Goal: Task Accomplishment & Management: Manage account settings

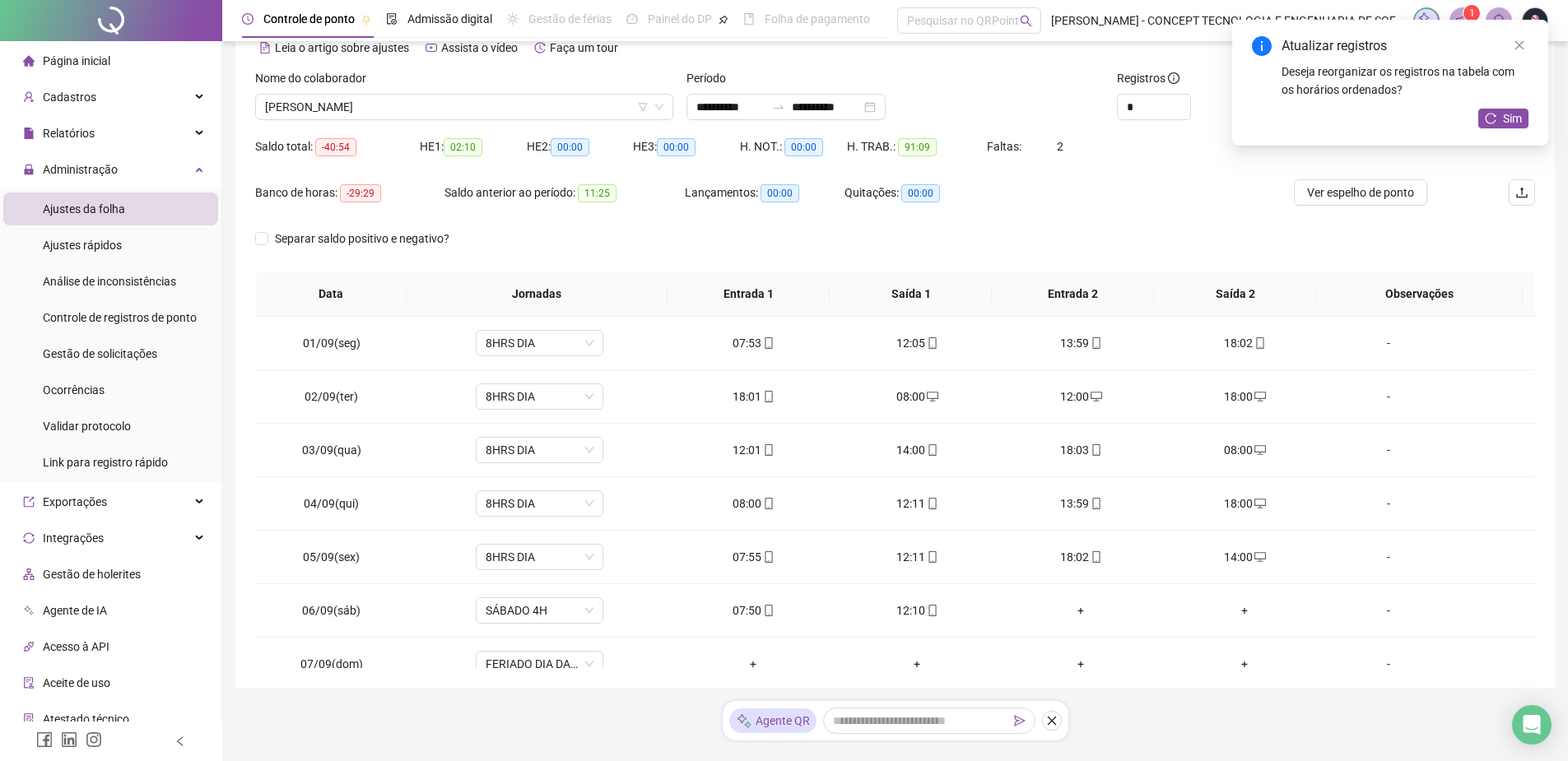
scroll to position [741, 0]
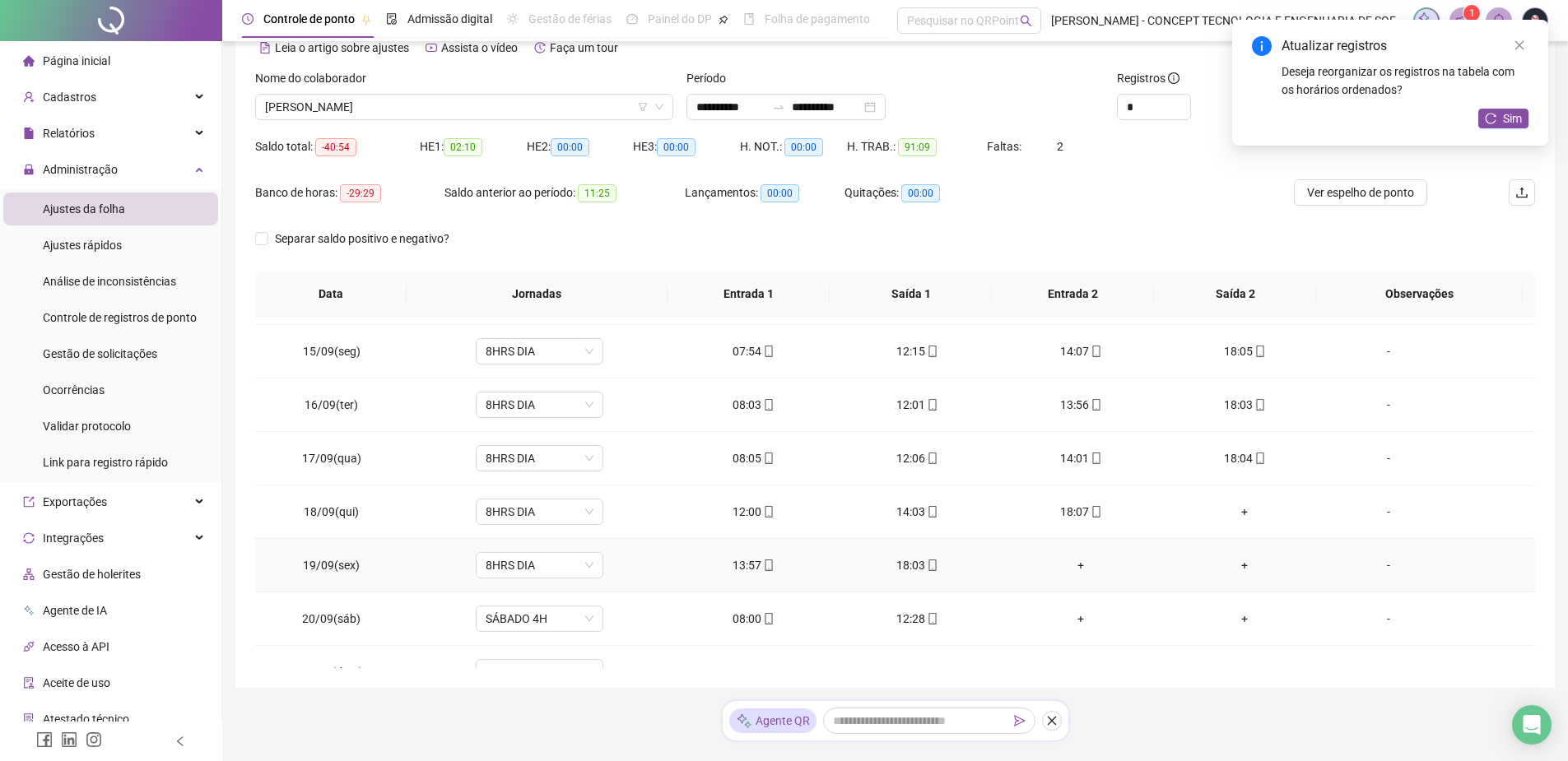
click at [1228, 518] on div "+" at bounding box center [1245, 511] width 137 height 18
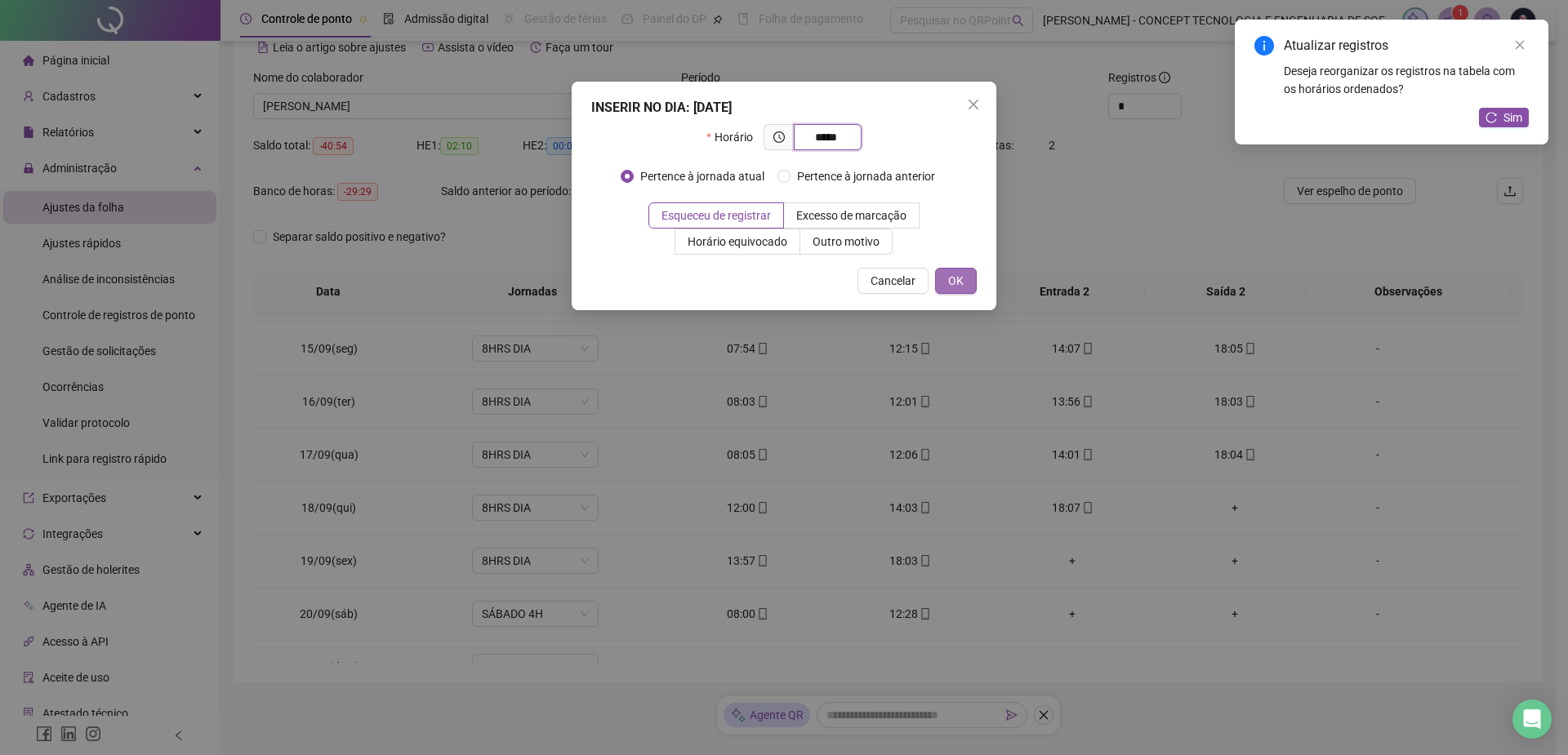
type input "*****"
click at [954, 284] on span "OK" at bounding box center [956, 280] width 16 height 18
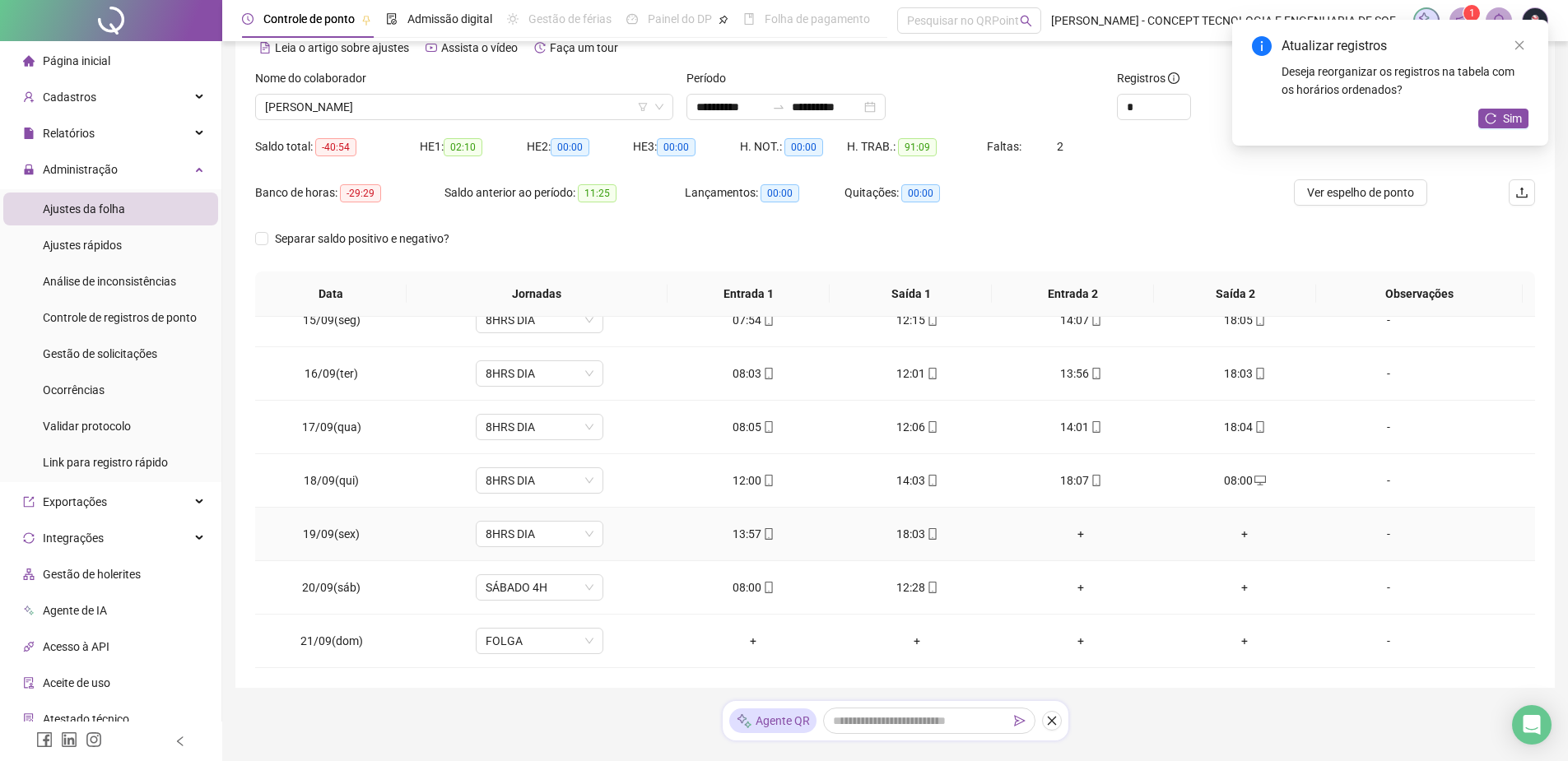
scroll to position [119, 0]
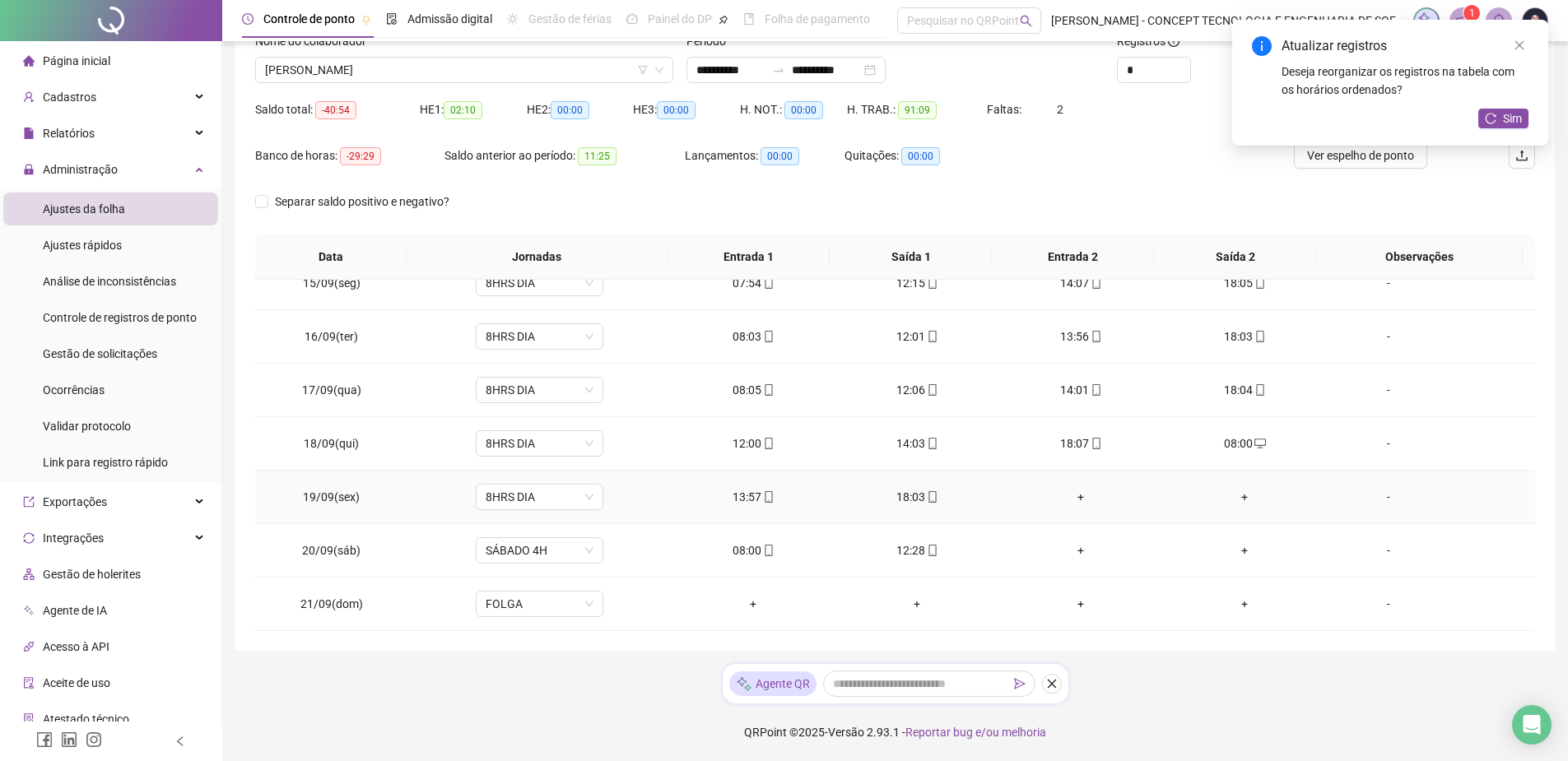
click at [1072, 500] on div "+" at bounding box center [1081, 496] width 137 height 18
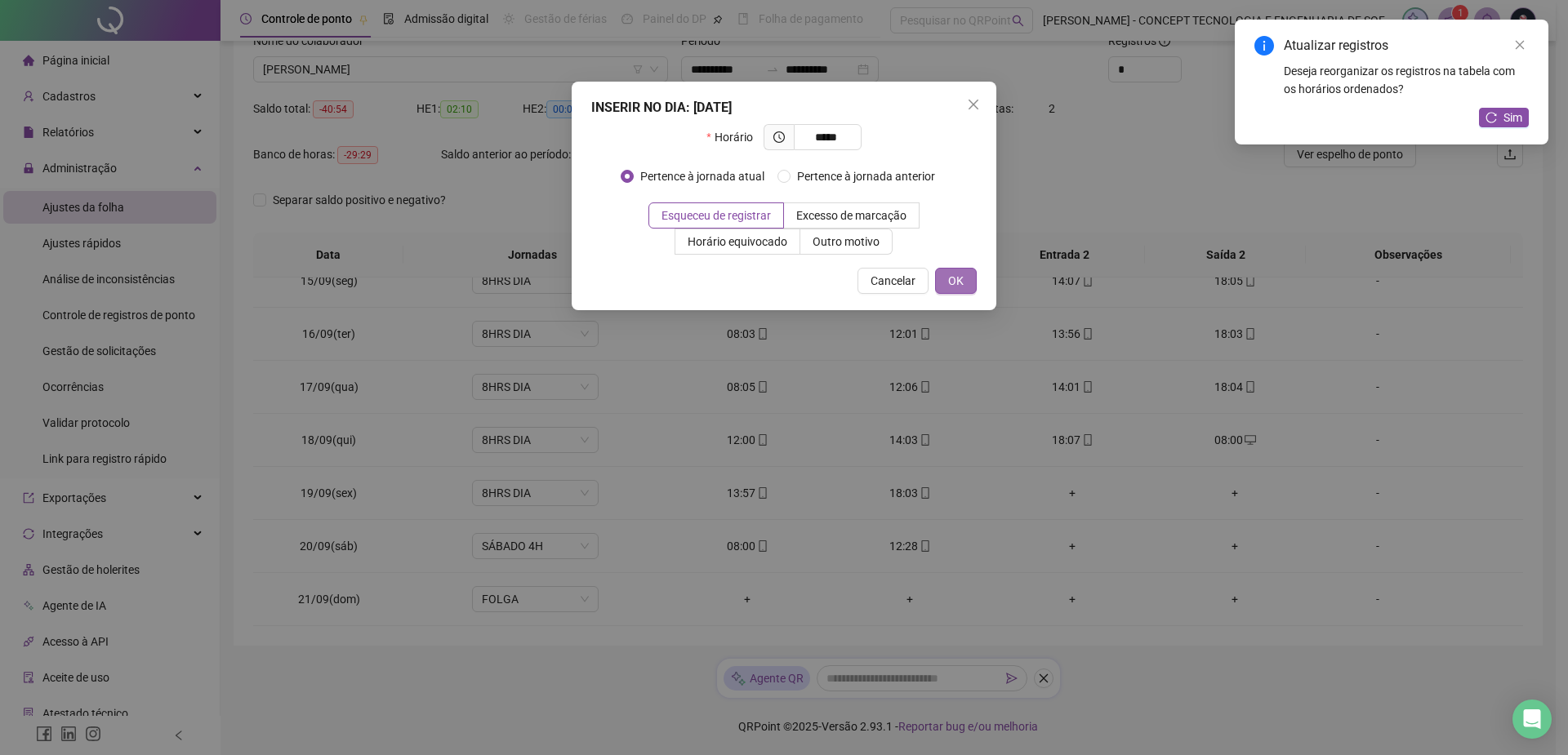
type input "*****"
click at [952, 286] on span "OK" at bounding box center [956, 280] width 16 height 18
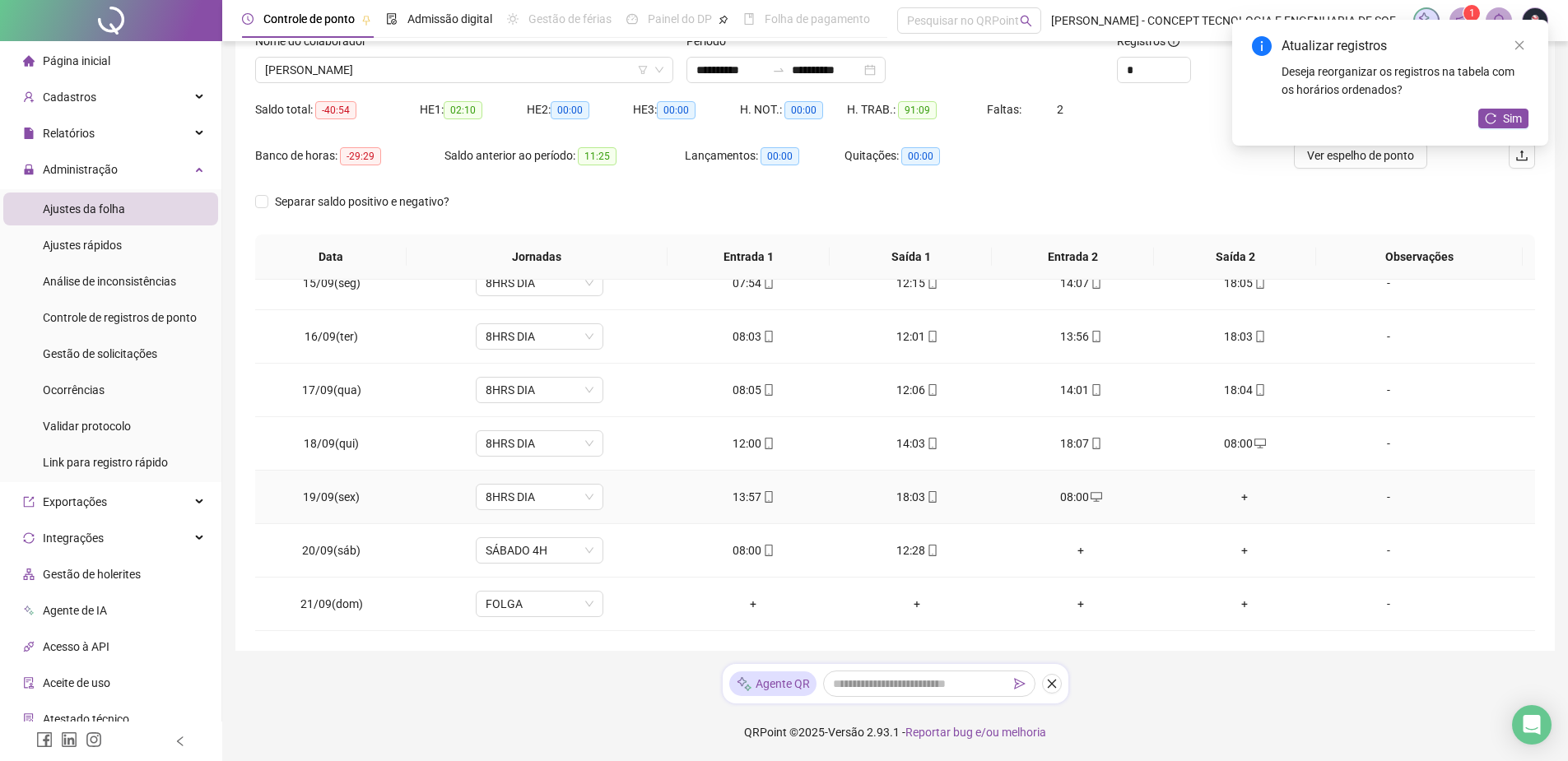
click at [1239, 501] on div "+" at bounding box center [1245, 496] width 137 height 18
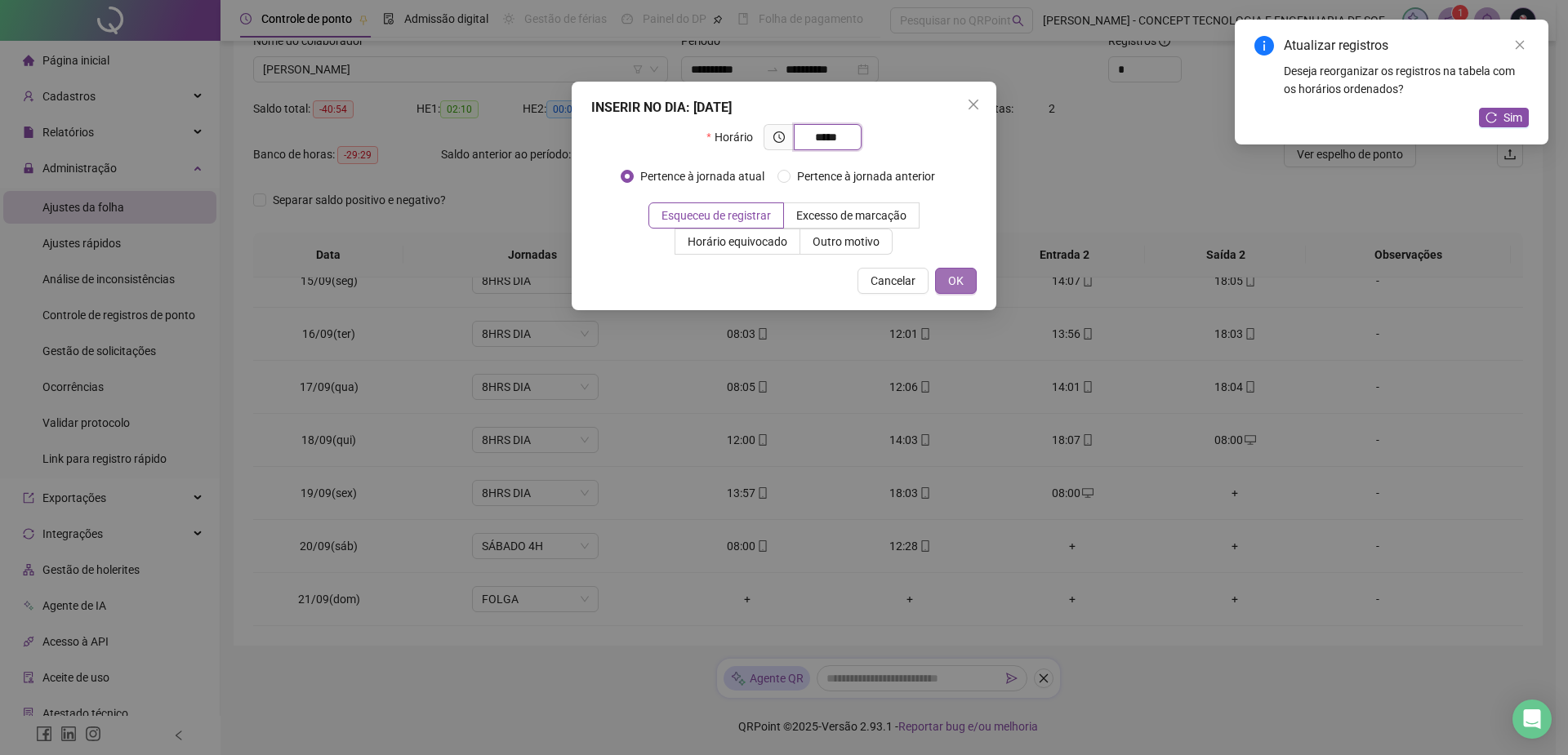
type input "*****"
click at [962, 276] on span "OK" at bounding box center [956, 280] width 16 height 18
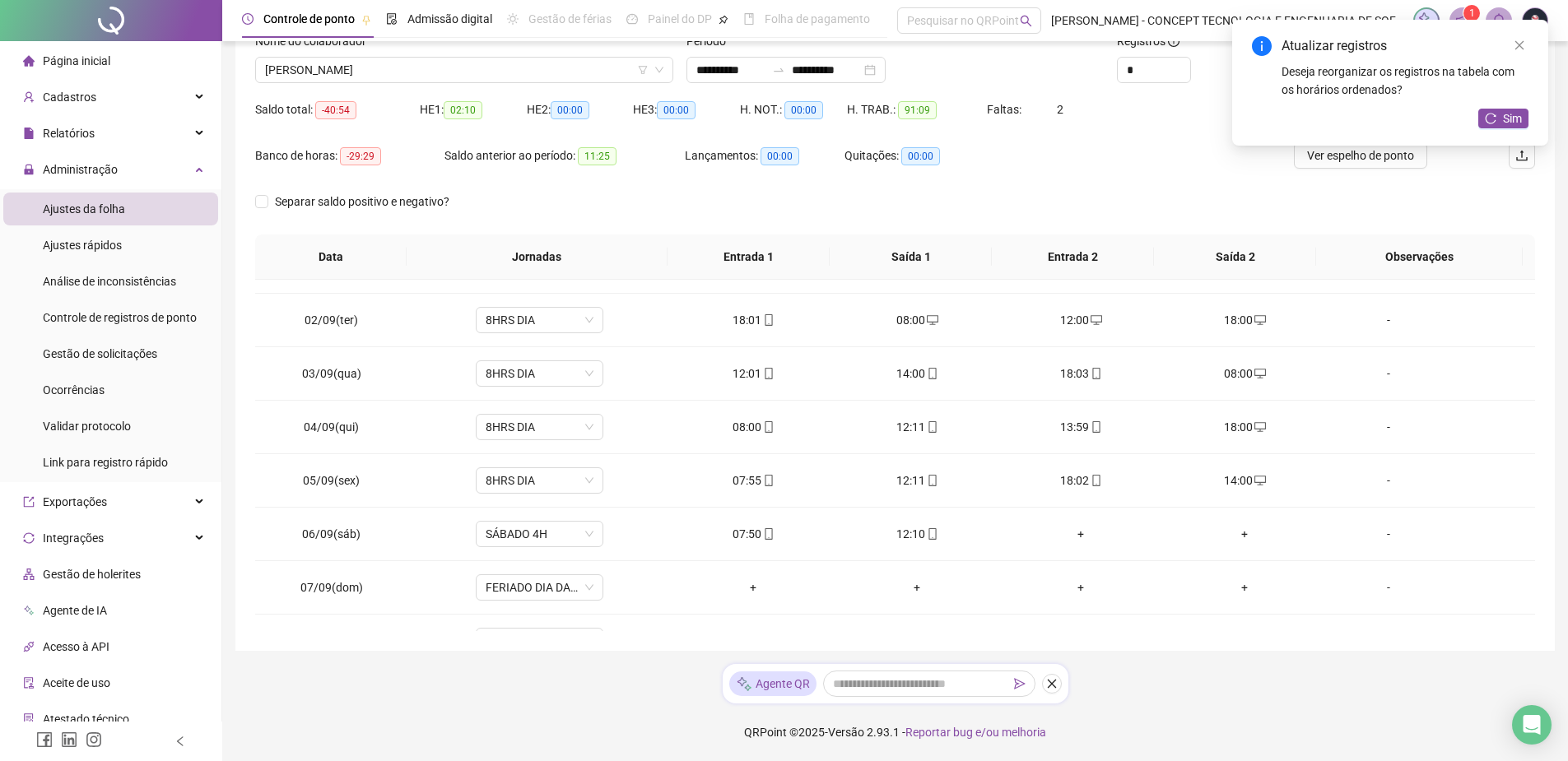
scroll to position [0, 0]
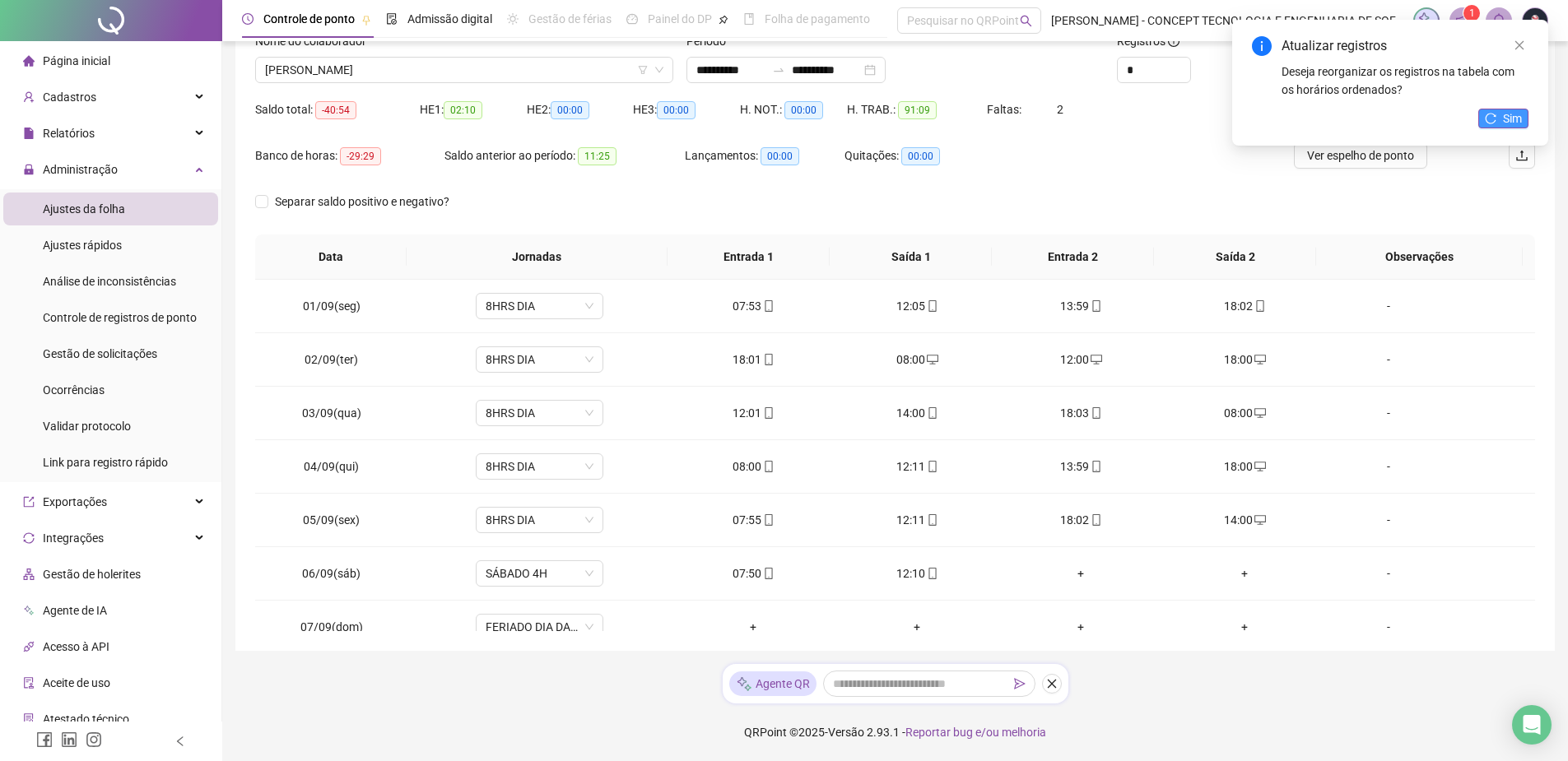
click at [1505, 114] on span "Sim" at bounding box center [1513, 118] width 19 height 18
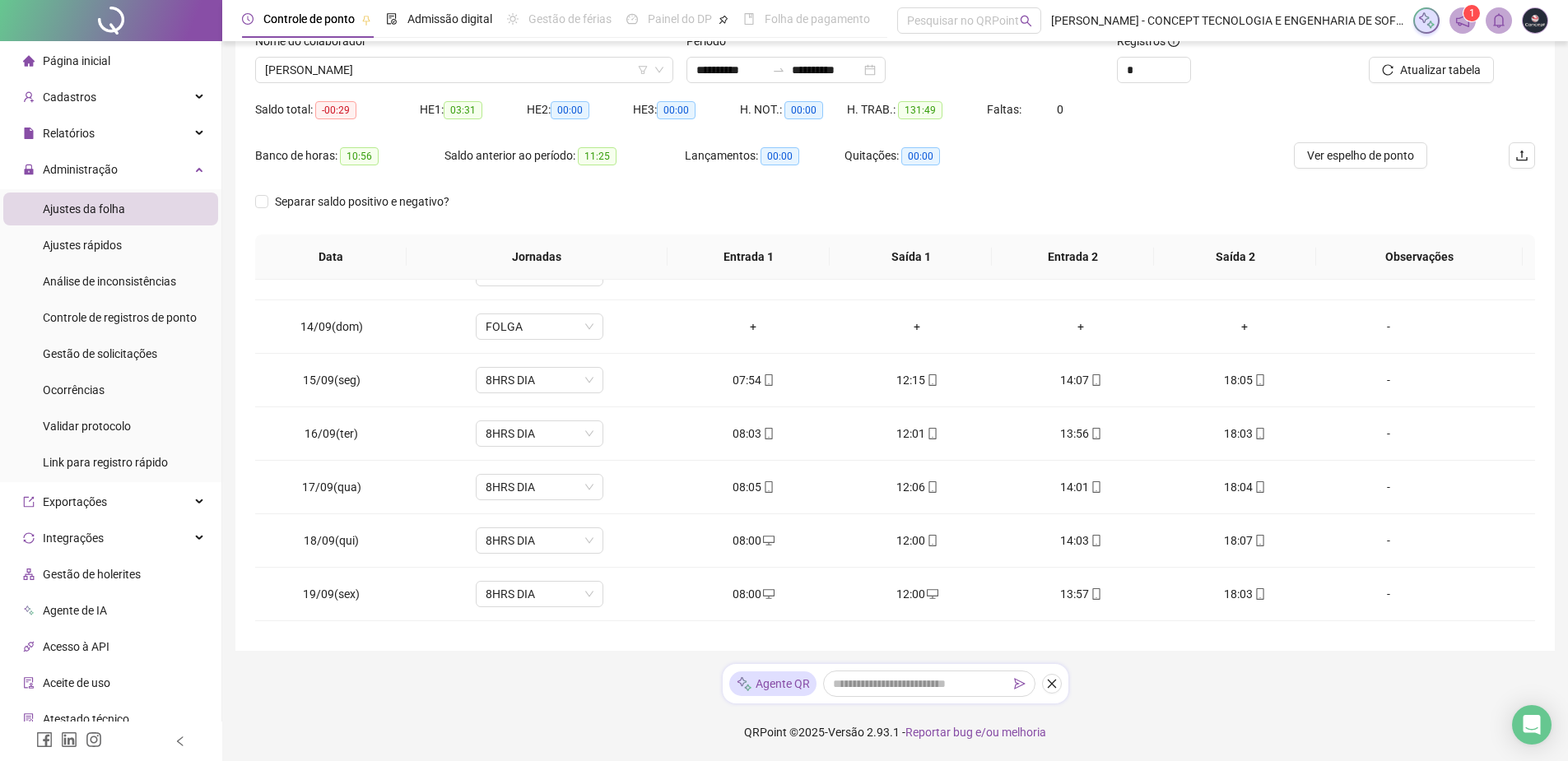
scroll to position [772, 0]
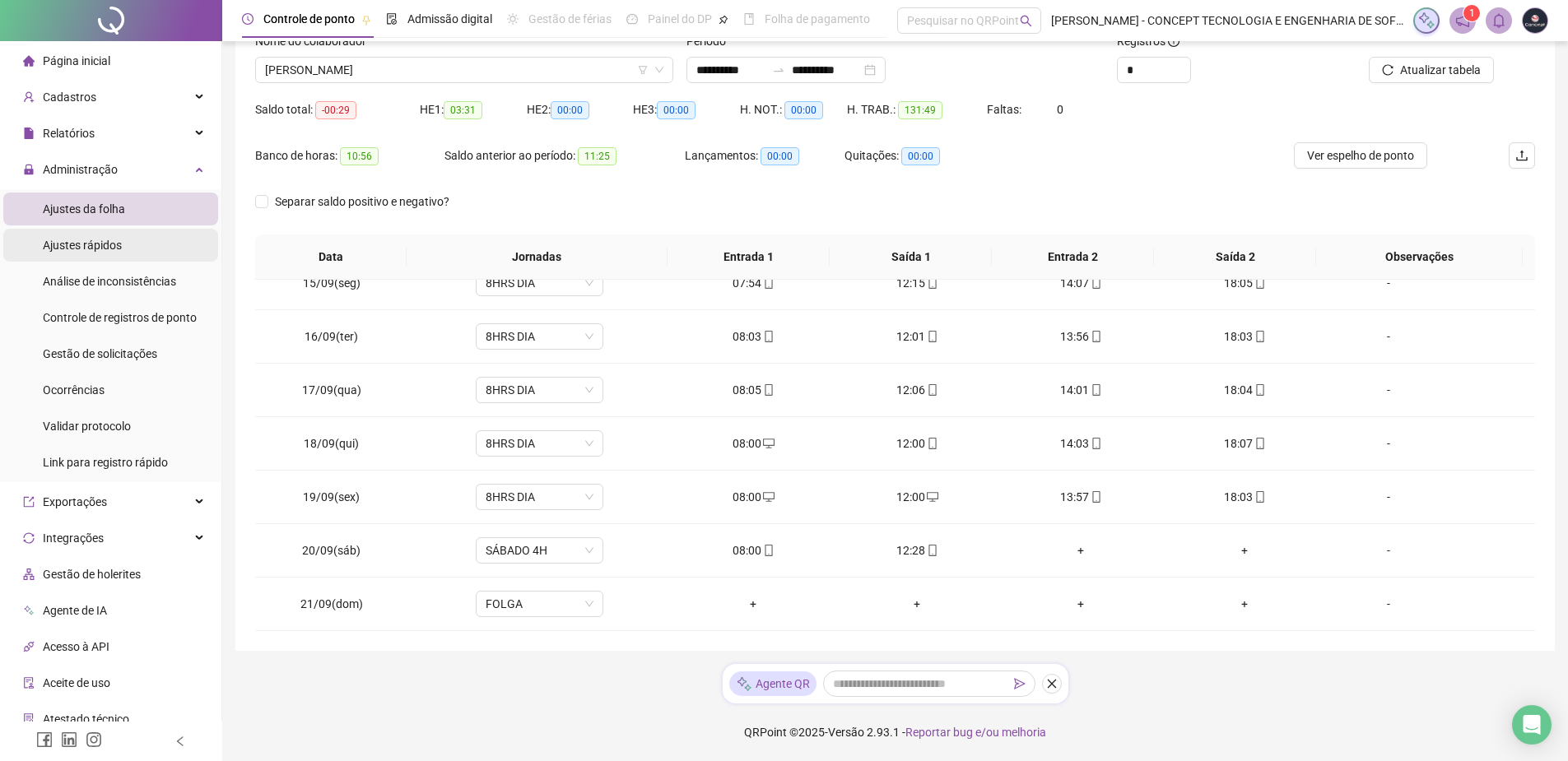
click at [74, 238] on span "Ajustes rápidos" at bounding box center [82, 245] width 79 height 13
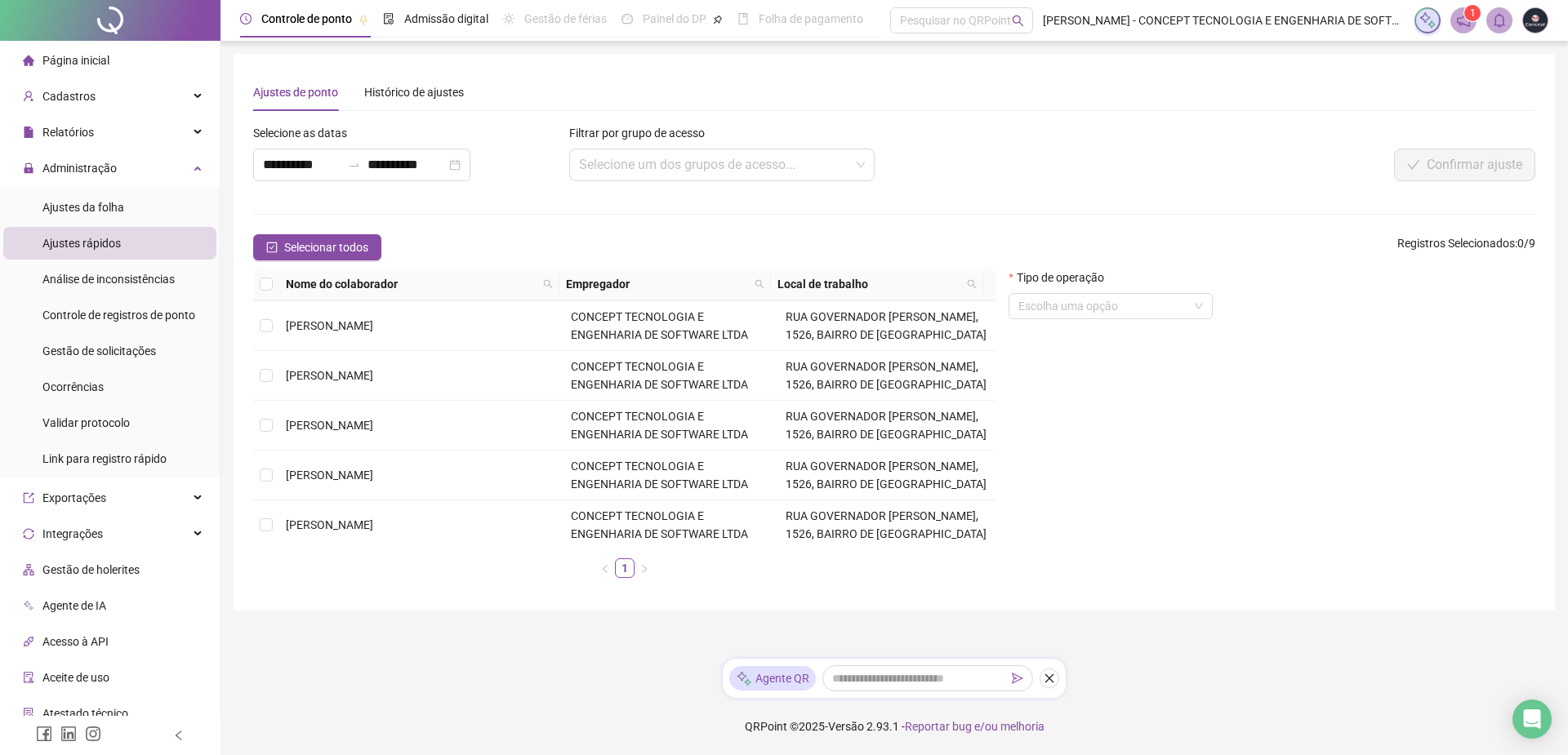
scroll to position [204, 0]
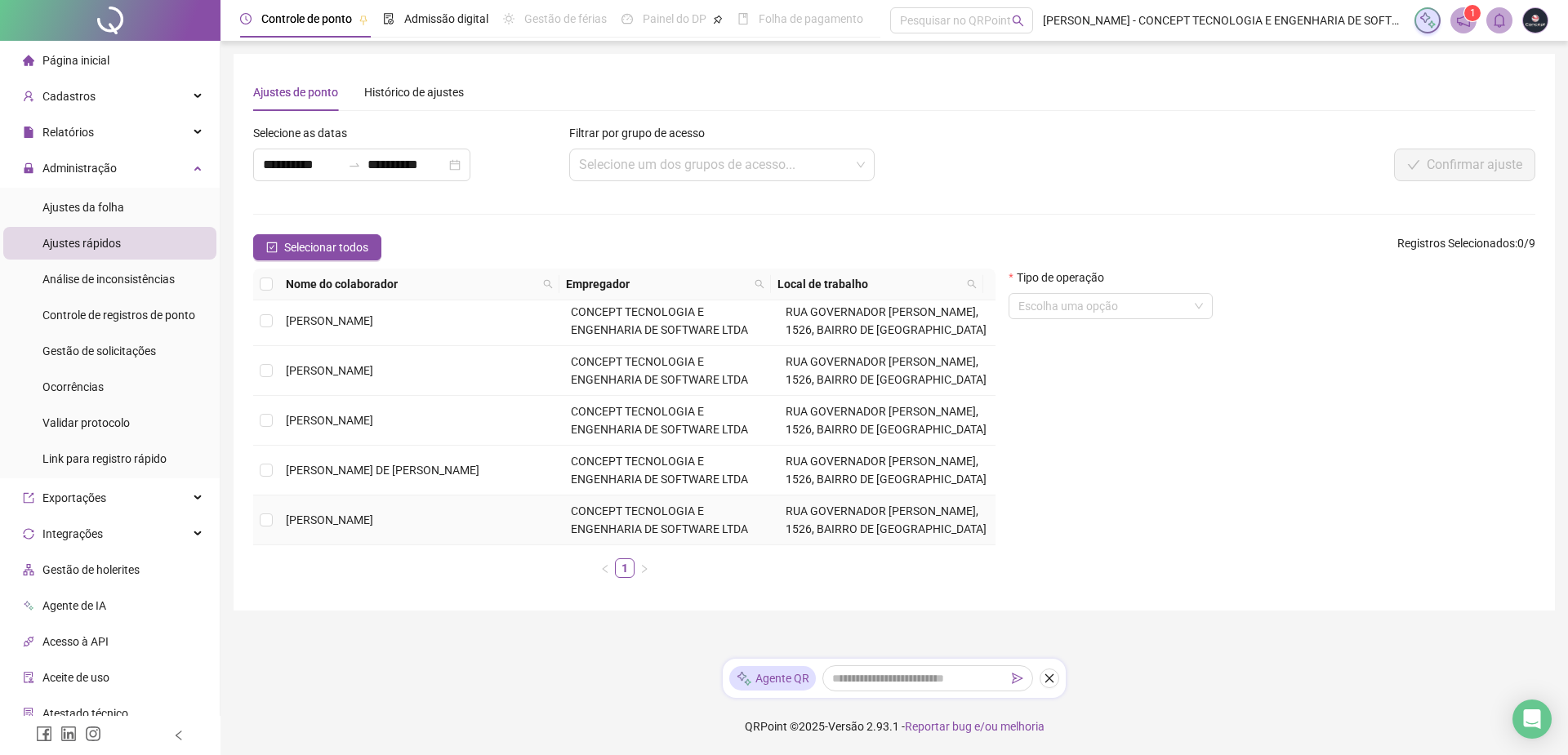
click at [279, 524] on td at bounding box center [266, 520] width 26 height 50
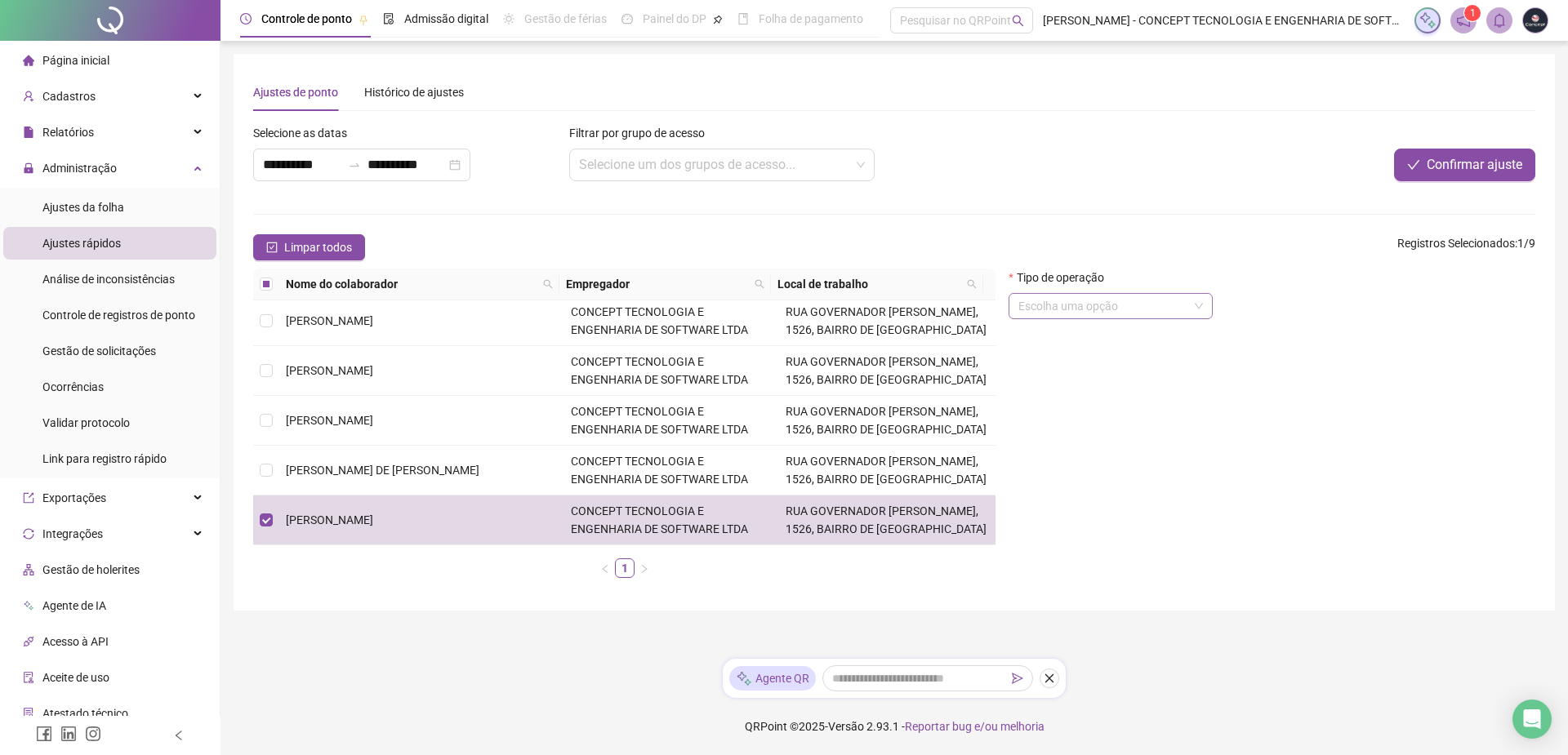
click at [1088, 306] on input "search" at bounding box center [1103, 306] width 170 height 24
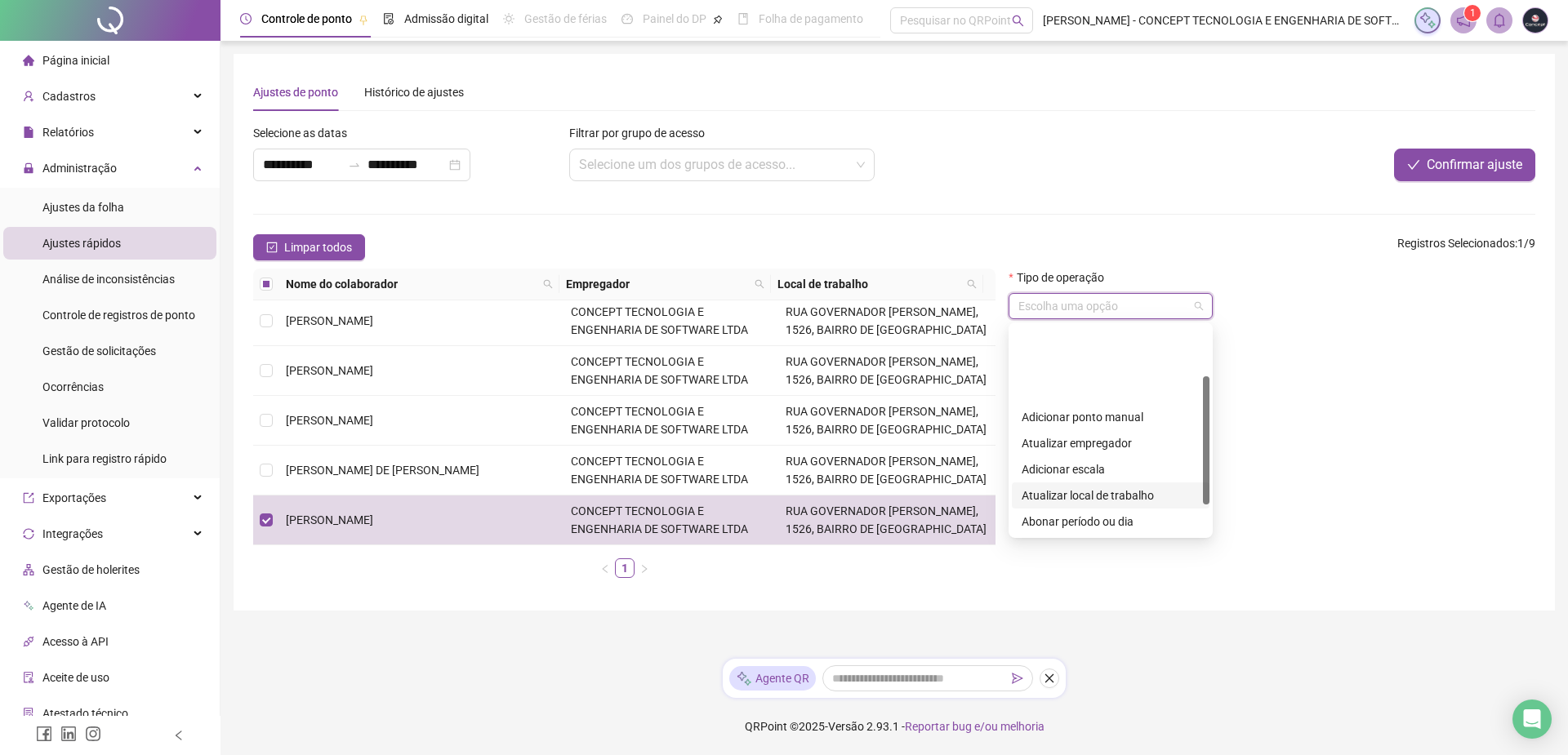
scroll to position [82, 0]
click at [1091, 470] on div "Ajustes de banco de horas" at bounding box center [1110, 466] width 178 height 18
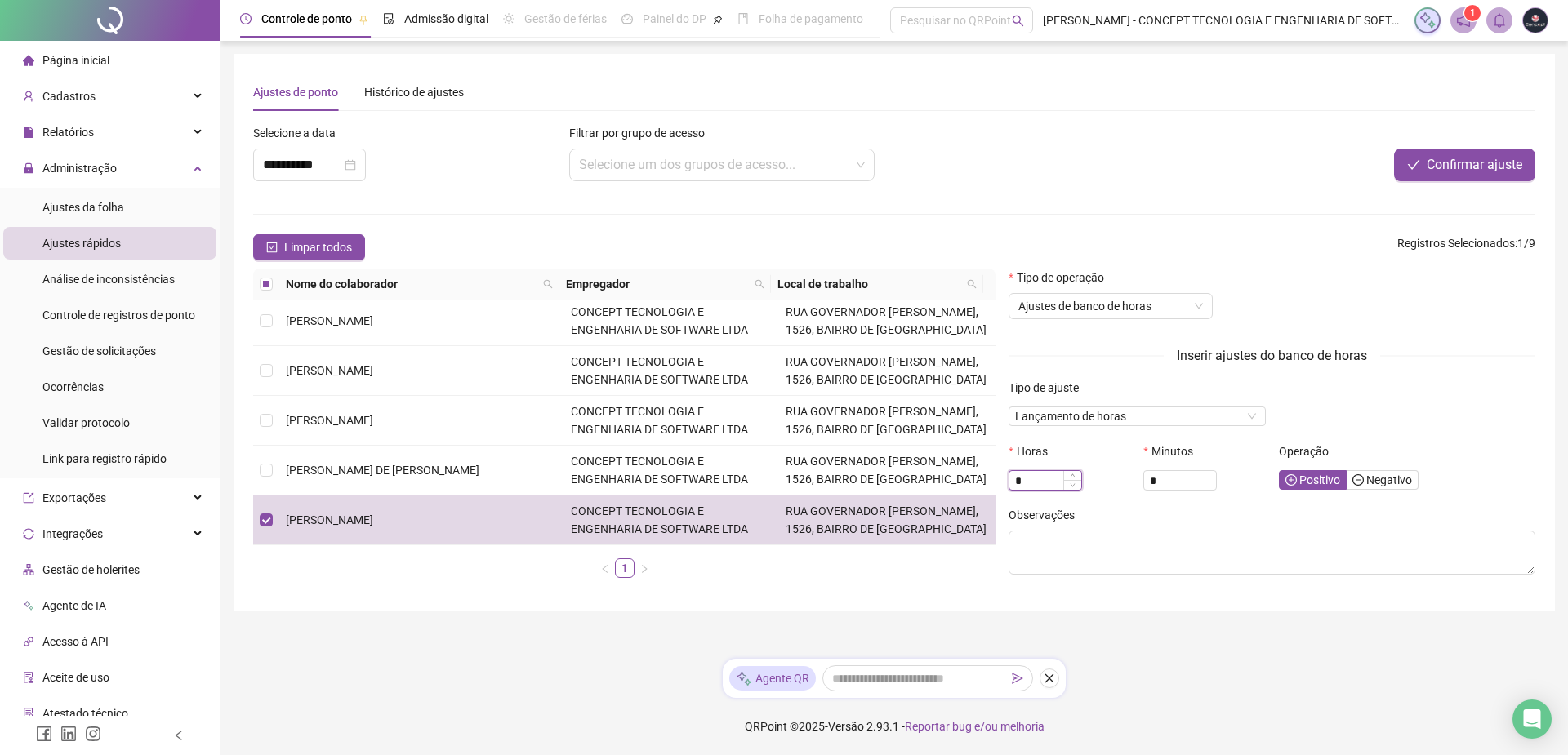
click at [1042, 483] on input "*" at bounding box center [1045, 480] width 72 height 18
drag, startPoint x: 1038, startPoint y: 483, endPoint x: 1004, endPoint y: 483, distance: 34.0
click at [1004, 483] on div "Horas *" at bounding box center [1069, 475] width 135 height 64
type input "*"
click at [1303, 482] on span "Positivo" at bounding box center [1312, 480] width 54 height 13
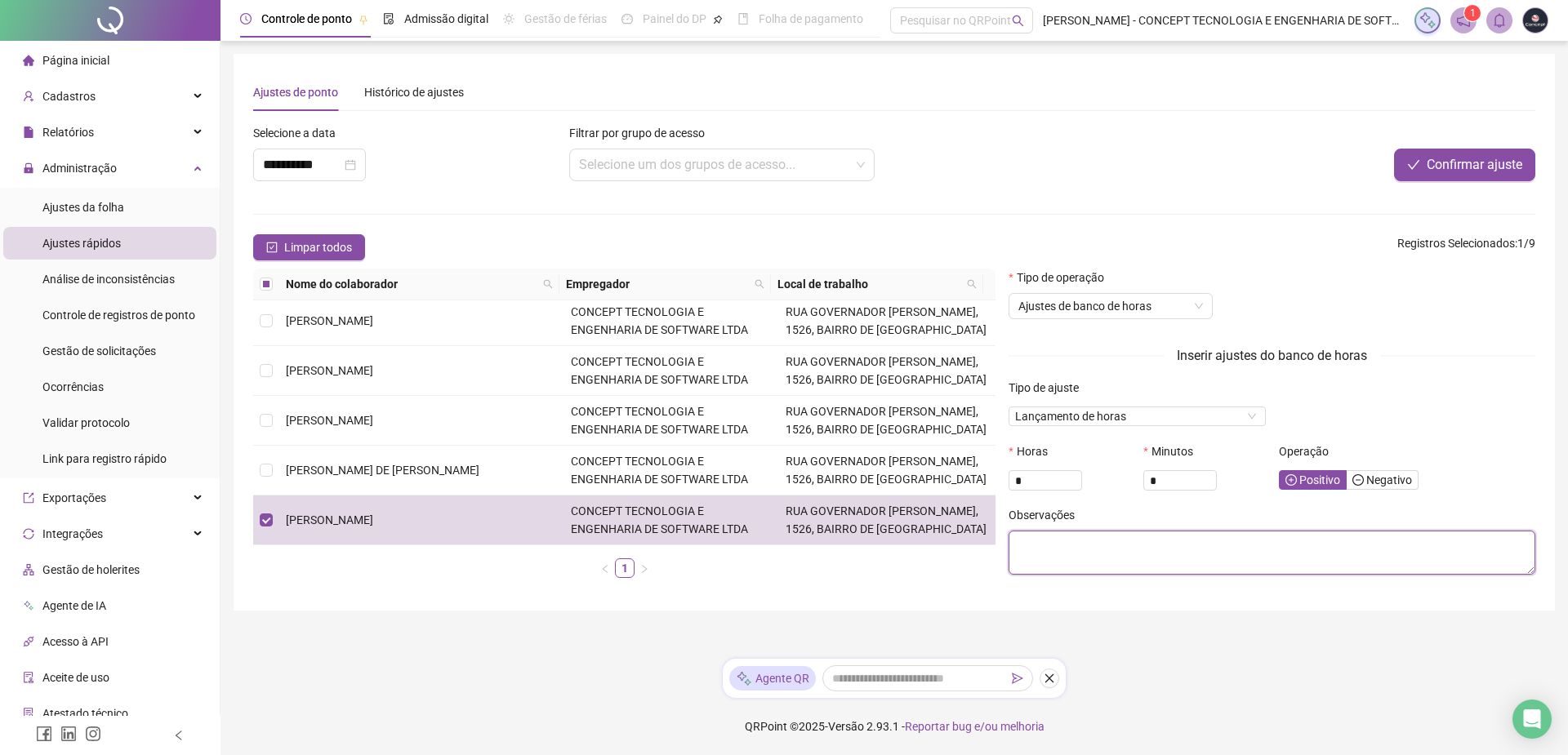
click at [1051, 554] on textarea at bounding box center [1272, 552] width 527 height 44
click at [319, 165] on input "**********" at bounding box center [302, 164] width 79 height 20
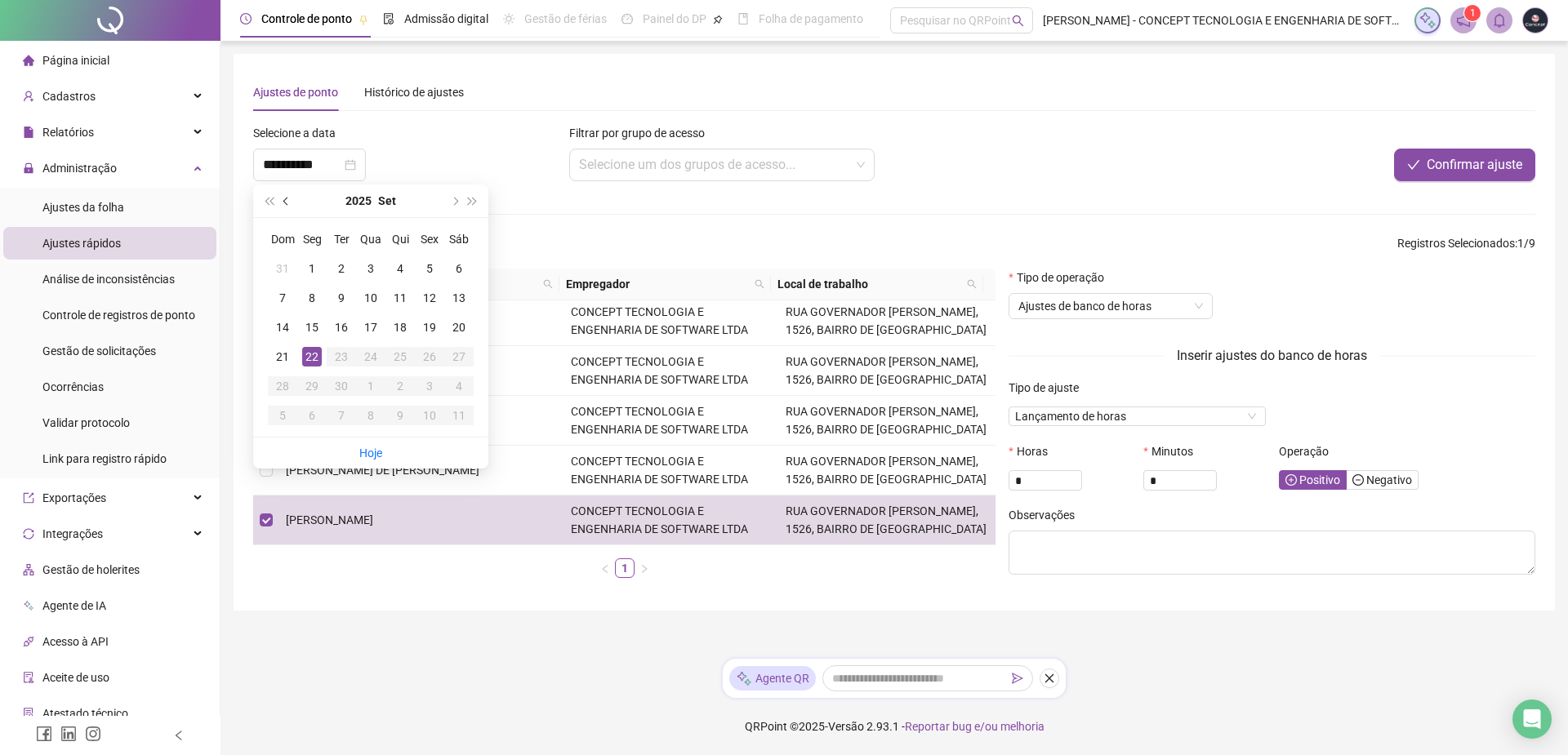
click at [286, 198] on span "prev-year" at bounding box center [287, 201] width 8 height 8
click at [454, 205] on span "next-year" at bounding box center [454, 201] width 8 height 8
type input "**********"
click at [460, 268] on div "6" at bounding box center [459, 268] width 20 height 20
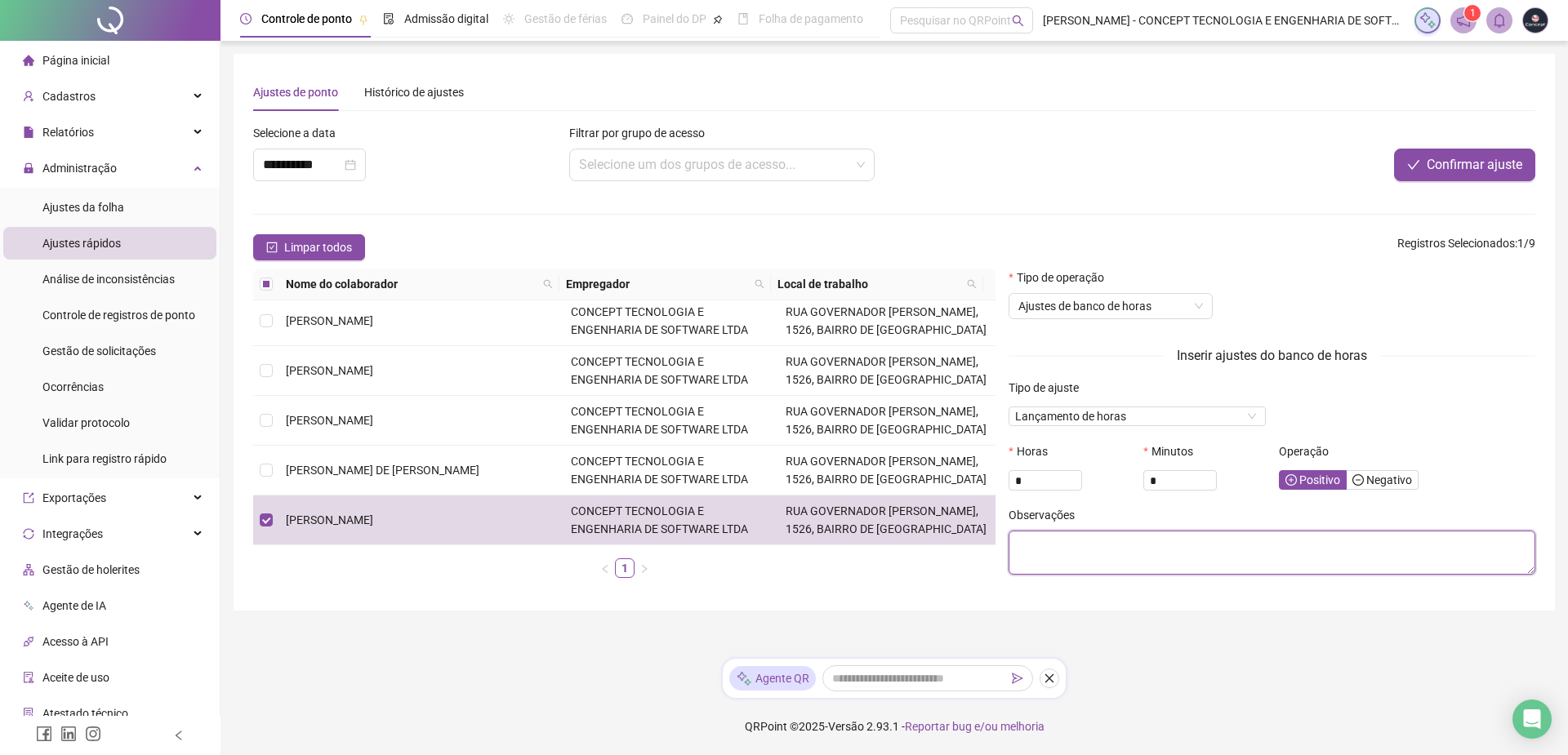
click at [1145, 555] on textarea at bounding box center [1272, 552] width 527 height 44
drag, startPoint x: 1340, startPoint y: 544, endPoint x: 995, endPoint y: 536, distance: 345.1
click at [995, 536] on div "Nome do colaborador Empregador Local de trabalho [PERSON_NAME] CONCEPT TECNOLOG…" at bounding box center [894, 430] width 1295 height 323
type textarea "**********"
click at [1456, 164] on span "Confirmar ajuste" at bounding box center [1474, 164] width 96 height 20
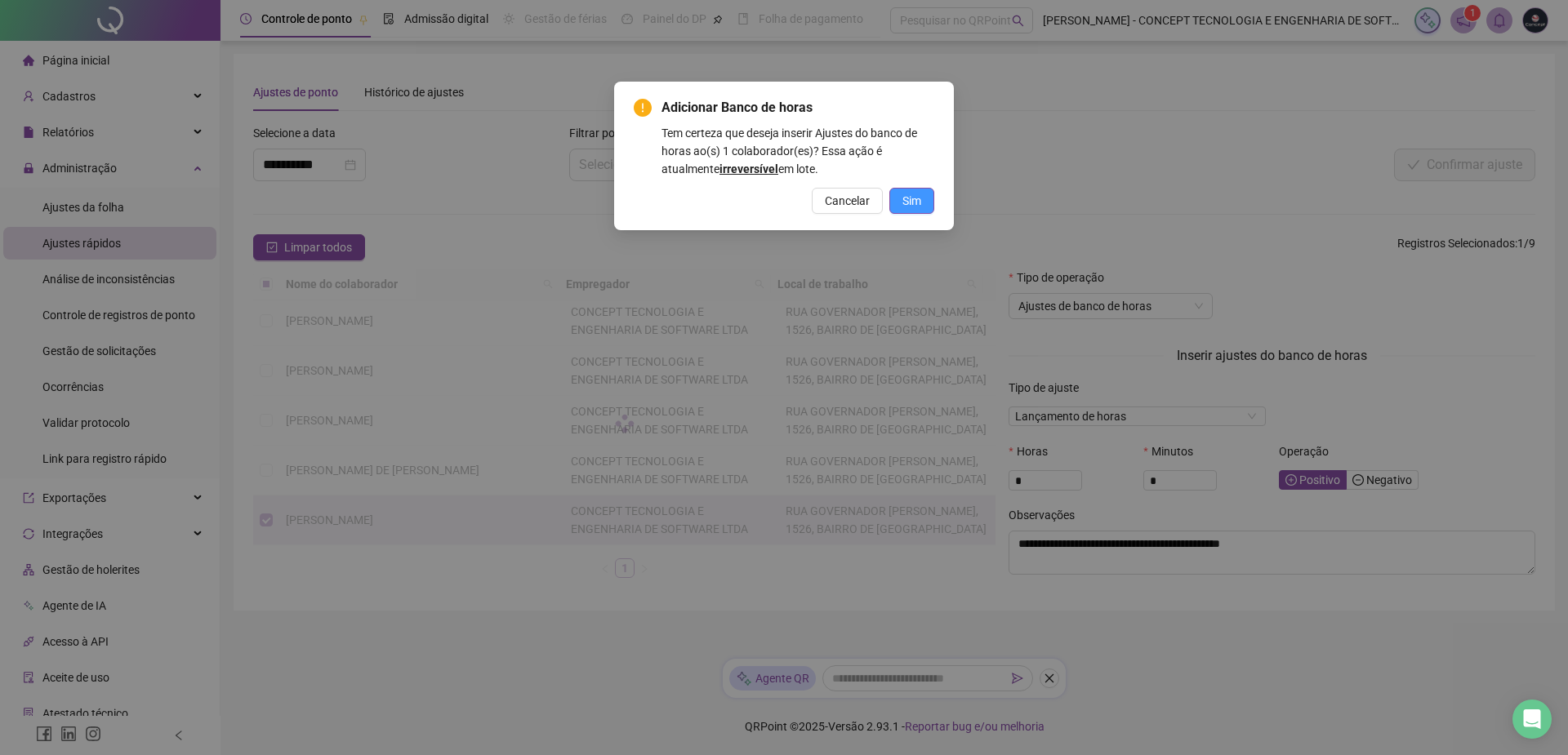
click at [908, 200] on span "Sim" at bounding box center [912, 201] width 19 height 18
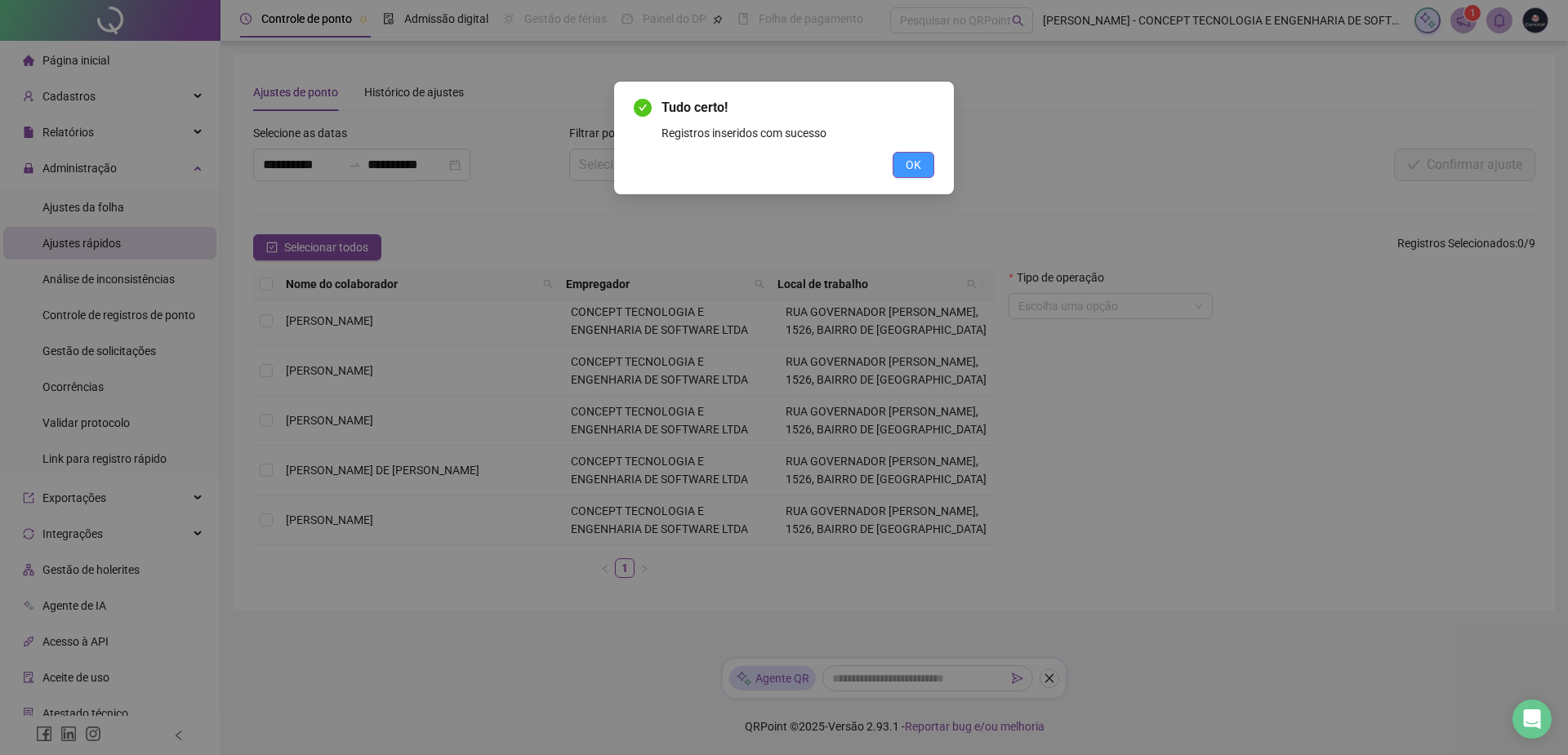
click at [915, 165] on span "OK" at bounding box center [912, 164] width 16 height 18
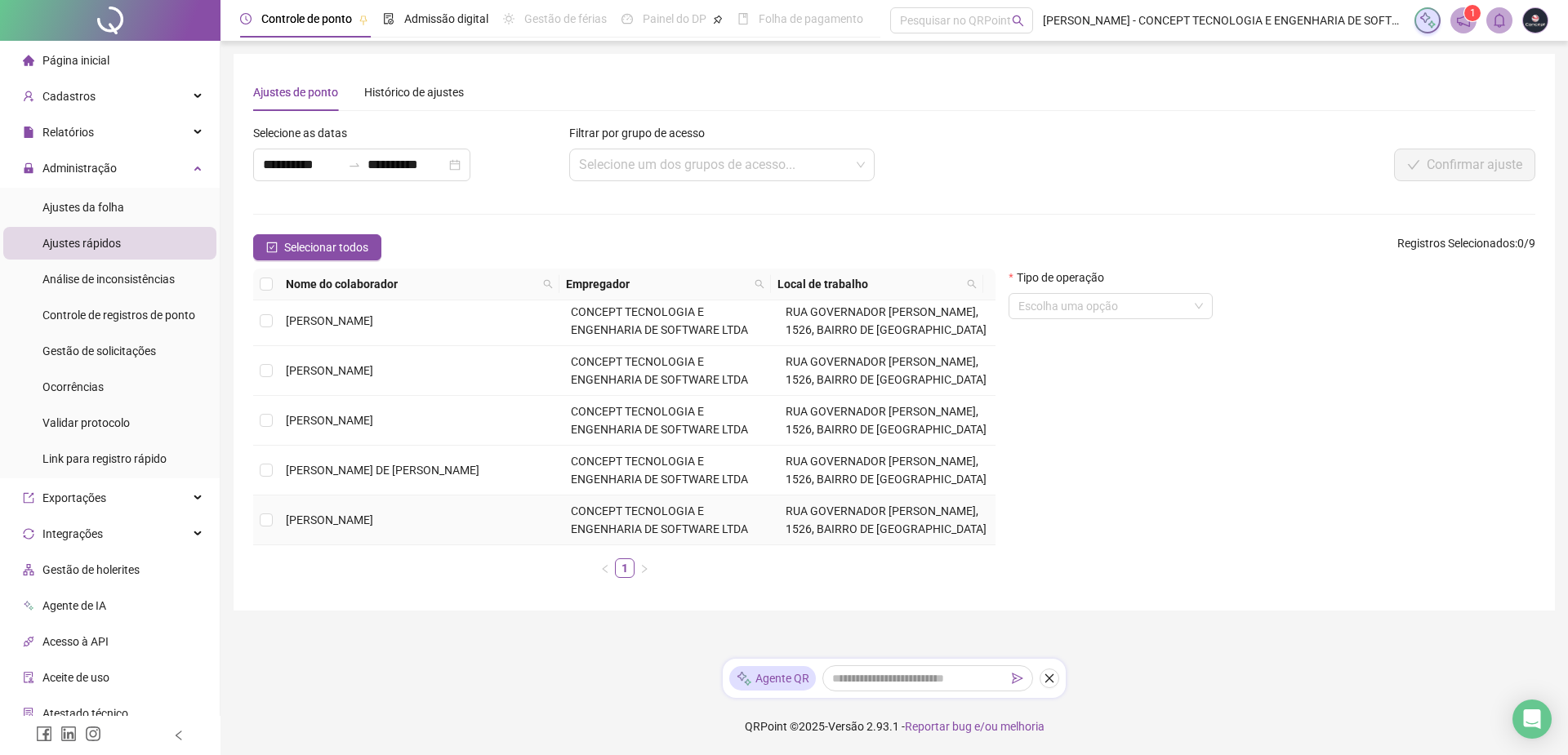
click at [249, 519] on div "Nome do colaborador Empregador Local de trabalho [PERSON_NAME] CONCEPT TECNOLOG…" at bounding box center [624, 430] width 755 height 323
click at [280, 528] on td "[PERSON_NAME]" at bounding box center [422, 520] width 285 height 50
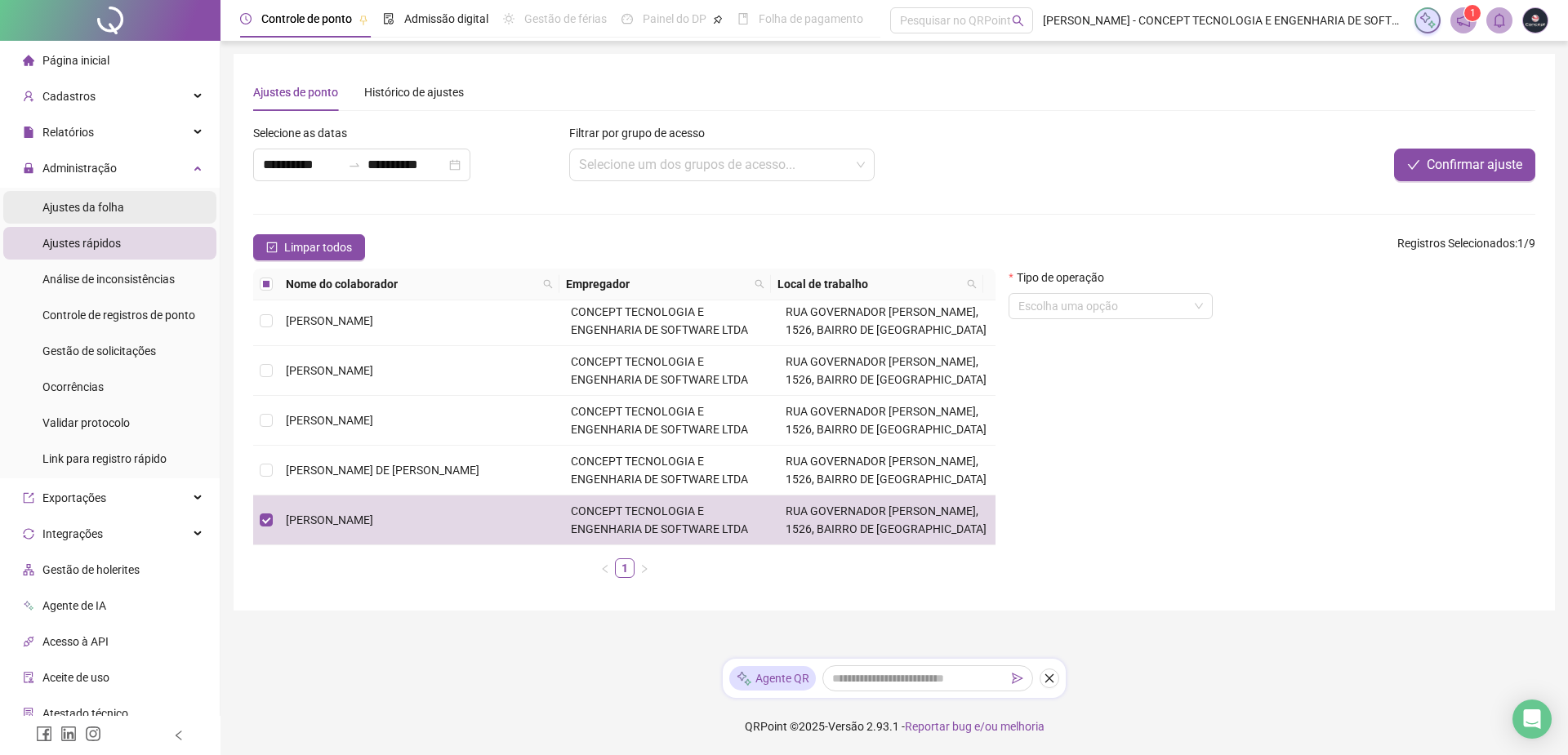
click at [98, 207] on span "Ajustes da folha" at bounding box center [83, 207] width 82 height 13
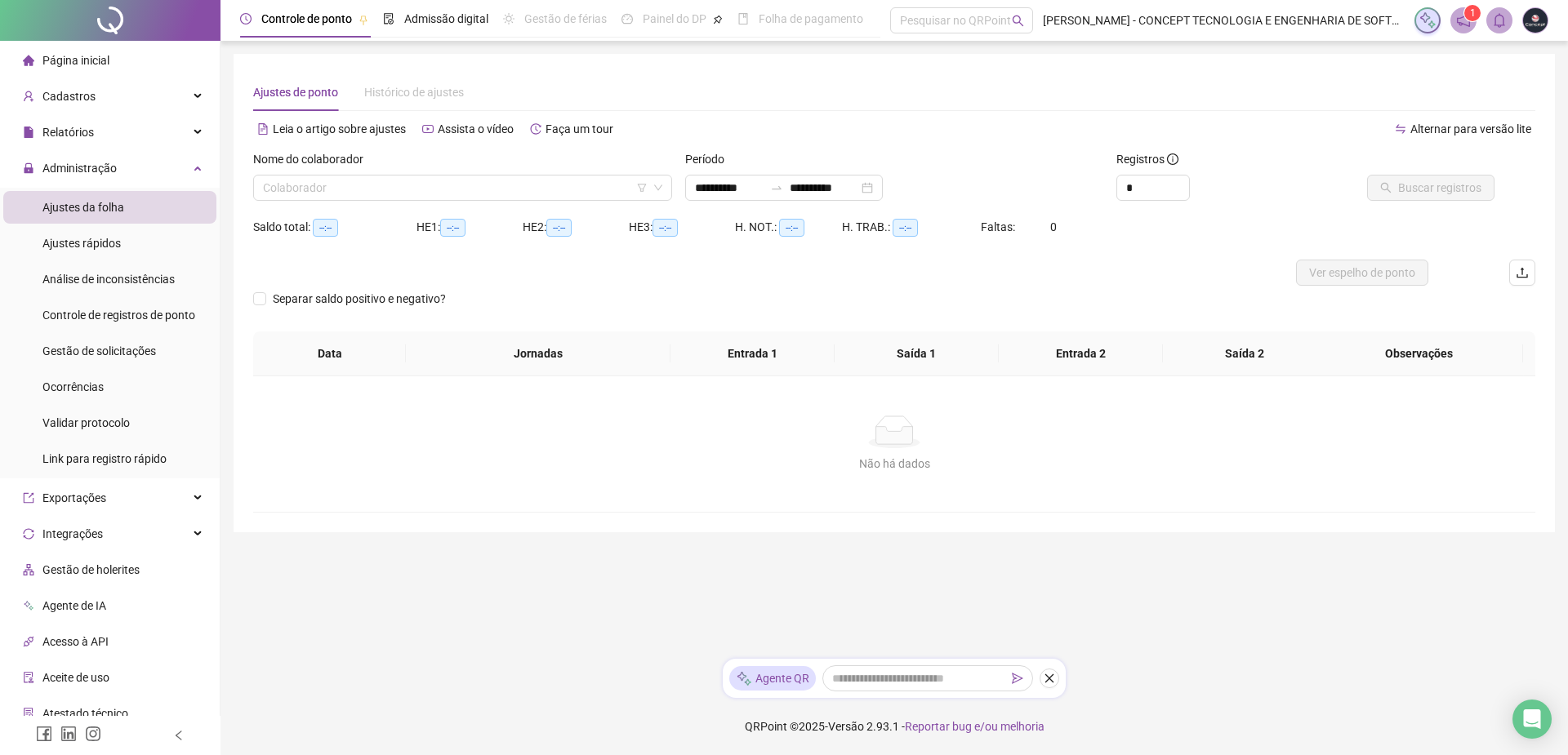
type input "**********"
click at [391, 181] on input "search" at bounding box center [455, 188] width 384 height 24
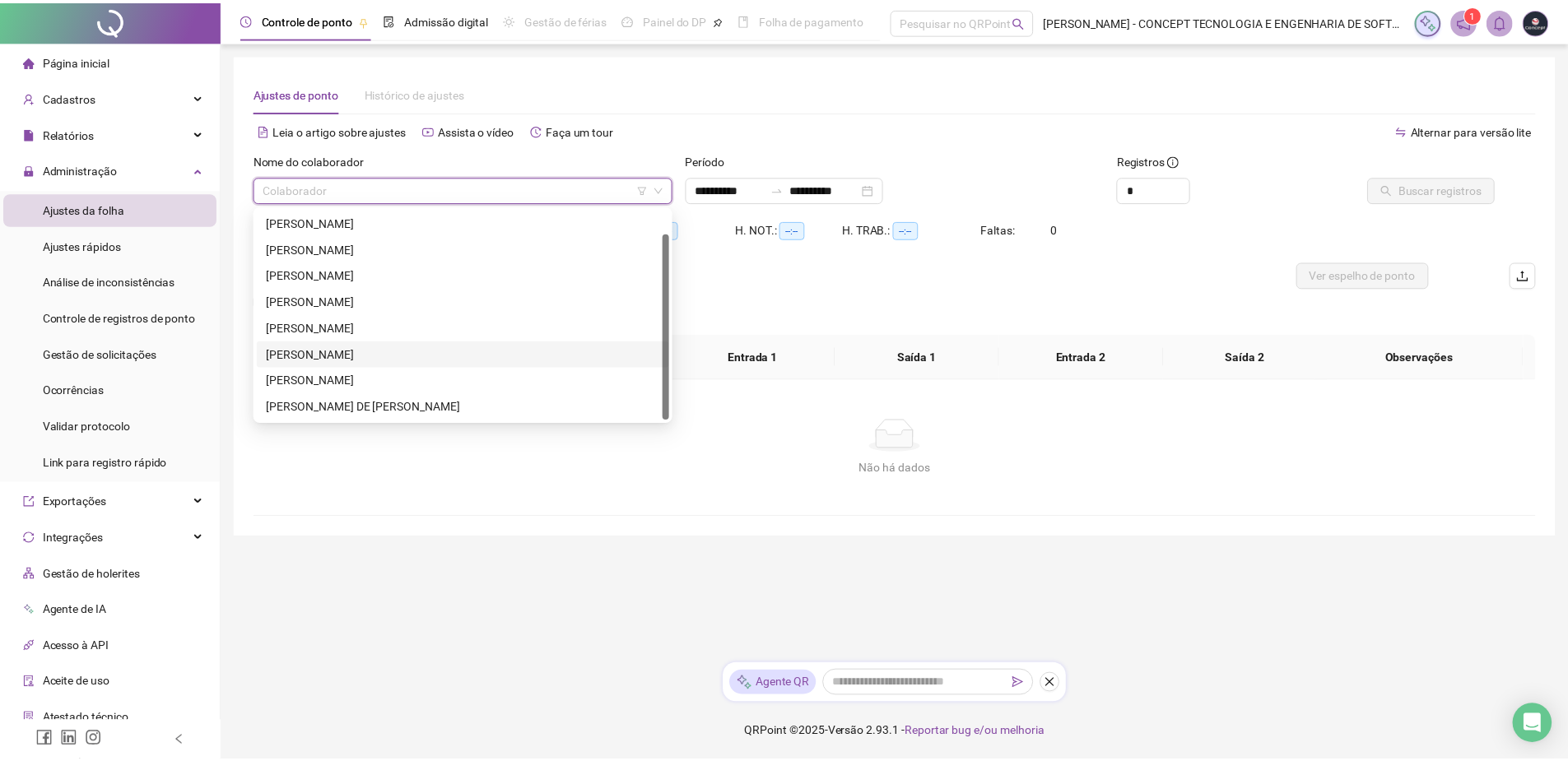
scroll to position [26, 0]
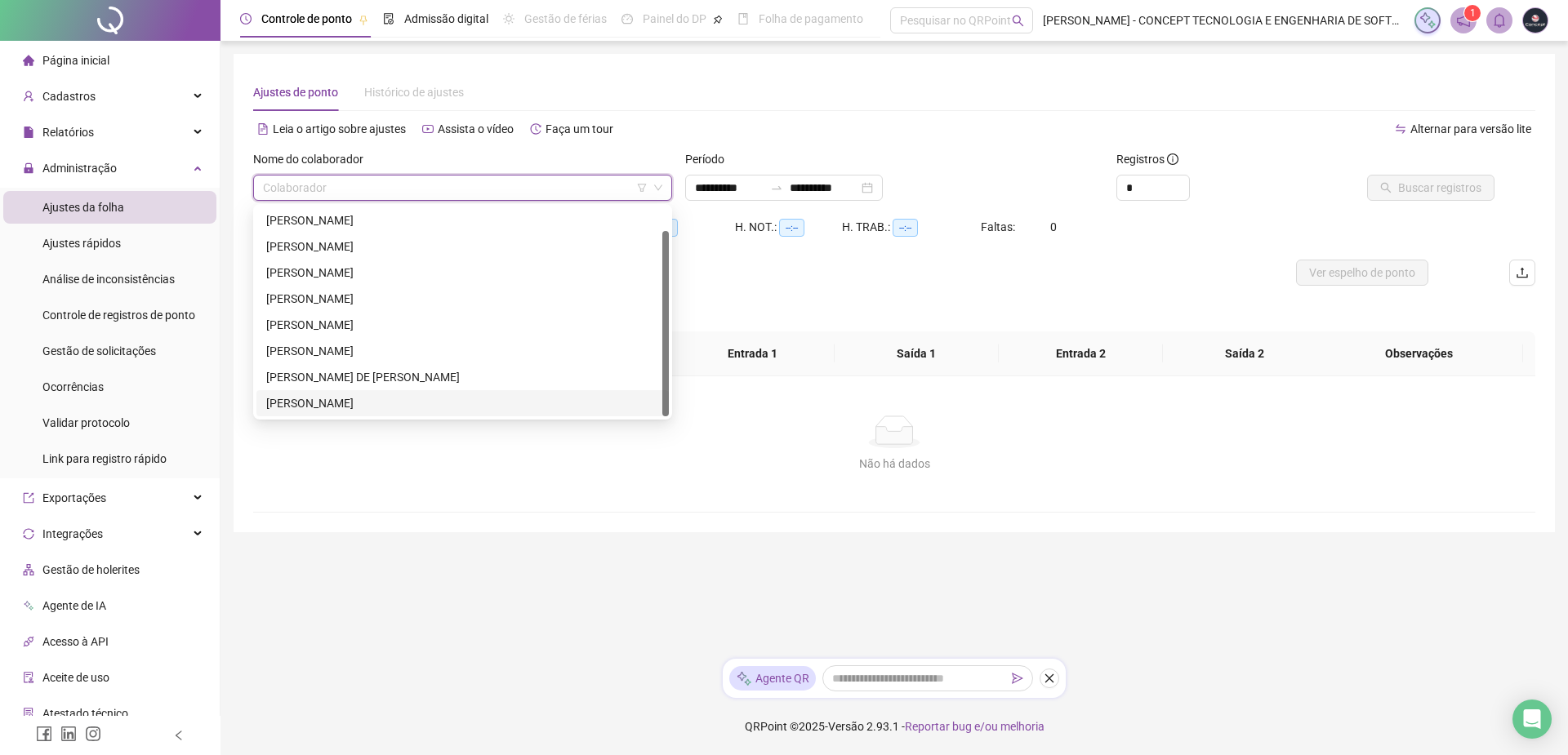
click at [359, 396] on div "[PERSON_NAME]" at bounding box center [462, 402] width 393 height 18
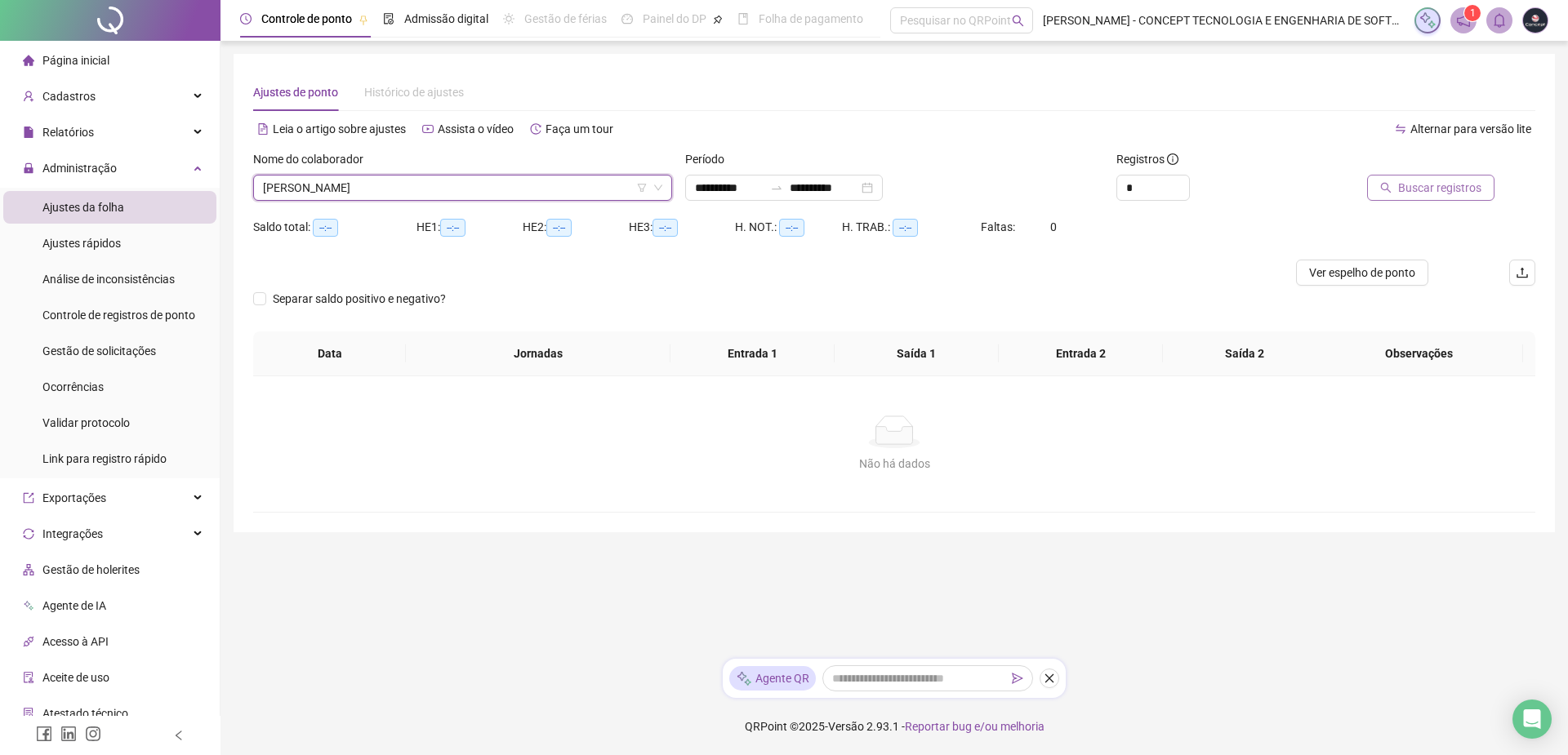
click at [1432, 193] on span "Buscar registros" at bounding box center [1439, 188] width 83 height 18
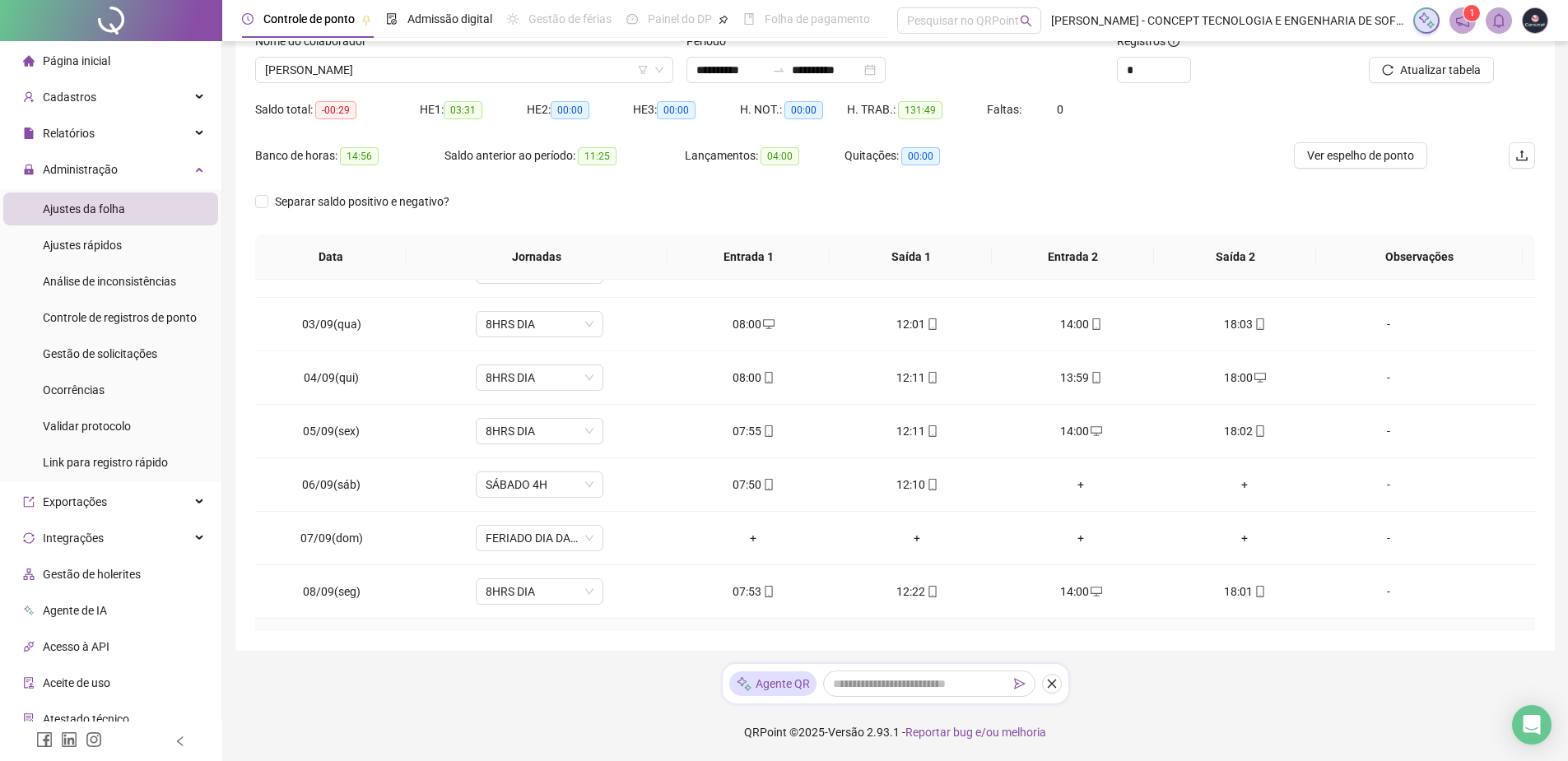
scroll to position [164, 0]
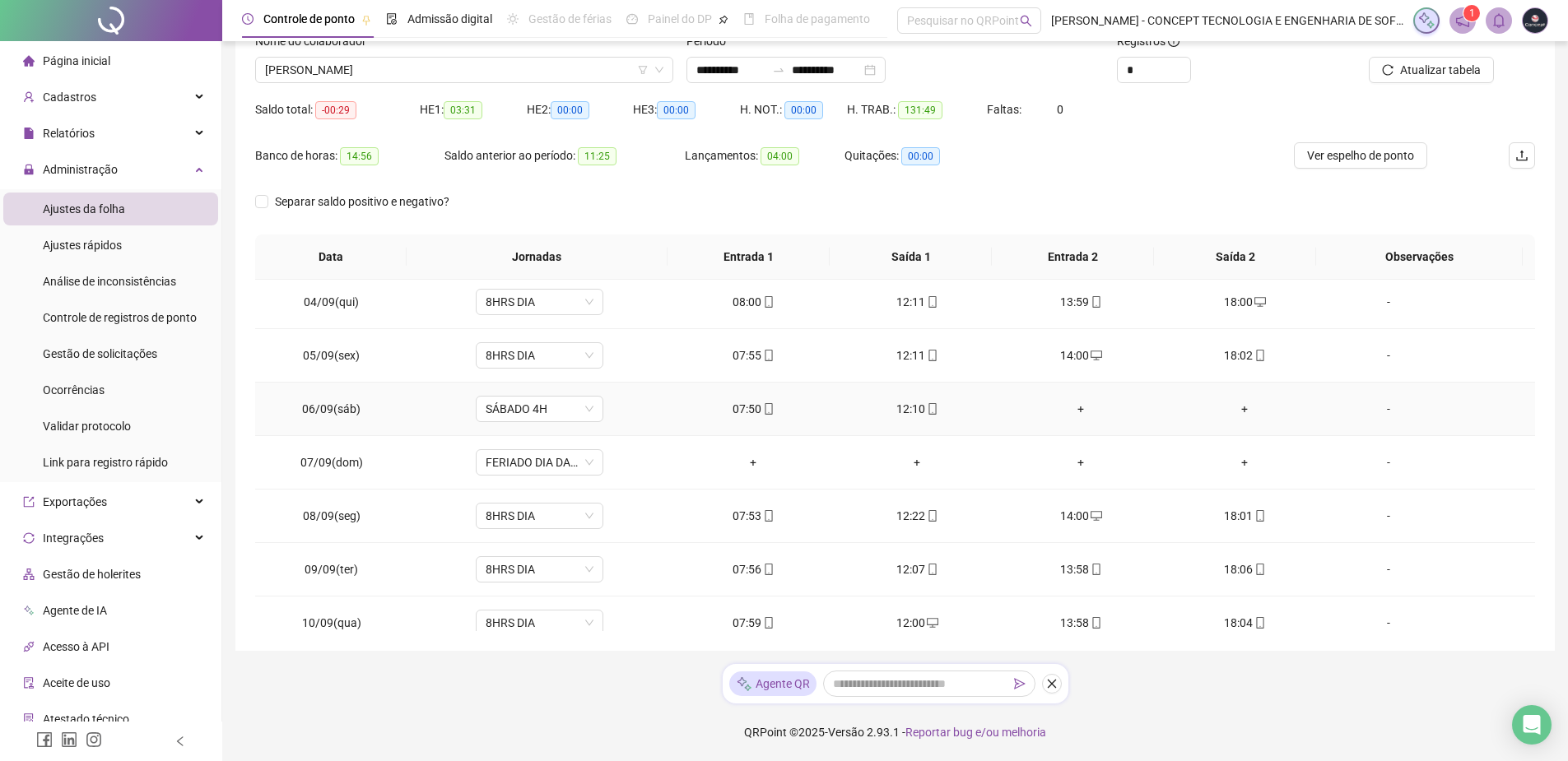
click at [1377, 408] on div "-" at bounding box center [1388, 408] width 97 height 18
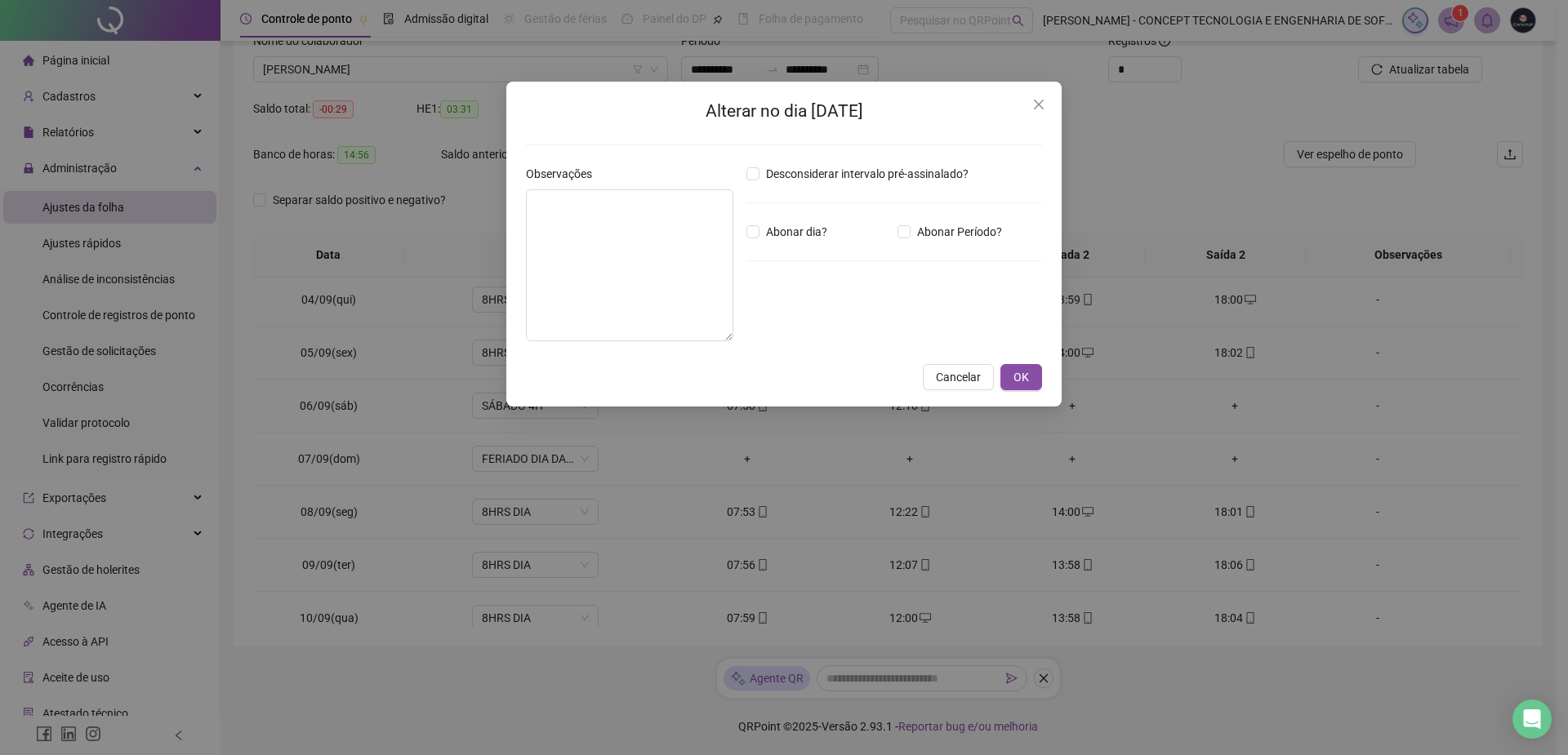
click at [1043, 96] on button "Close" at bounding box center [1038, 105] width 26 height 26
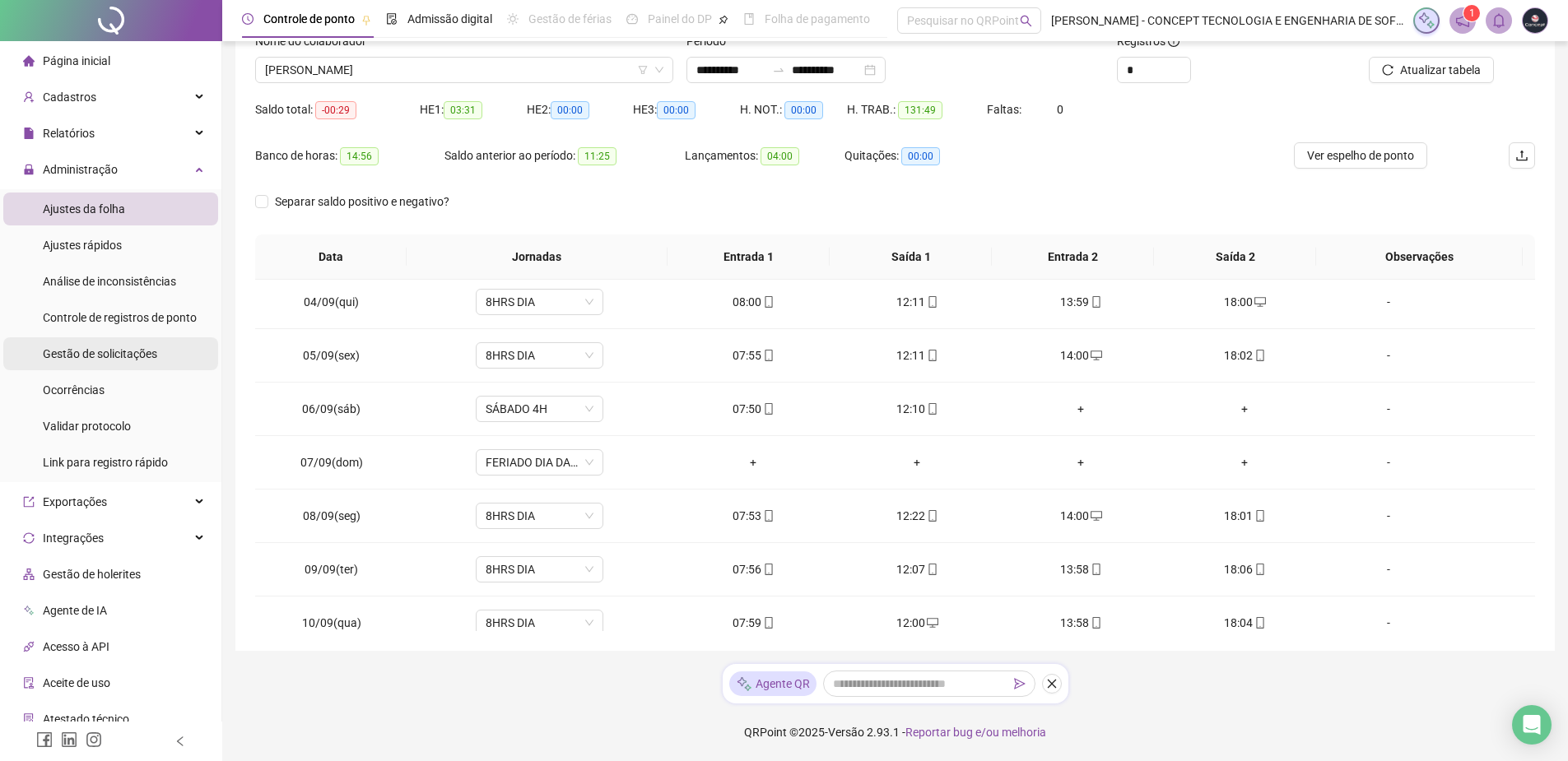
click at [90, 358] on span "Gestão de solicitações" at bounding box center [99, 354] width 114 height 13
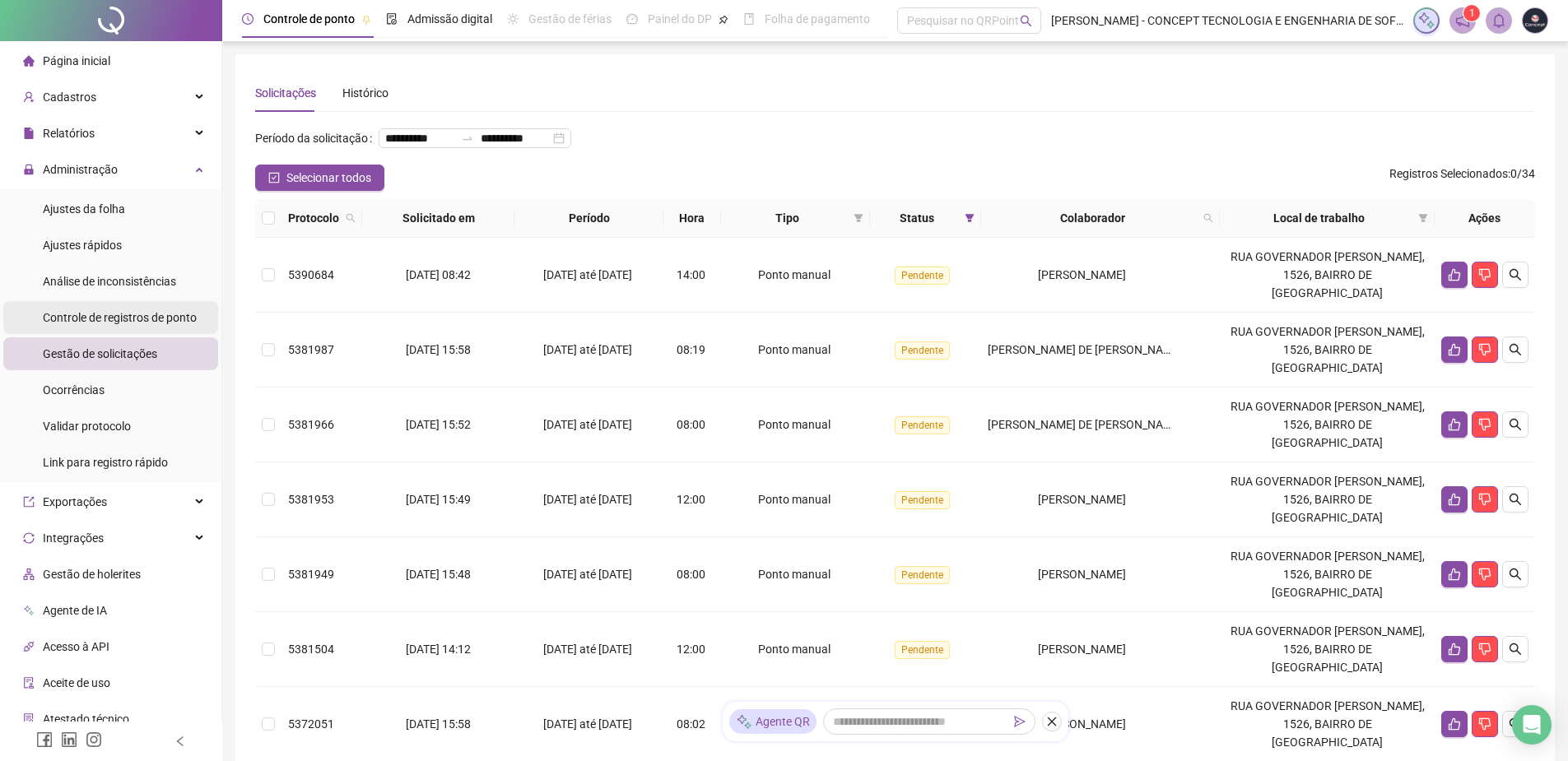
click at [124, 315] on span "Controle de registros de ponto" at bounding box center [119, 318] width 154 height 13
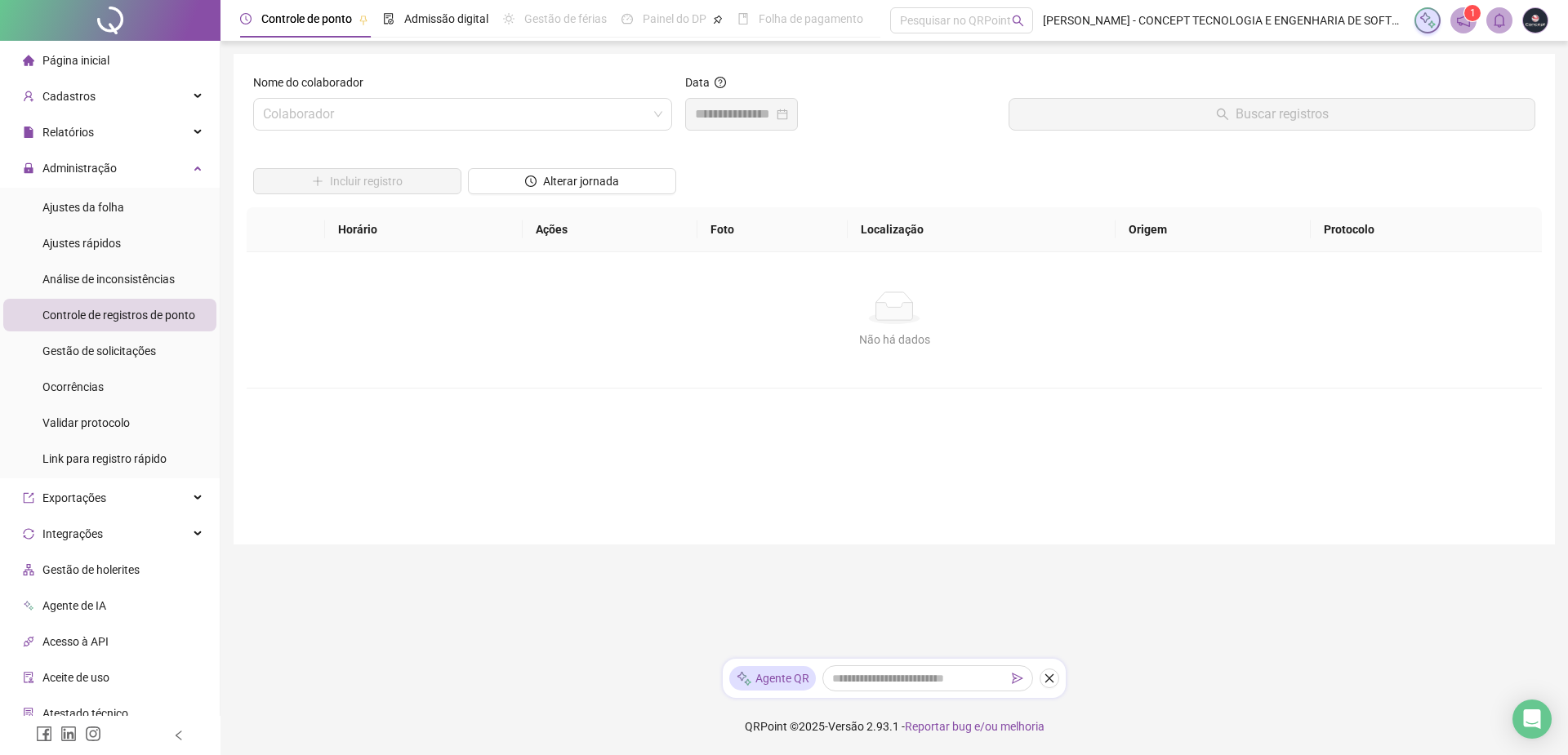
click at [82, 58] on span "Página inicial" at bounding box center [75, 60] width 67 height 13
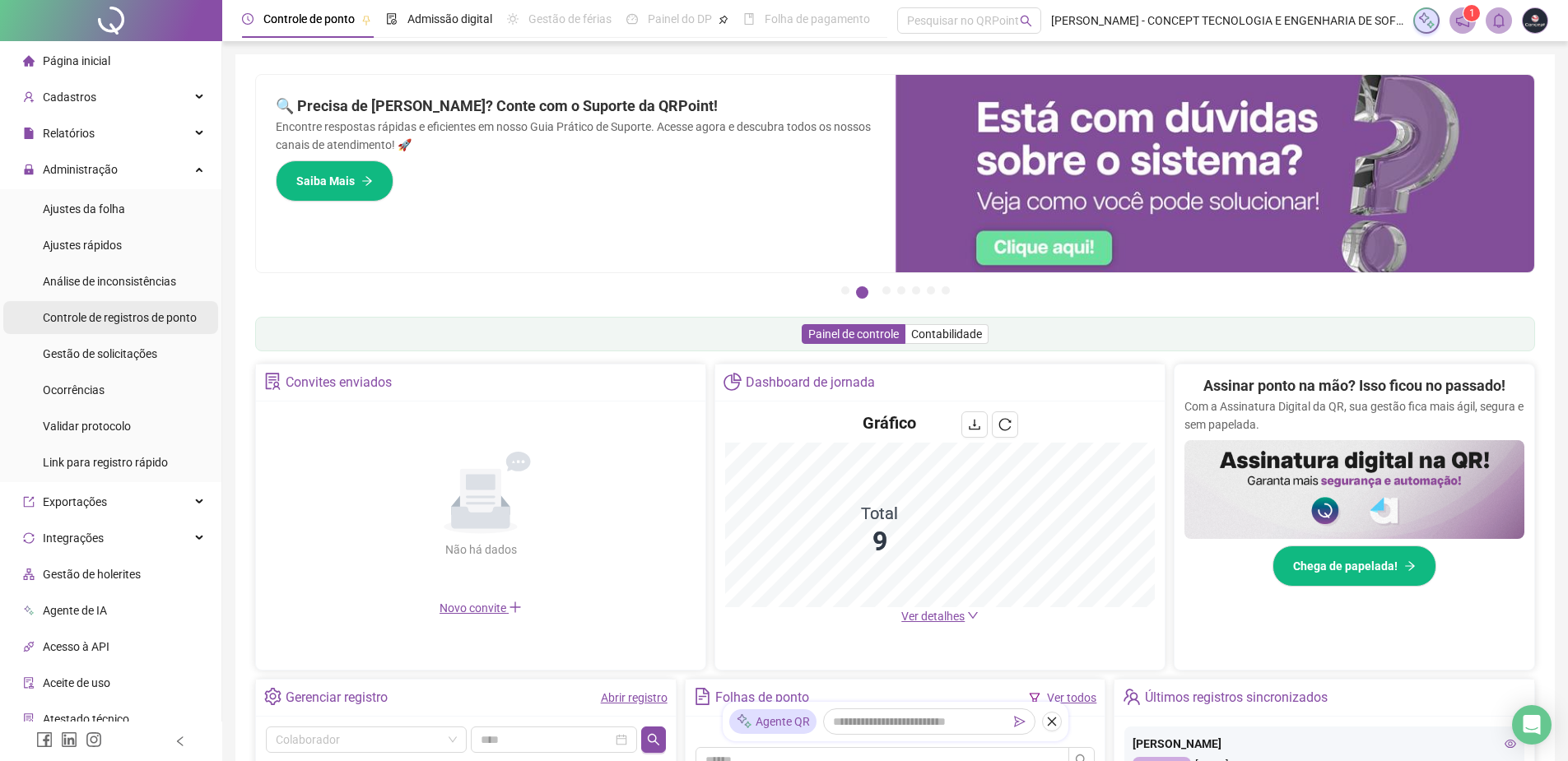
click at [98, 320] on span "Controle de registros de ponto" at bounding box center [119, 318] width 154 height 13
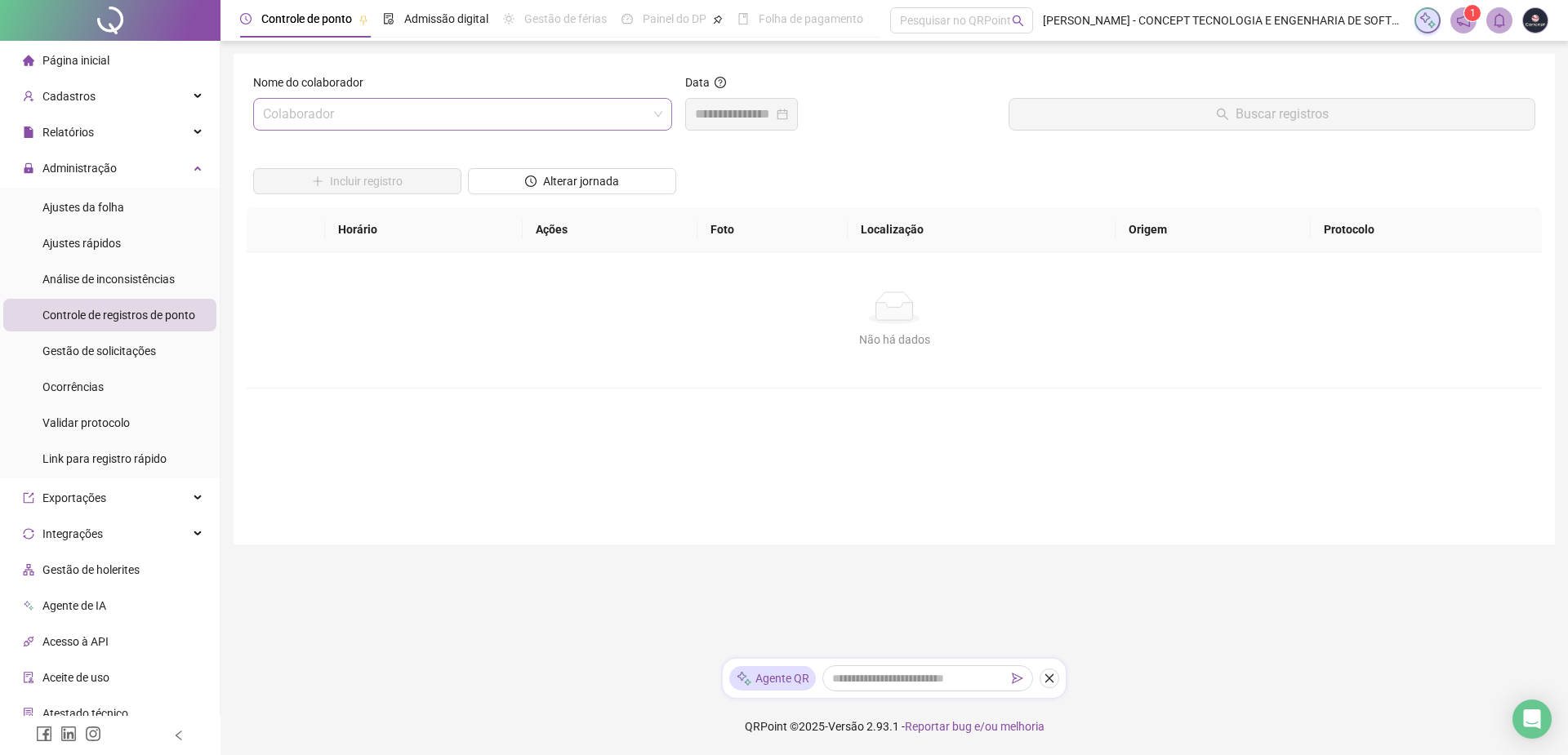
click at [367, 116] on input "search" at bounding box center [455, 113] width 384 height 31
click at [110, 352] on span "Gestão de solicitações" at bounding box center [98, 351] width 113 height 13
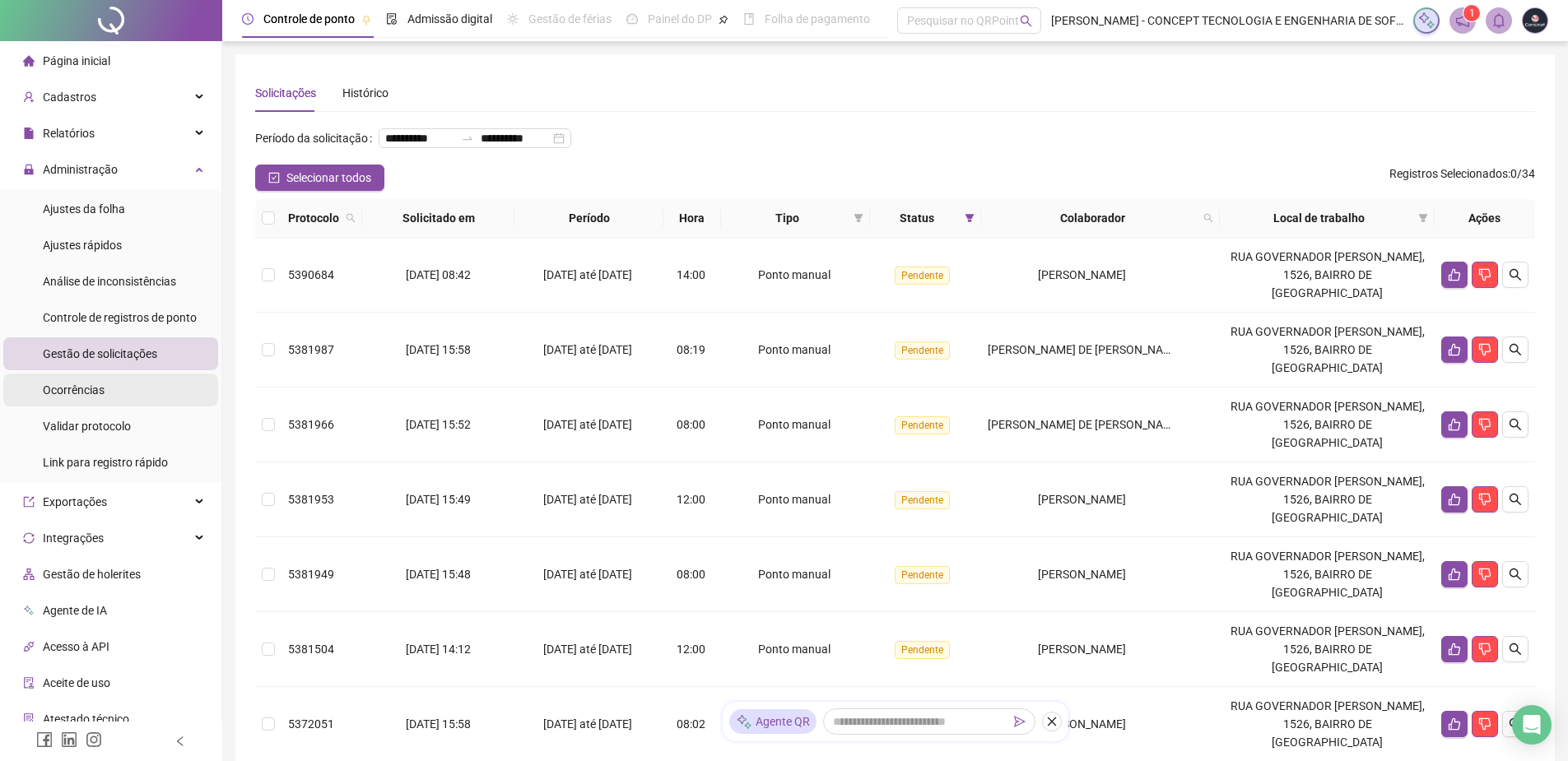
click at [99, 394] on span "Ocorrências" at bounding box center [73, 390] width 61 height 13
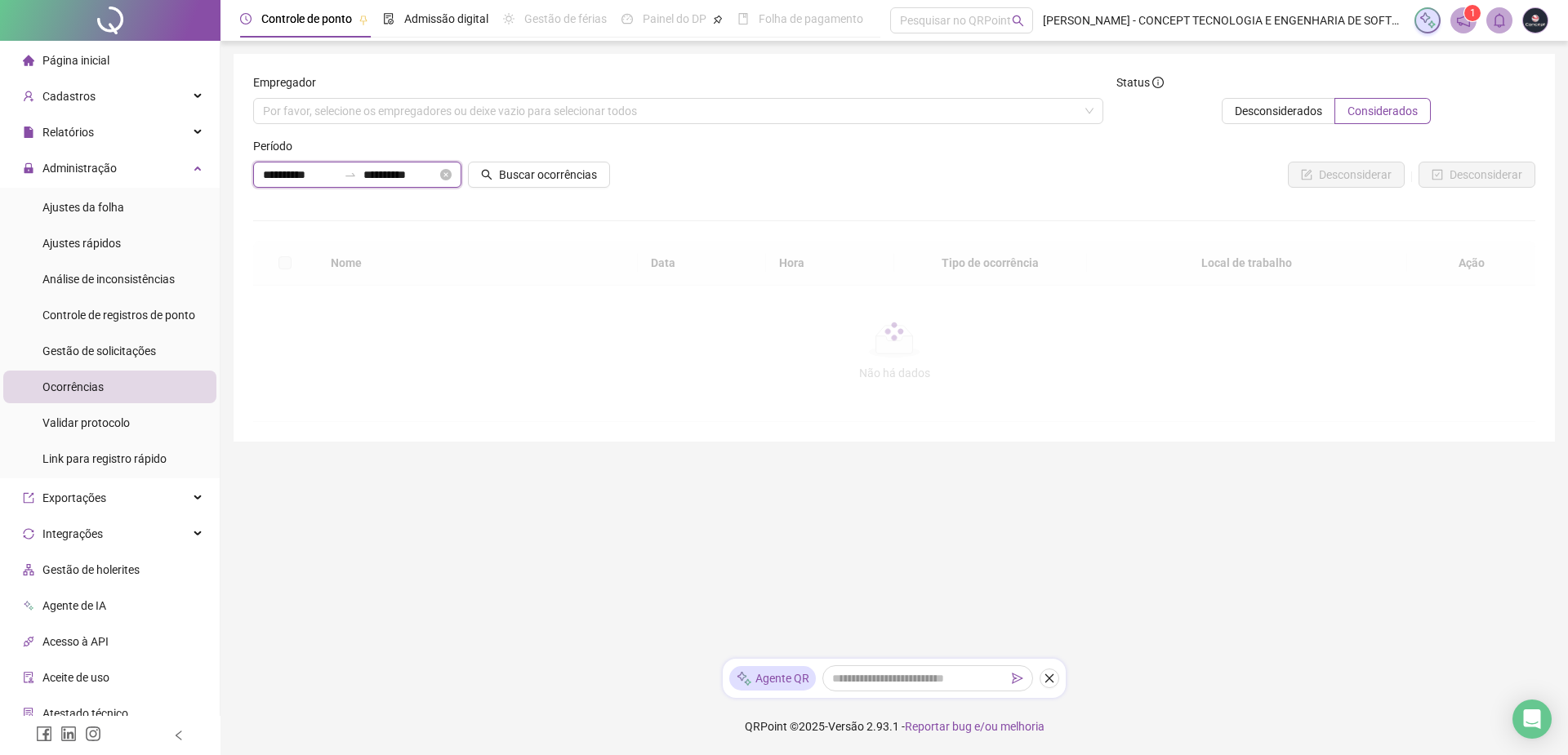
click at [297, 169] on input "**********" at bounding box center [299, 174] width 74 height 18
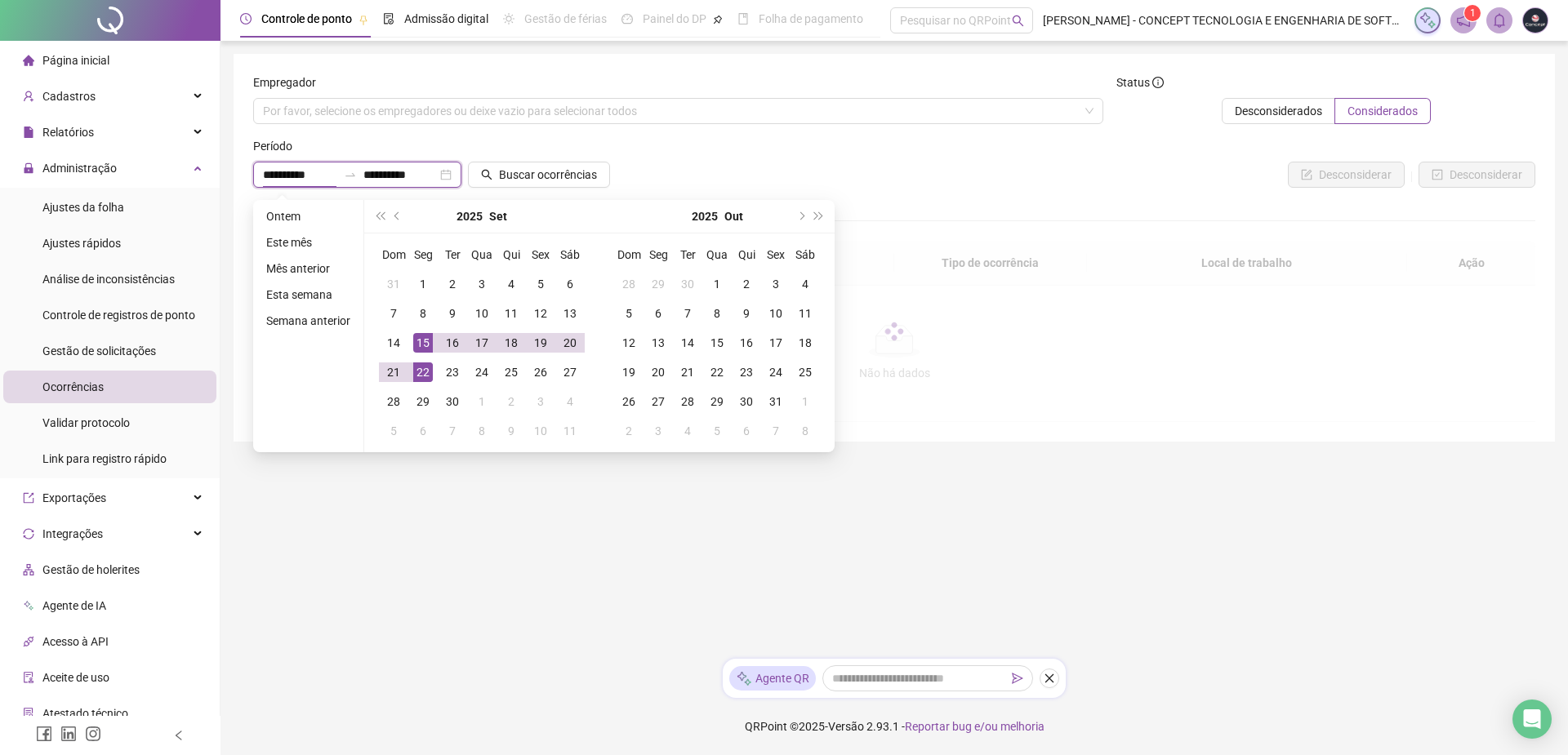
type input "**********"
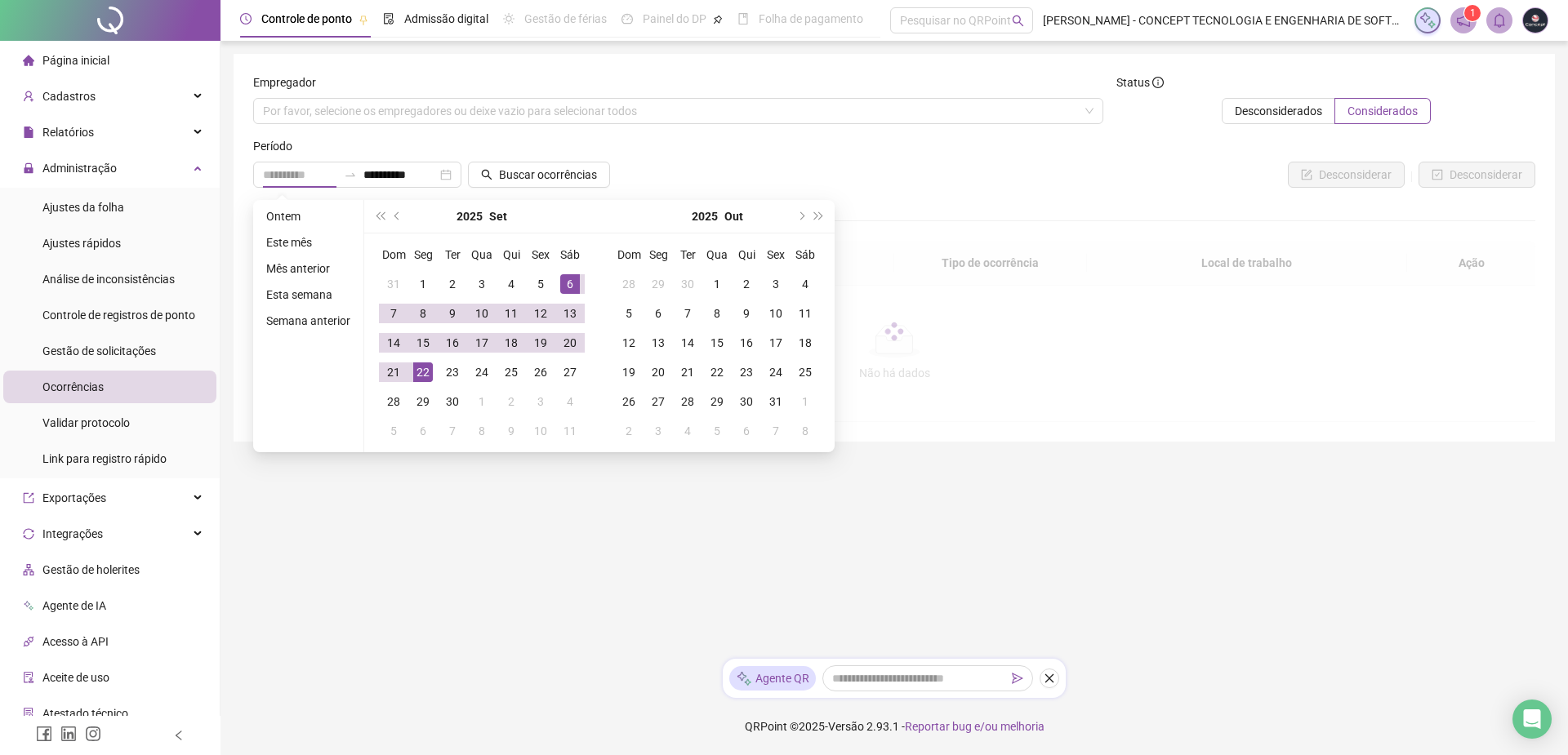
click at [566, 281] on div "6" at bounding box center [569, 284] width 20 height 20
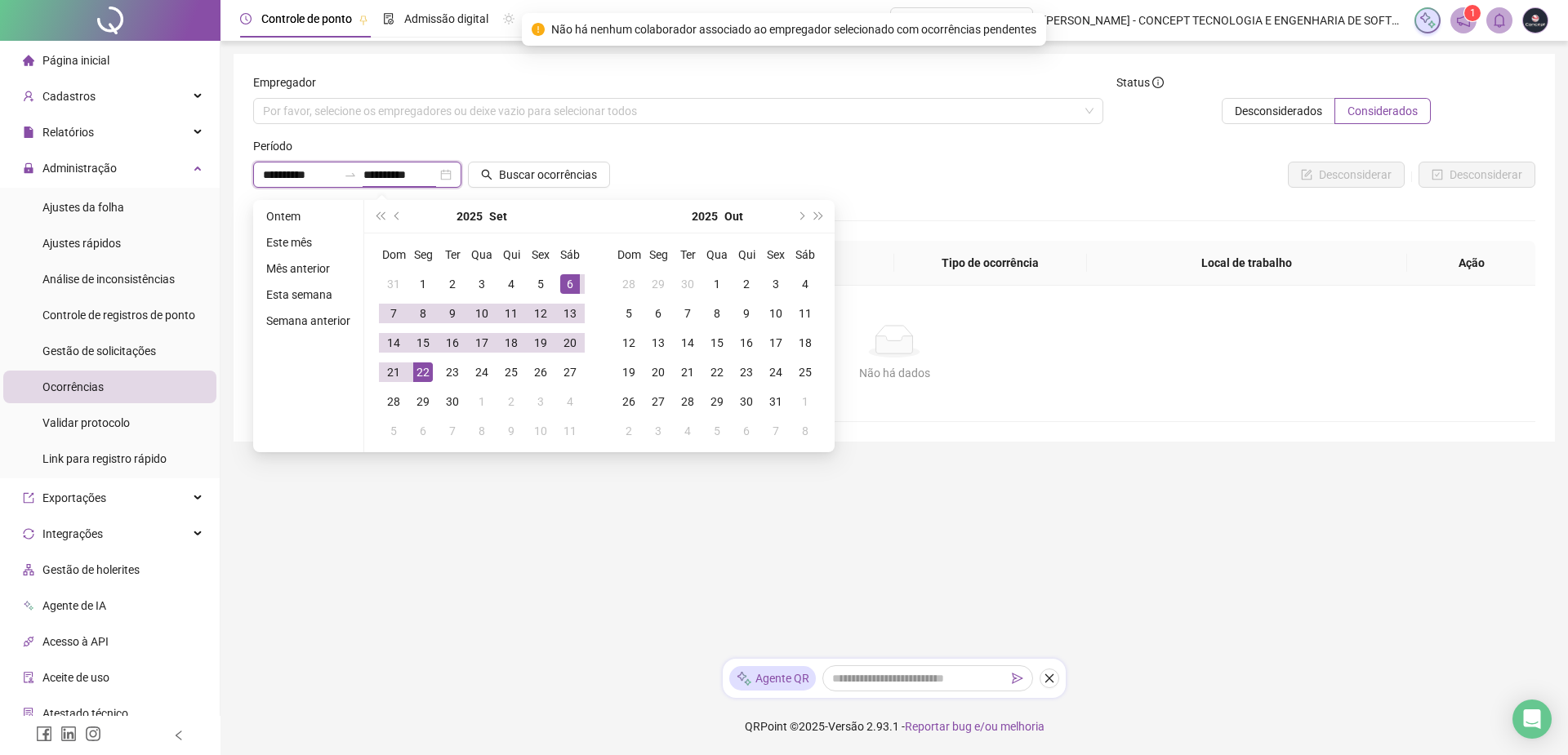
type input "**********"
click at [419, 372] on div "22" at bounding box center [423, 372] width 20 height 20
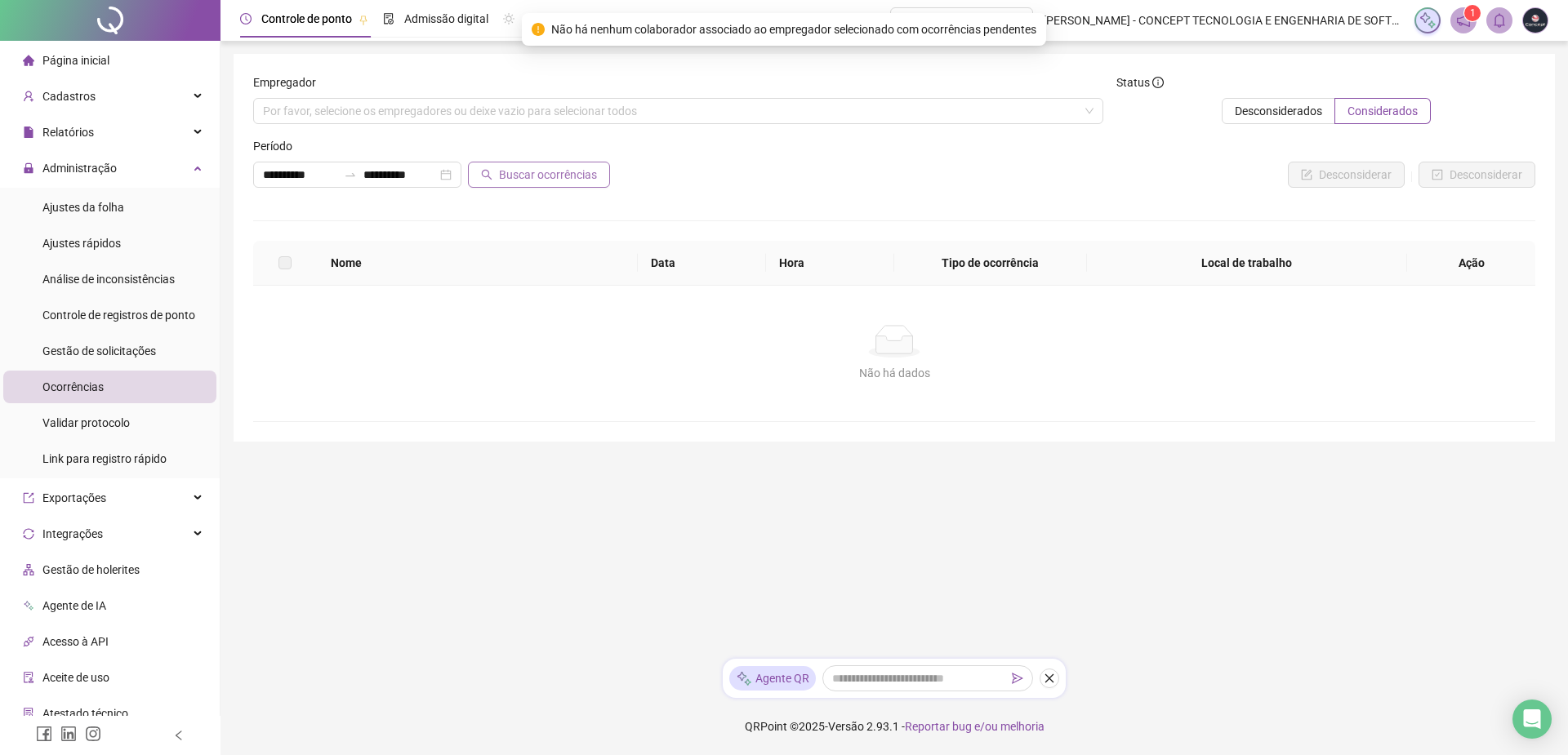
click at [540, 174] on span "Buscar ocorrências" at bounding box center [548, 174] width 98 height 18
click at [93, 246] on span "Ajustes rápidos" at bounding box center [82, 243] width 79 height 13
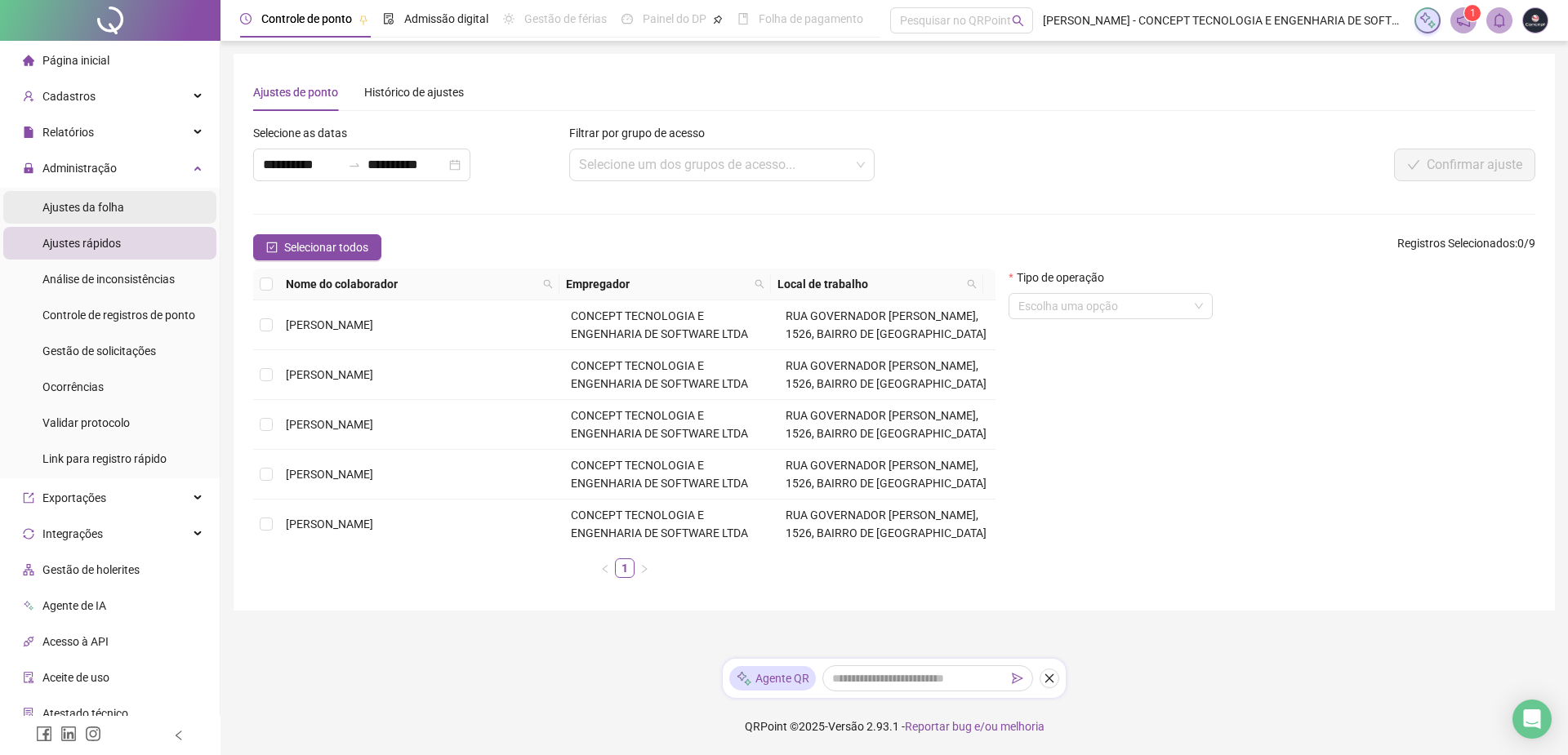
click at [85, 207] on span "Ajustes da folha" at bounding box center [83, 207] width 82 height 13
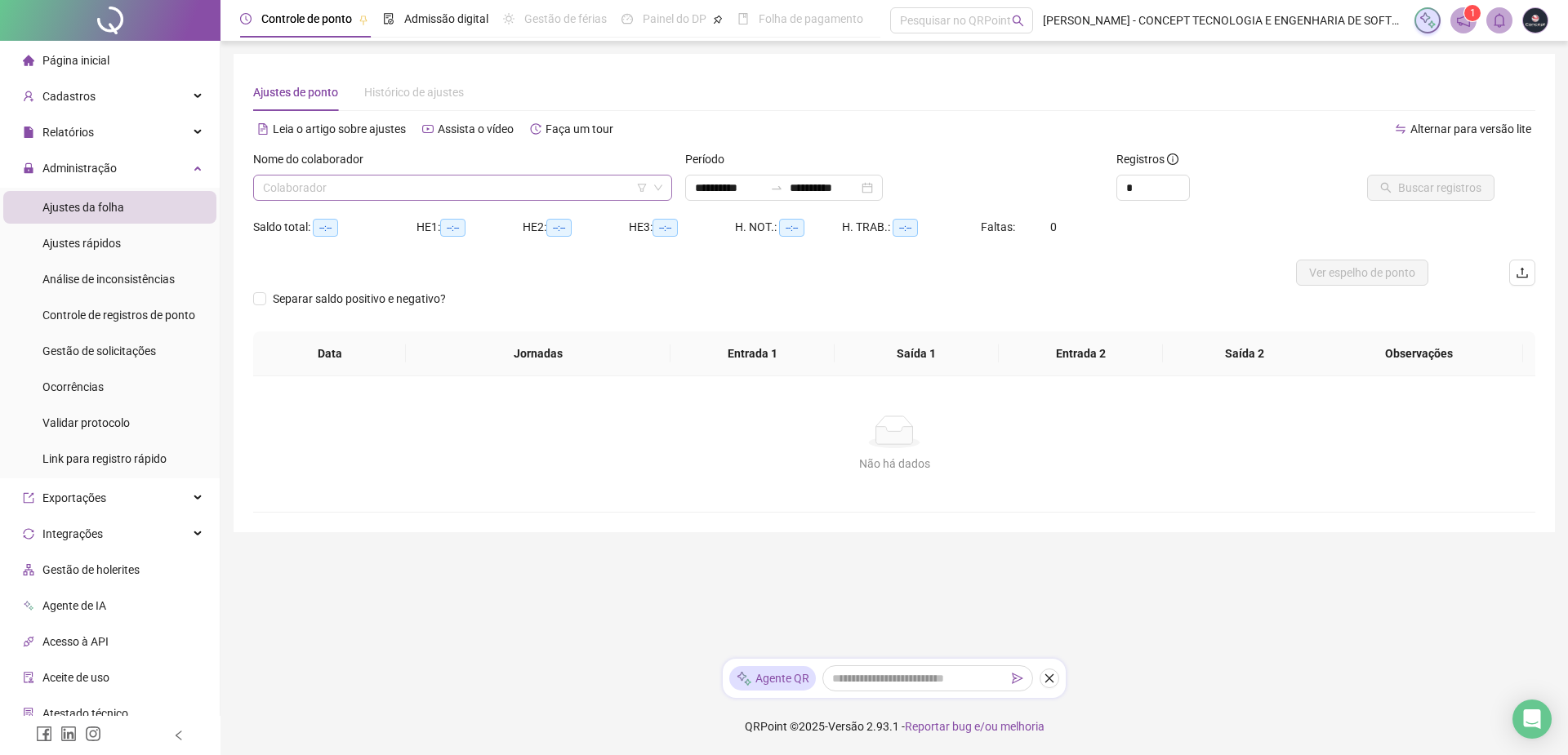
click at [380, 197] on input "search" at bounding box center [455, 188] width 384 height 24
type input "**********"
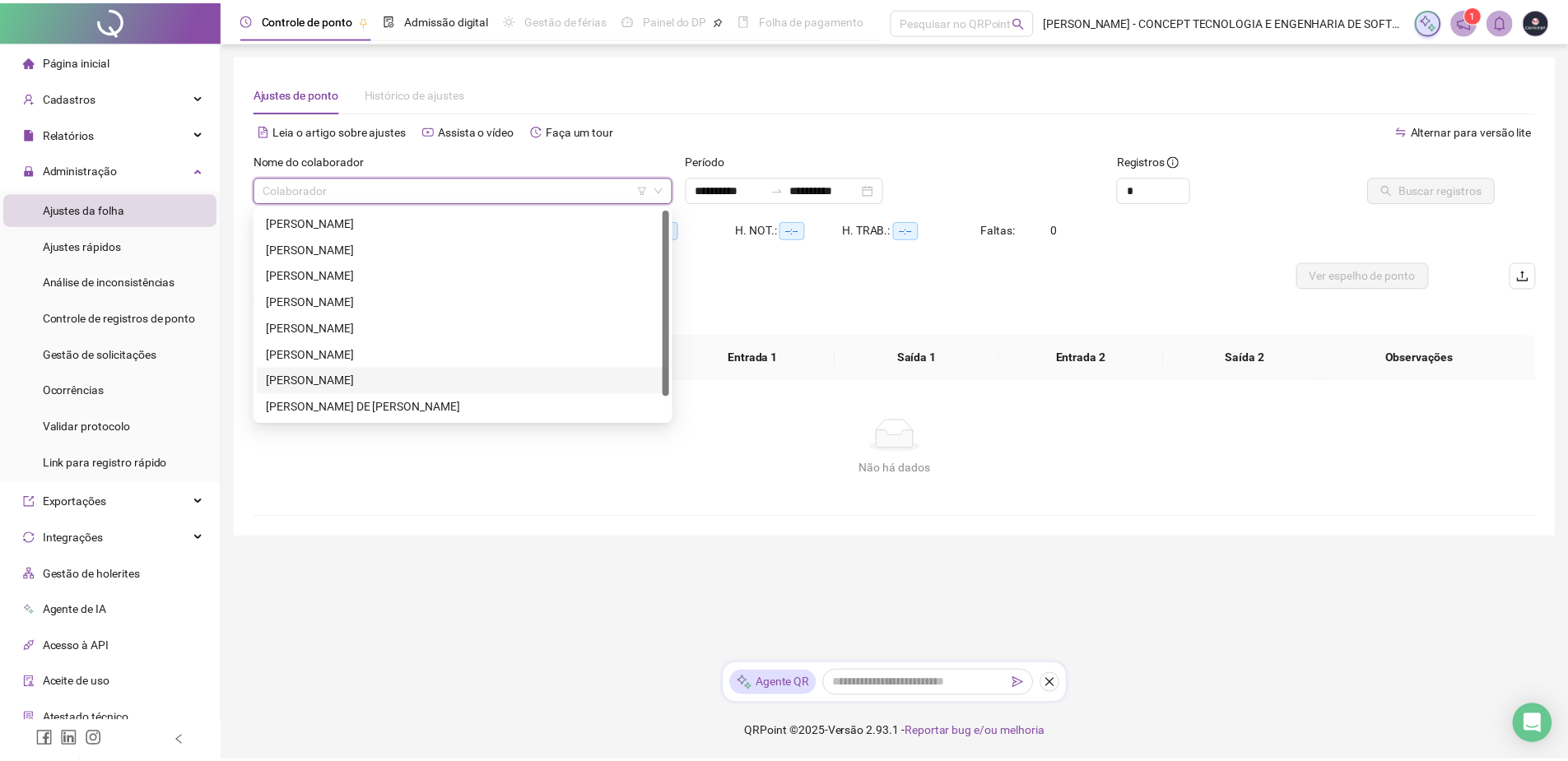
scroll to position [26, 0]
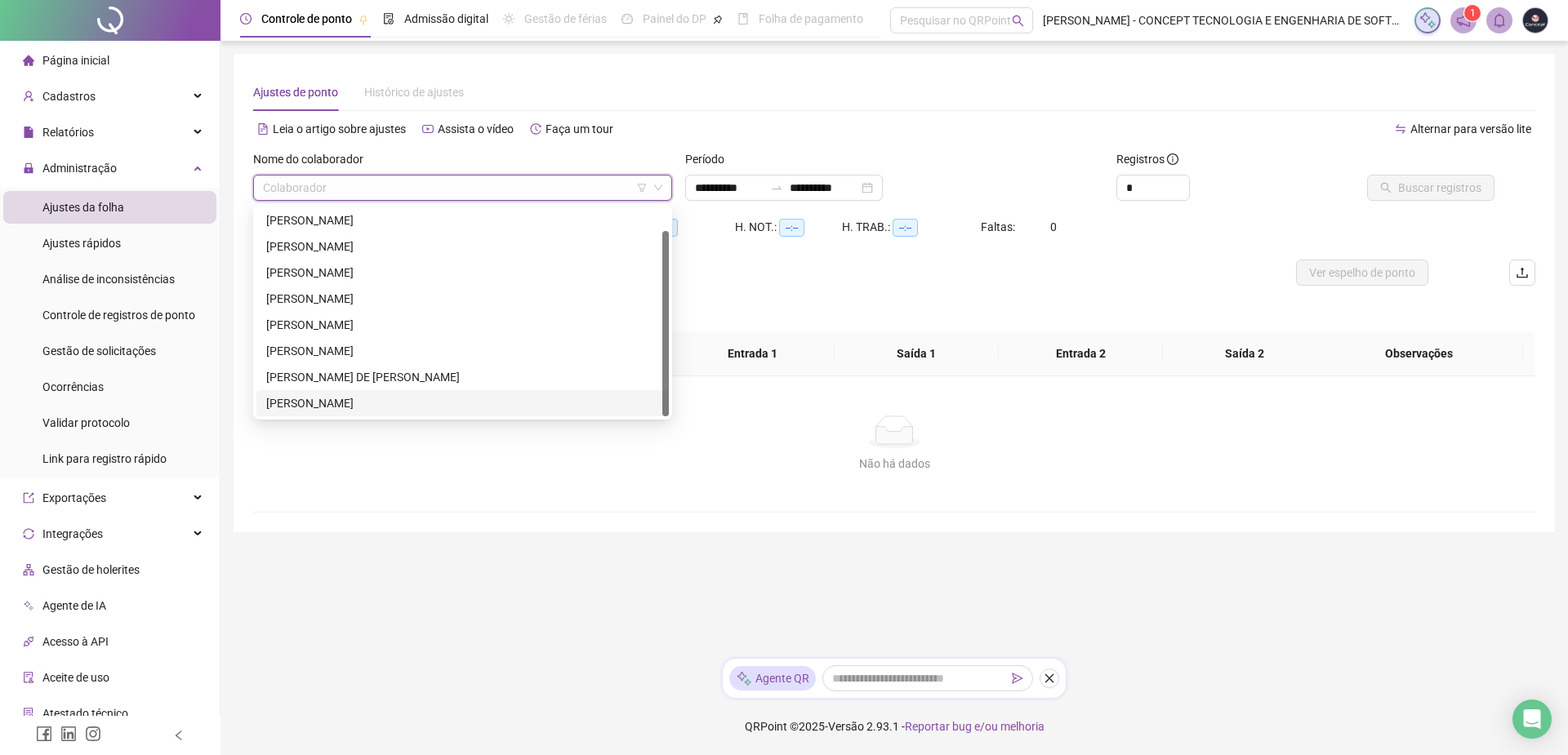
click at [336, 405] on div "[PERSON_NAME]" at bounding box center [462, 402] width 393 height 18
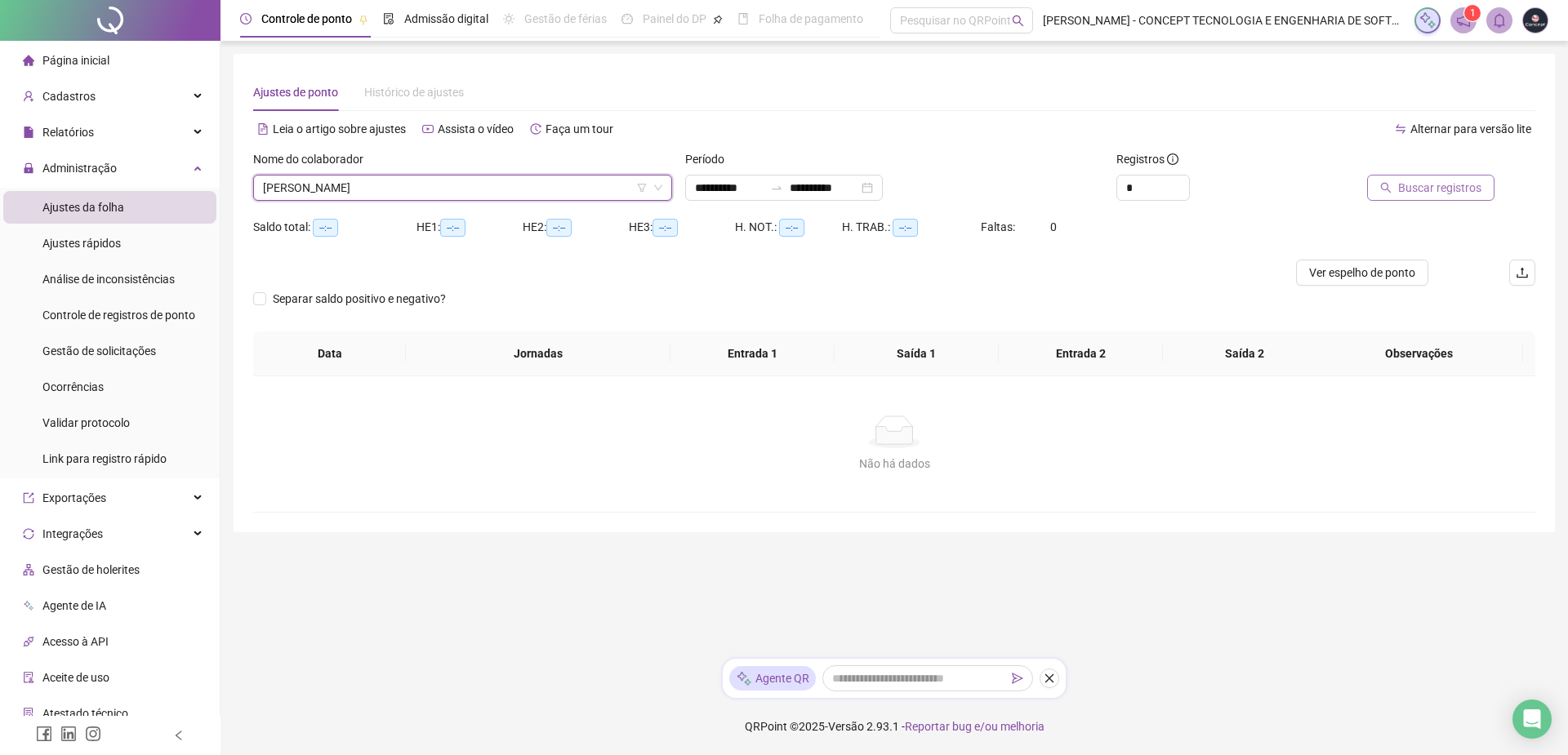
click at [1417, 193] on span "Buscar registros" at bounding box center [1439, 188] width 83 height 18
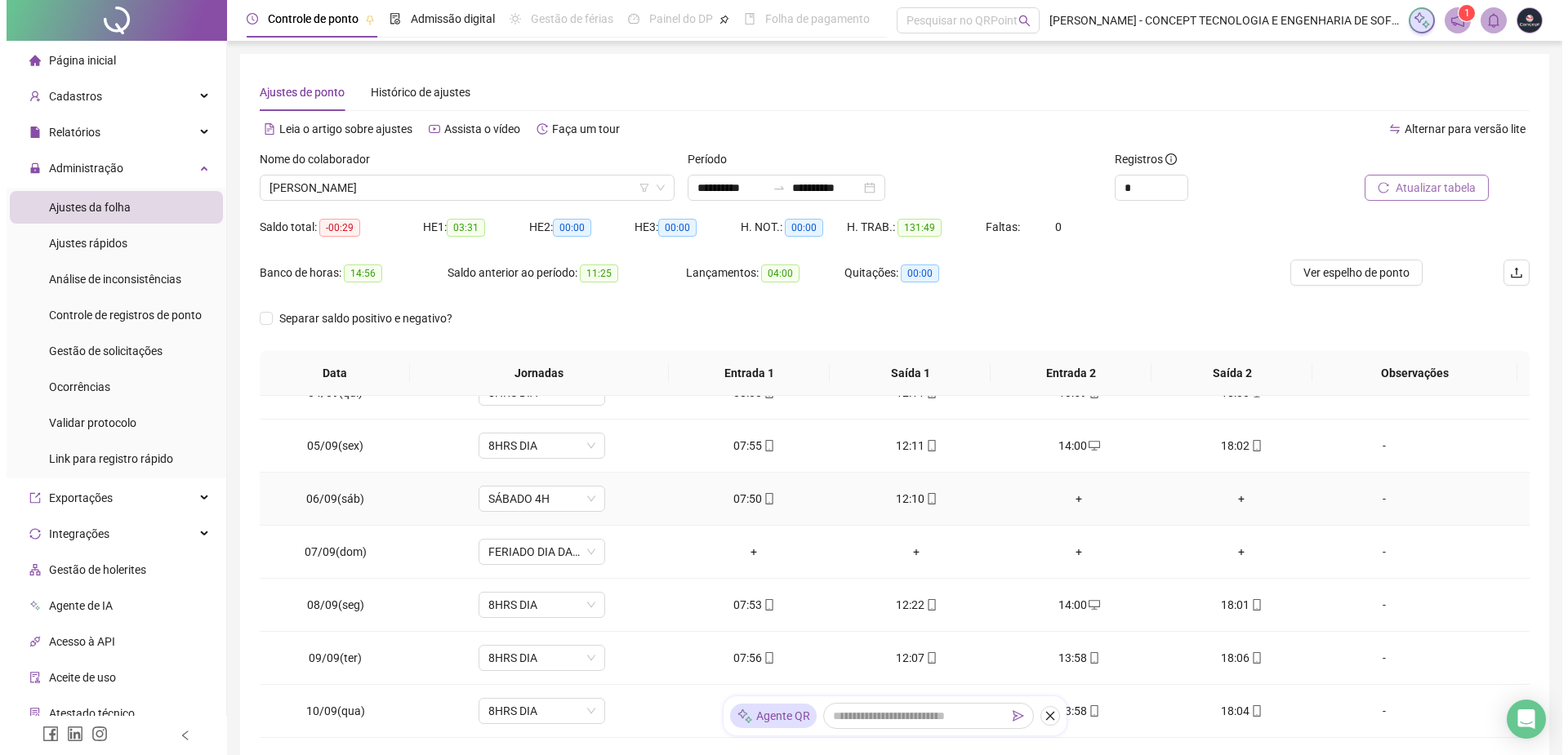
scroll to position [163, 0]
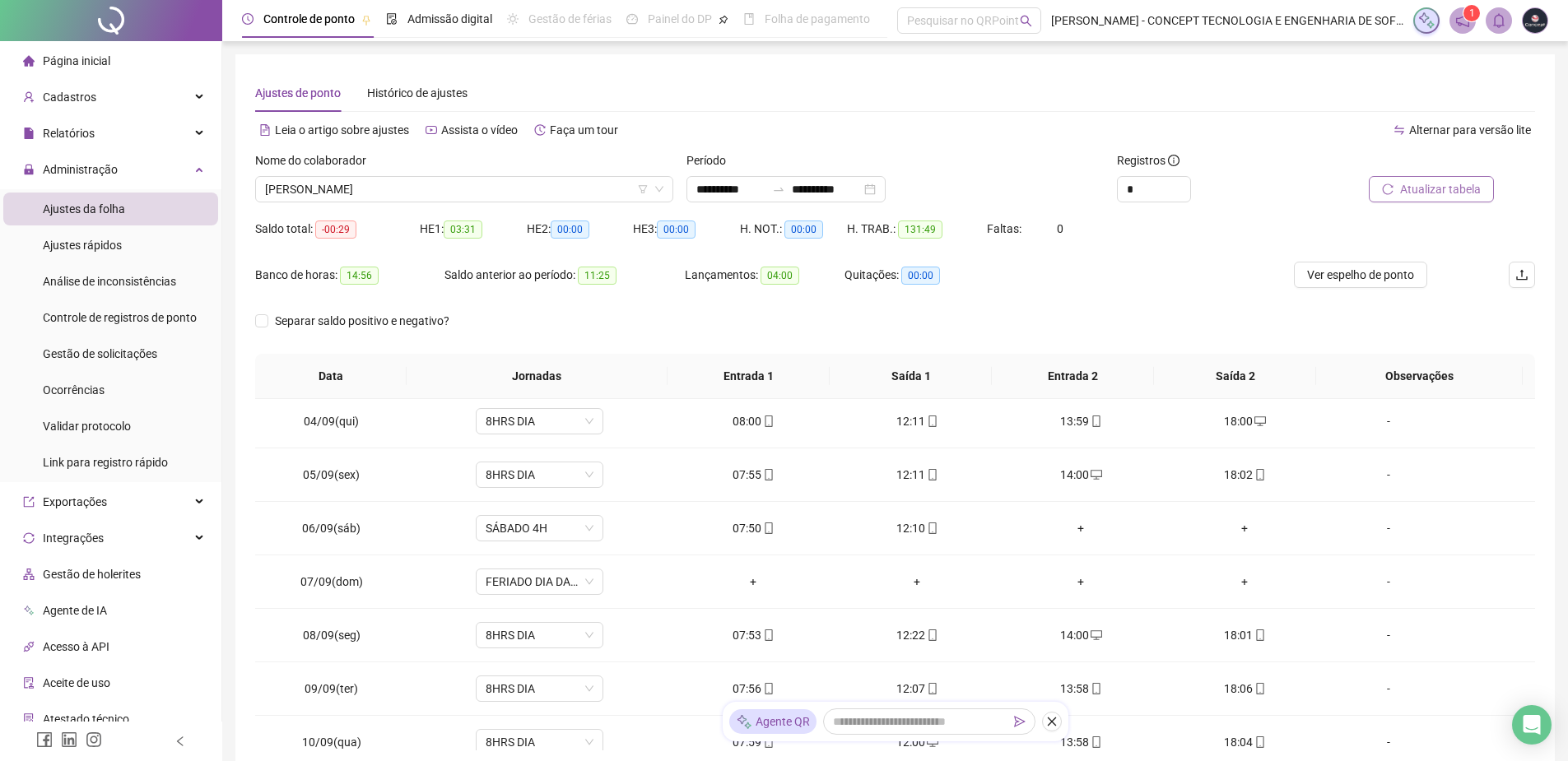
click at [1435, 187] on span "Atualizar tabela" at bounding box center [1440, 189] width 80 height 18
click at [90, 246] on span "Ajustes rápidos" at bounding box center [82, 245] width 79 height 13
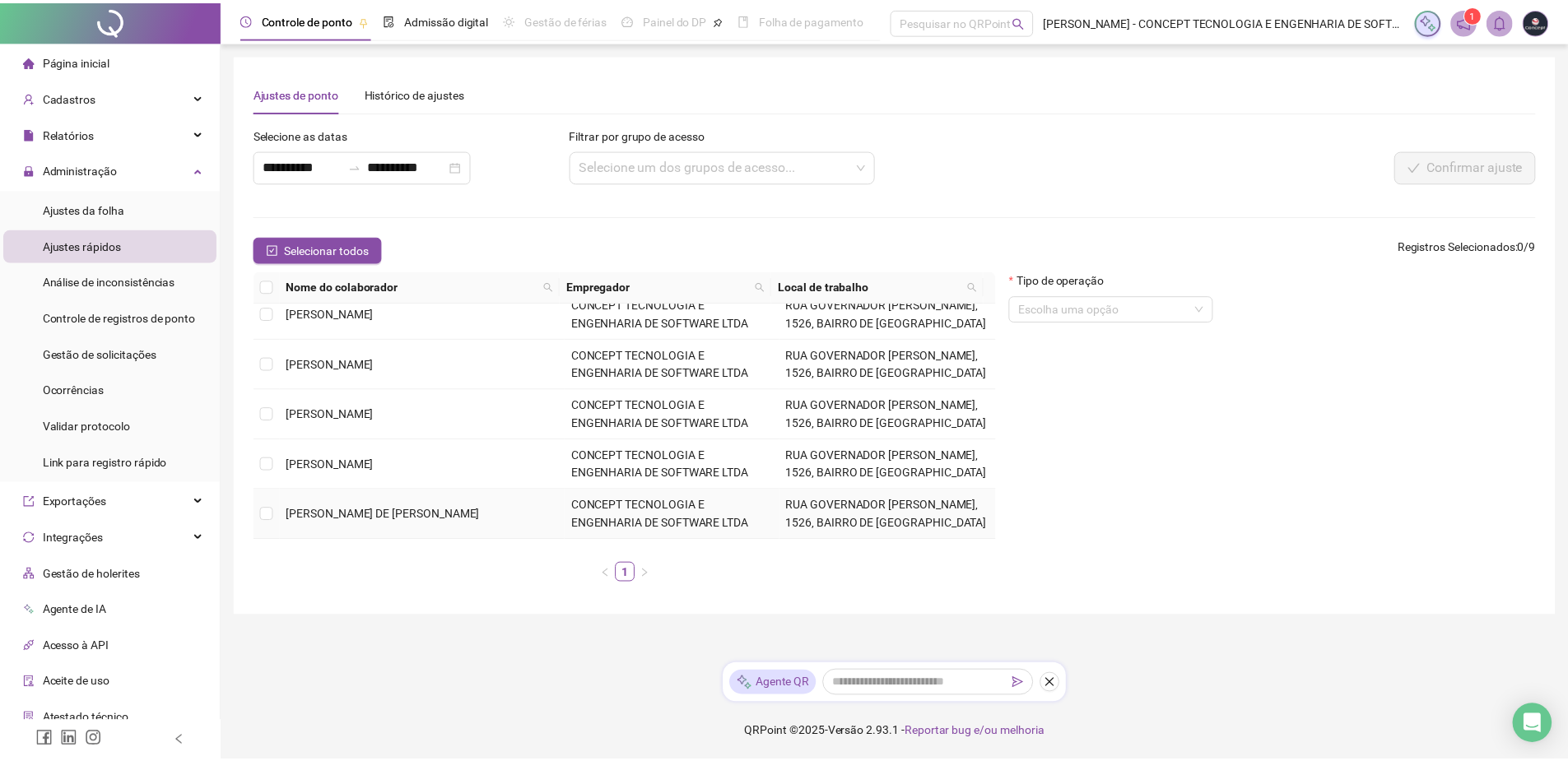
scroll to position [205, 0]
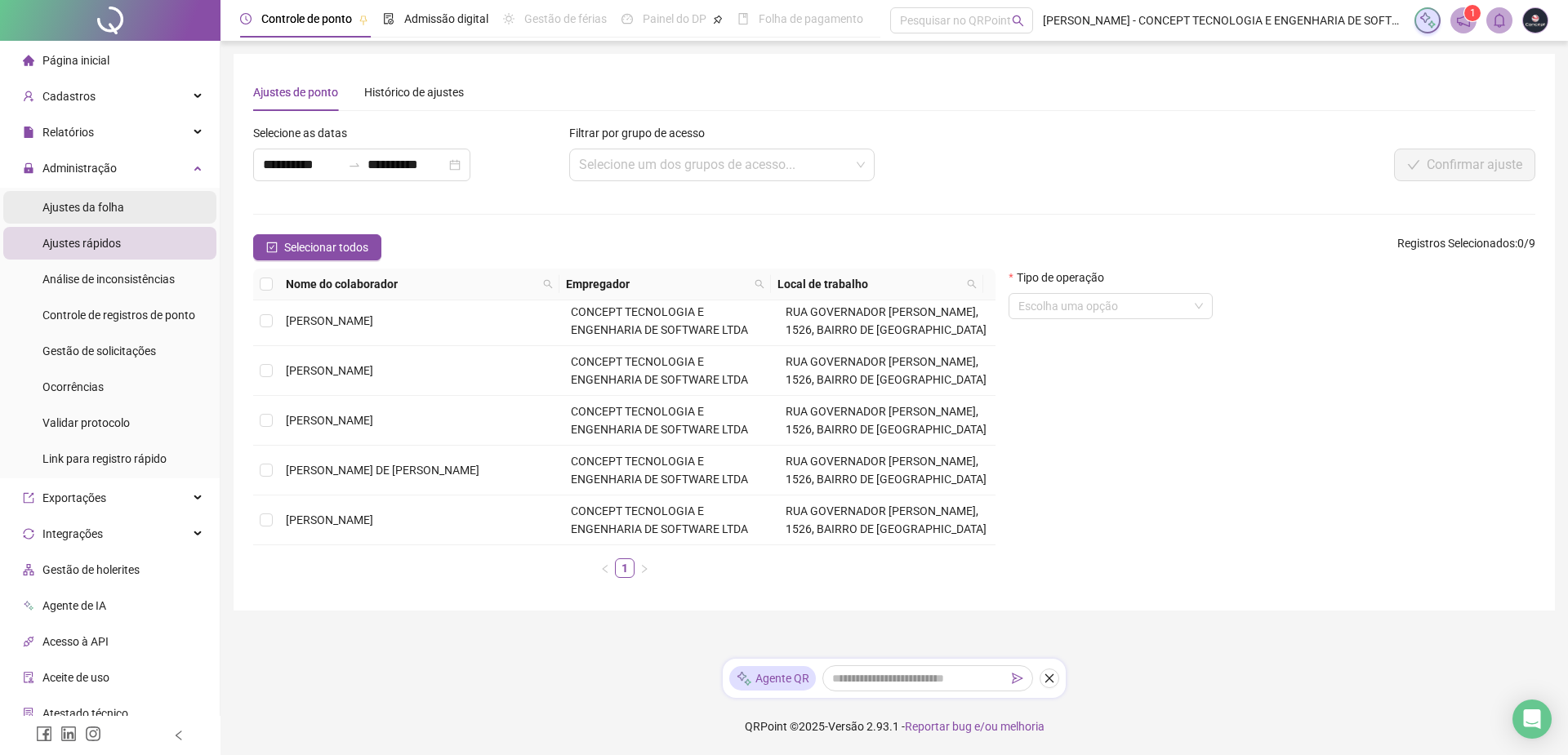
click at [91, 213] on span "Ajustes da folha" at bounding box center [83, 207] width 82 height 13
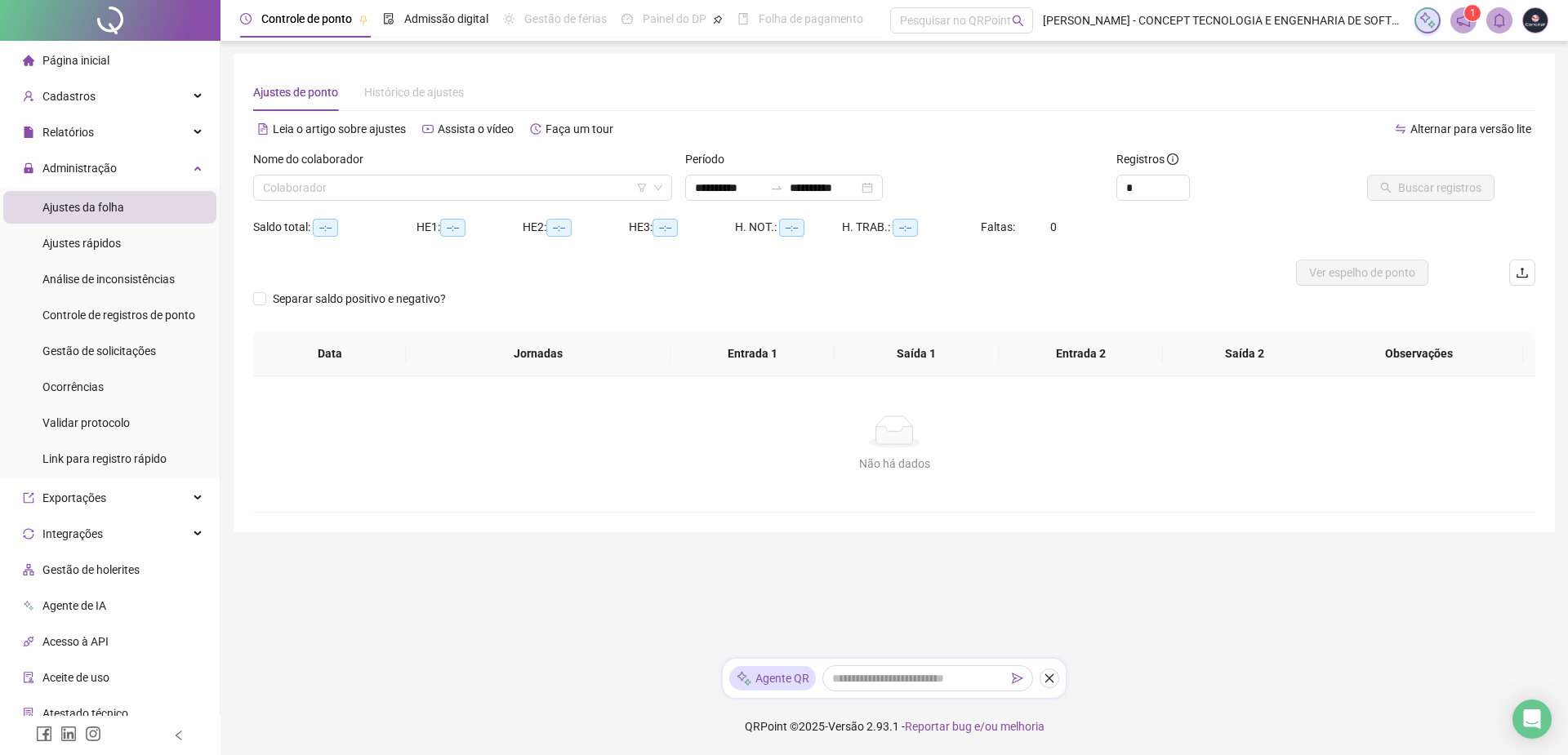
type input "**********"
click at [407, 179] on input "search" at bounding box center [455, 188] width 384 height 24
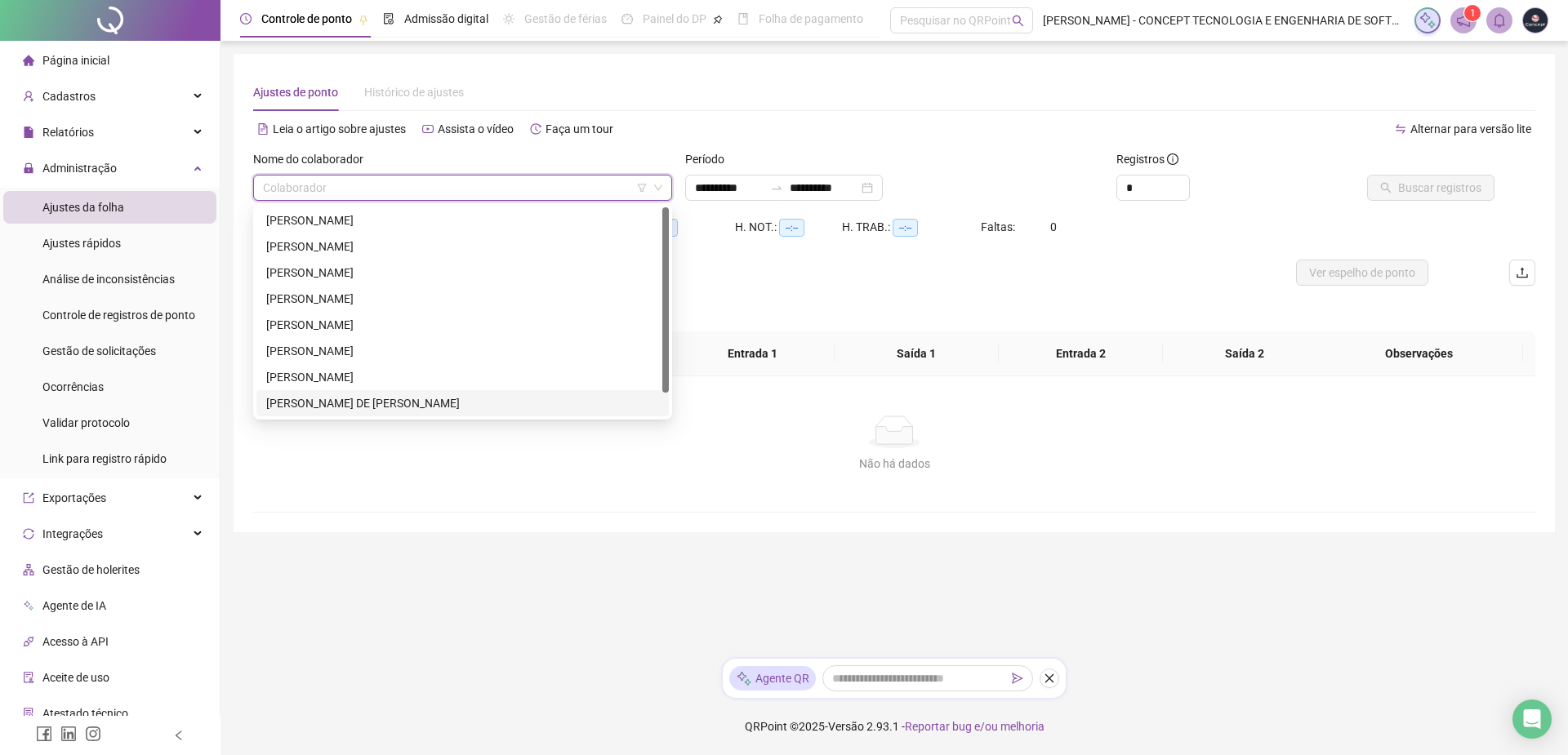
click at [341, 405] on div "[PERSON_NAME] DE [PERSON_NAME]" at bounding box center [462, 402] width 393 height 18
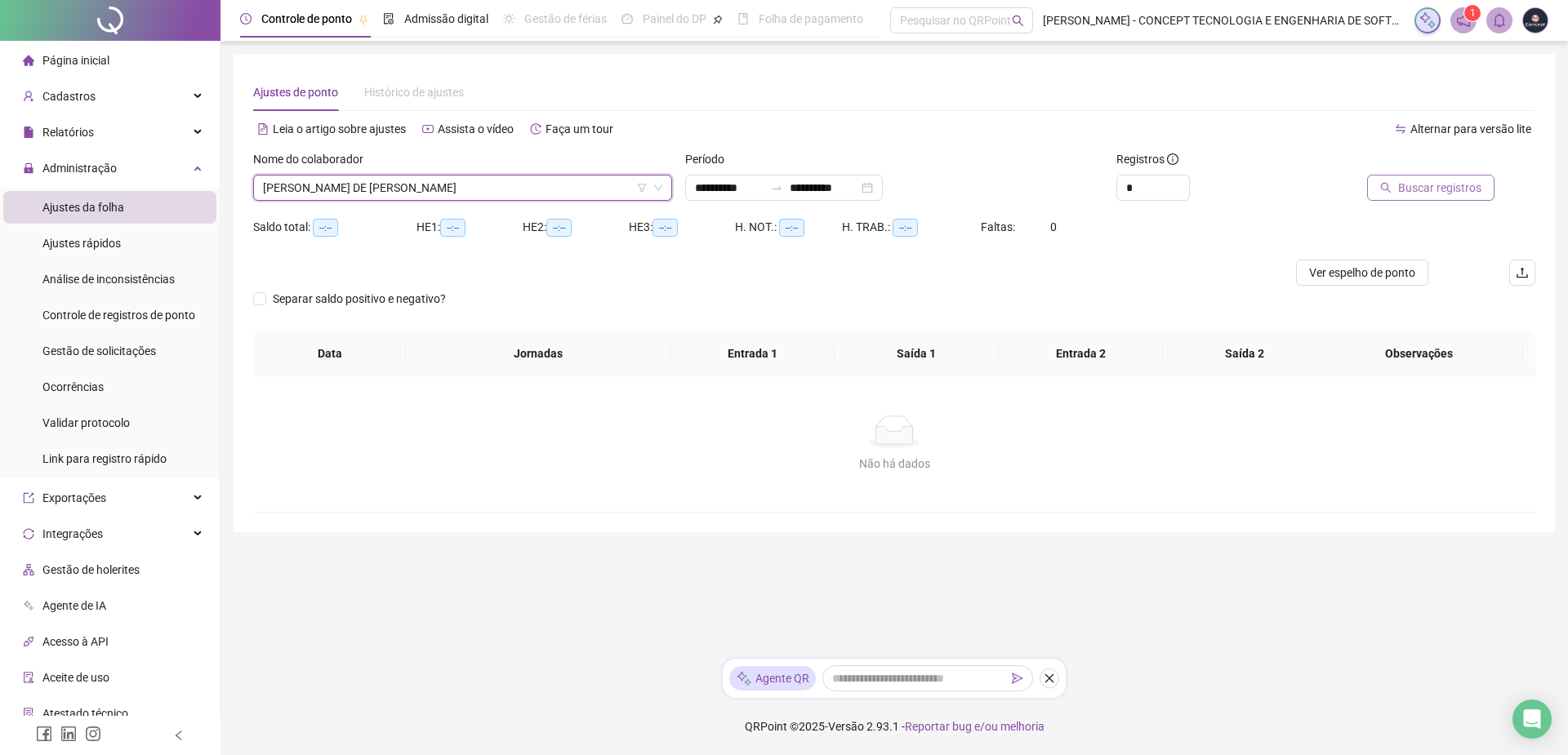
click at [1397, 194] on button "Buscar registros" at bounding box center [1430, 188] width 128 height 26
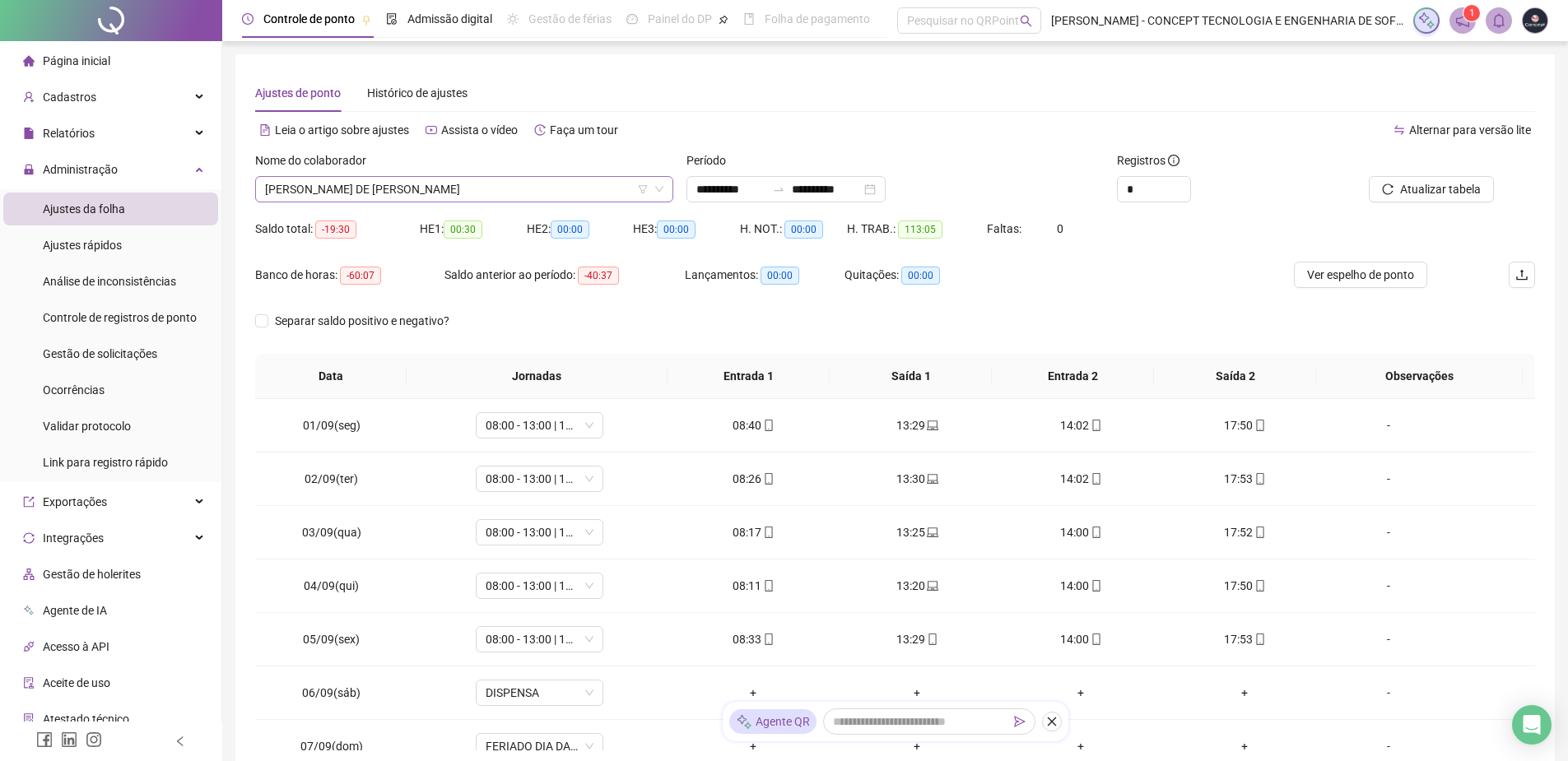
click at [454, 188] on span "[PERSON_NAME] DE [PERSON_NAME]" at bounding box center [463, 189] width 398 height 25
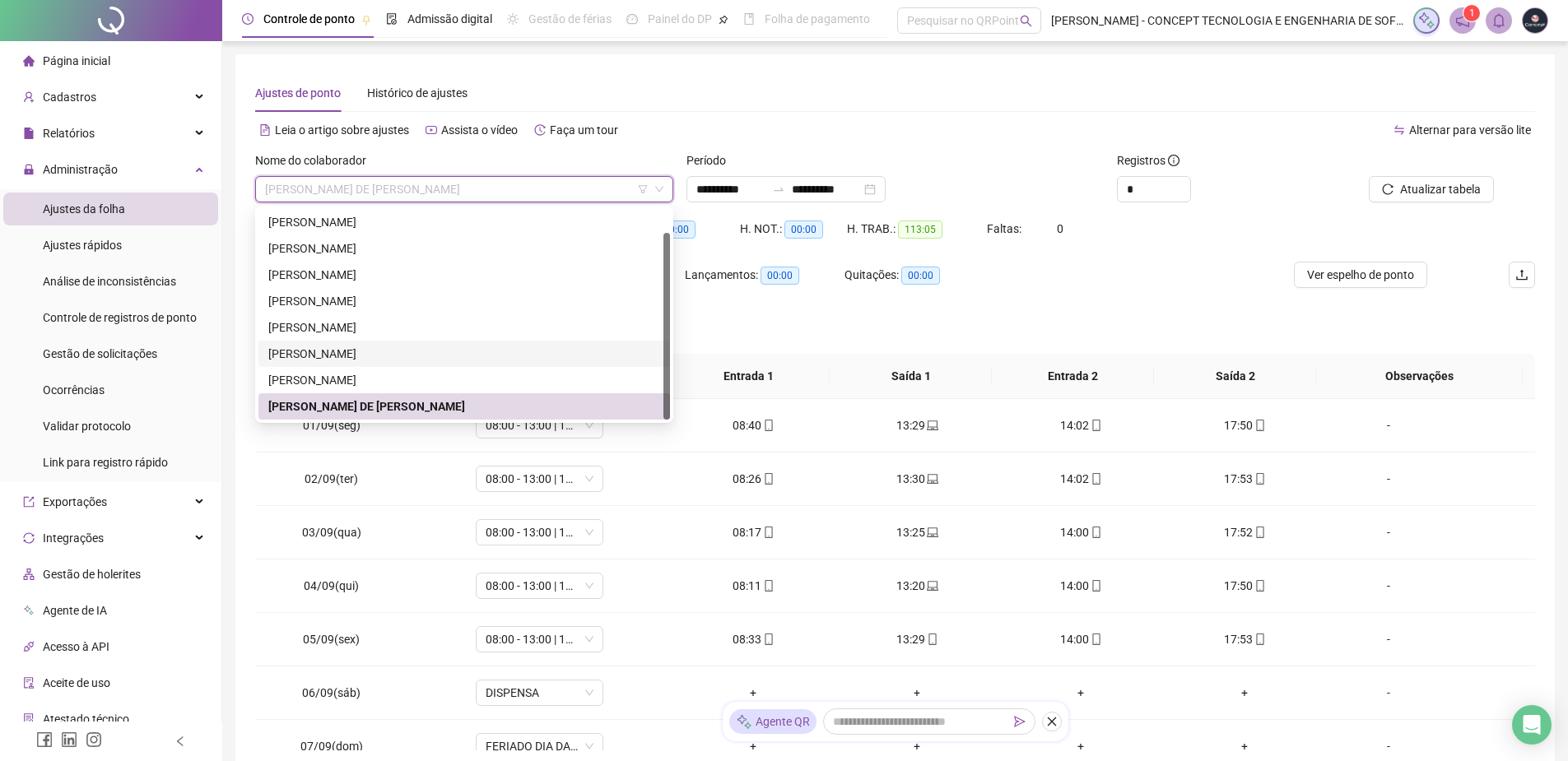
scroll to position [26, 0]
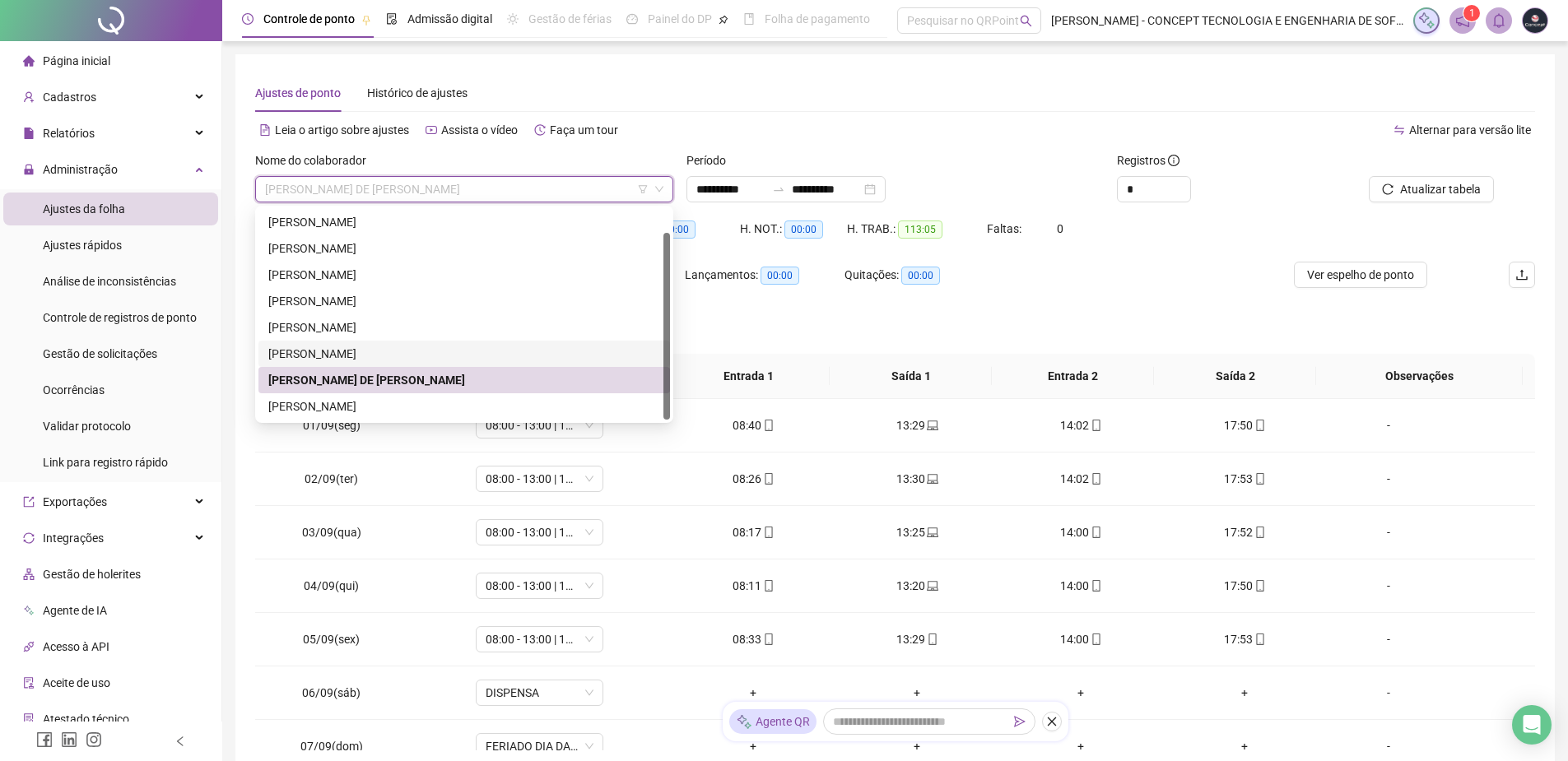
click at [355, 353] on div "[PERSON_NAME]" at bounding box center [464, 354] width 392 height 18
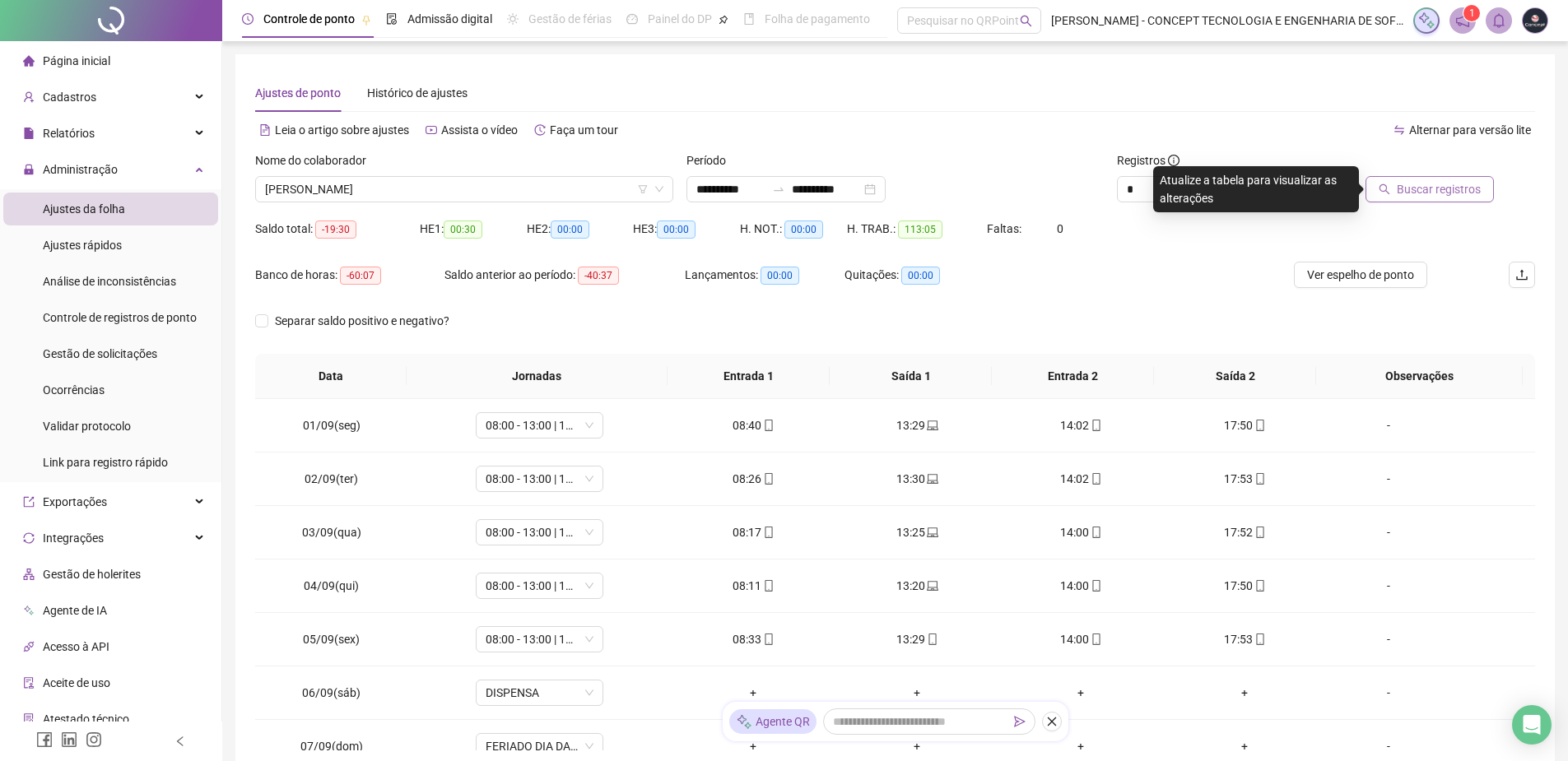
click at [1421, 185] on span "Buscar registros" at bounding box center [1438, 189] width 84 height 18
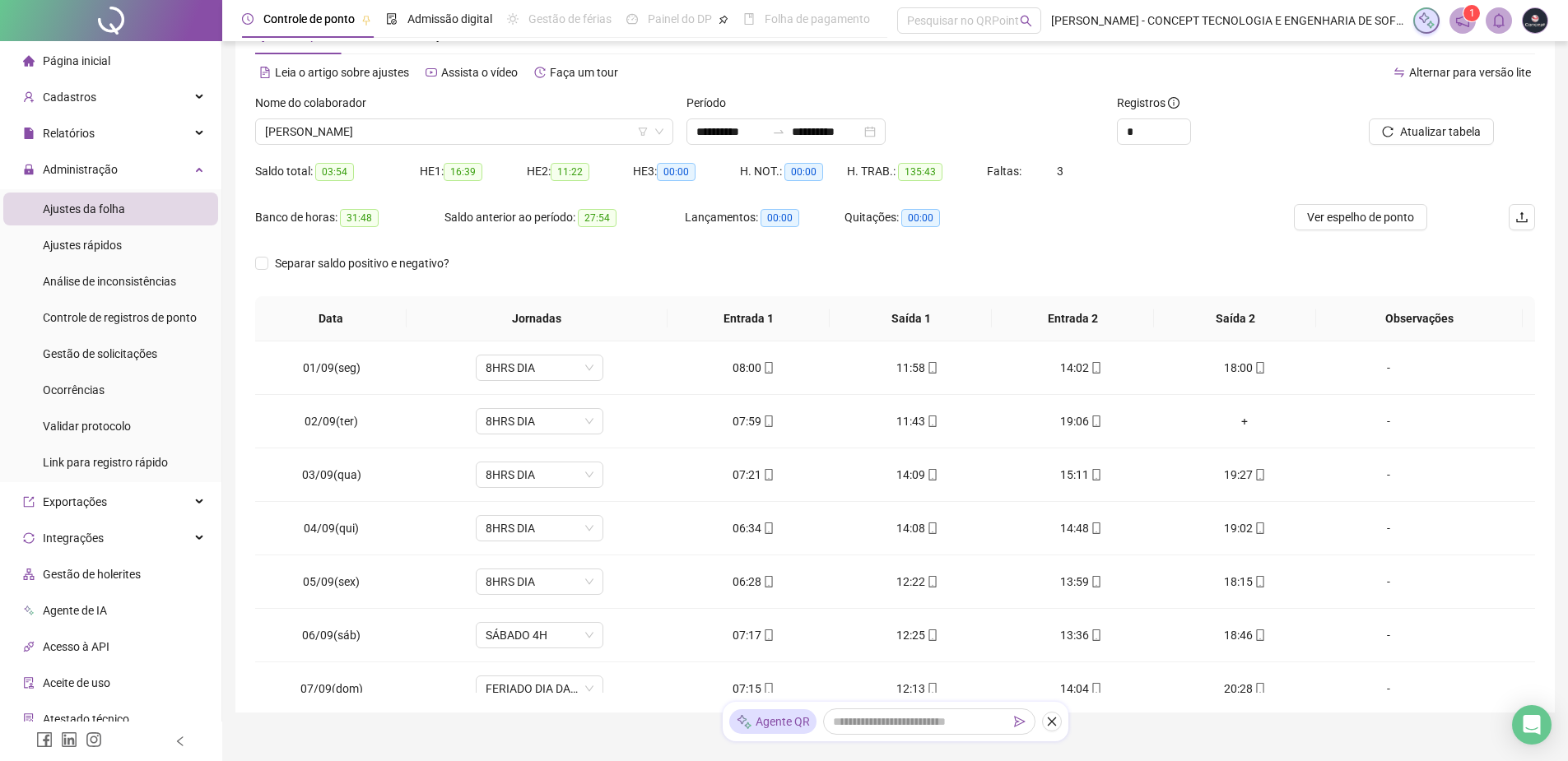
scroll to position [0, 0]
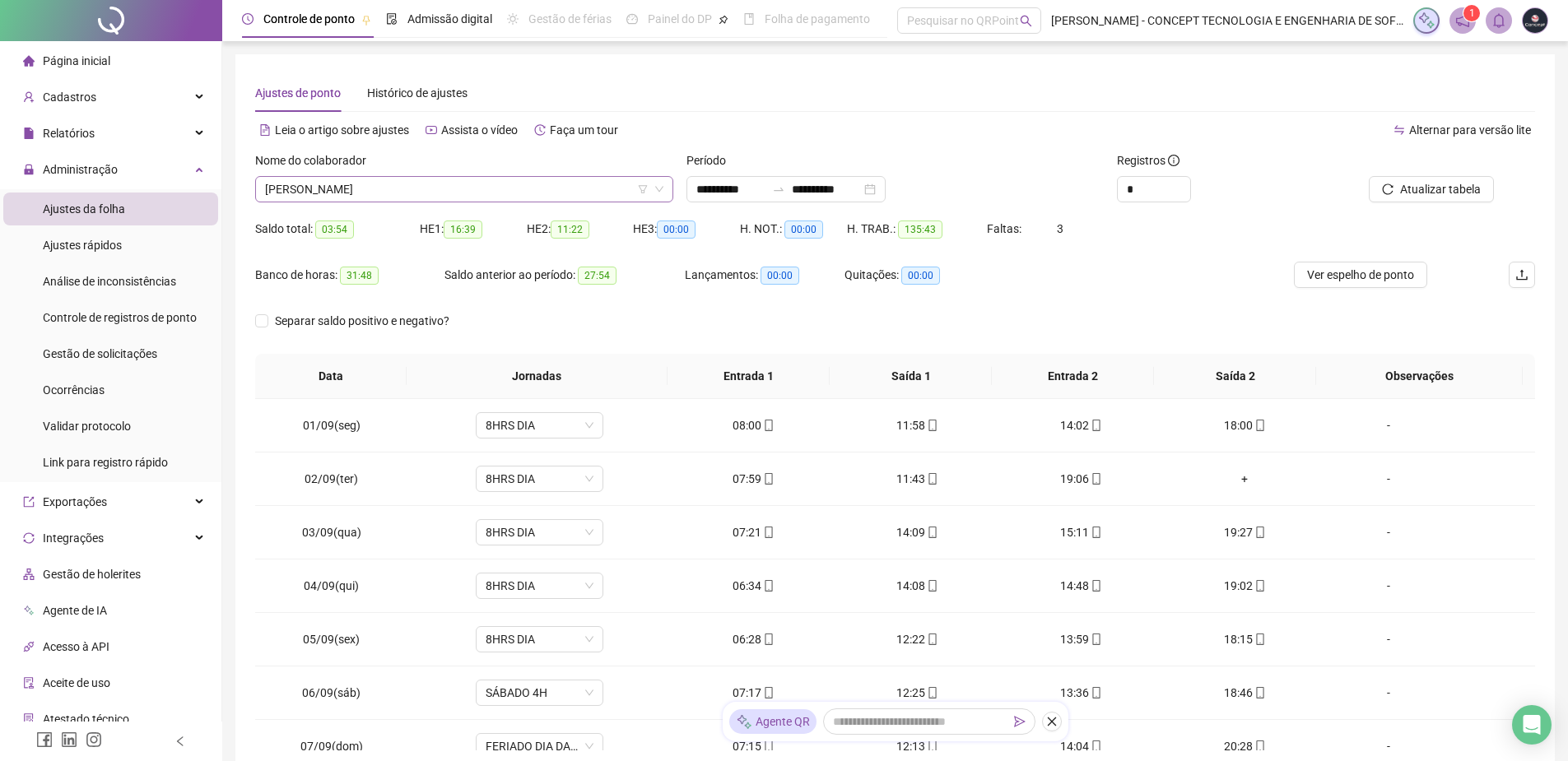
click at [502, 186] on span "[PERSON_NAME]" at bounding box center [463, 189] width 398 height 25
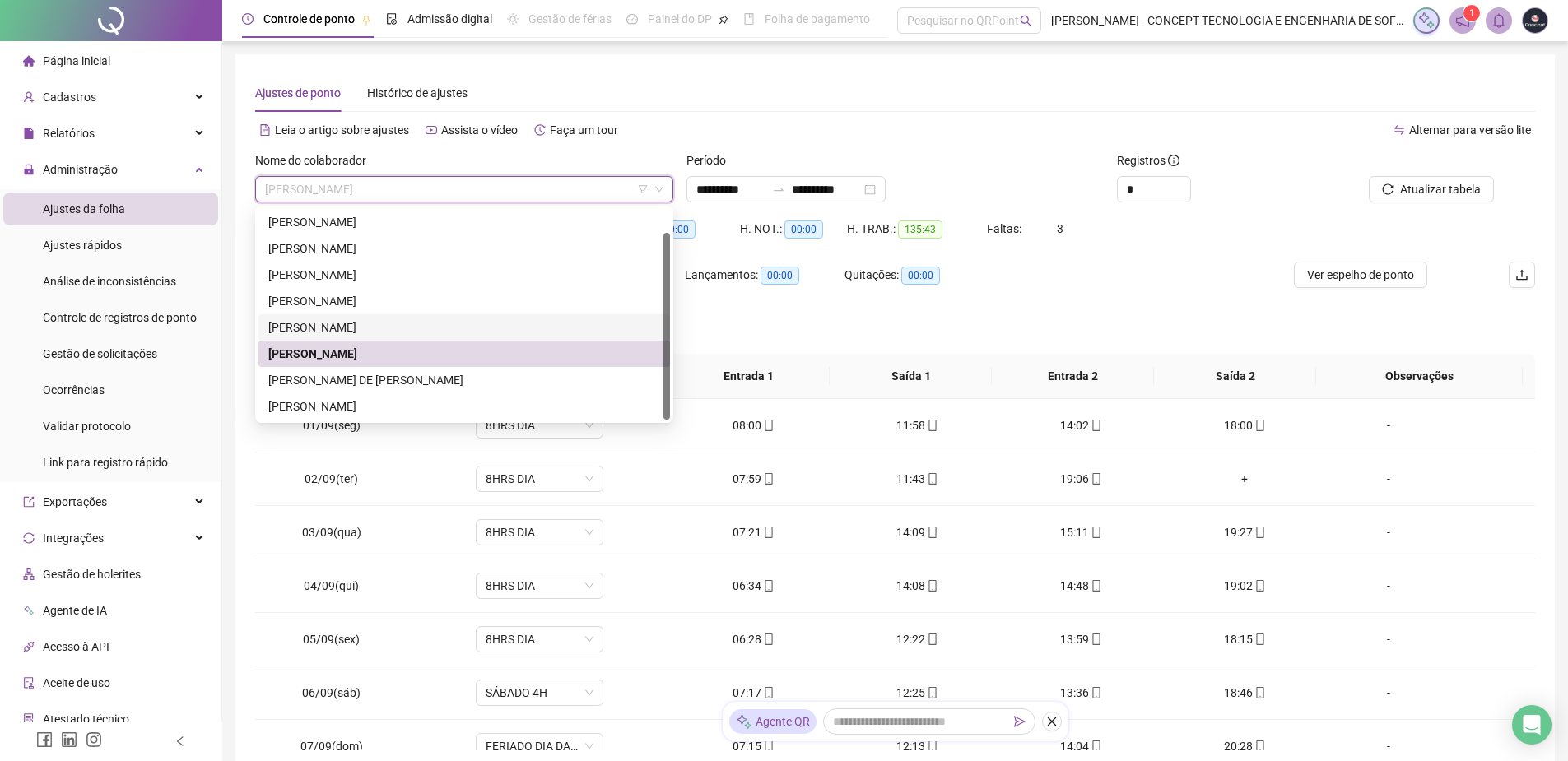
click at [388, 321] on div "[PERSON_NAME]" at bounding box center [464, 327] width 392 height 18
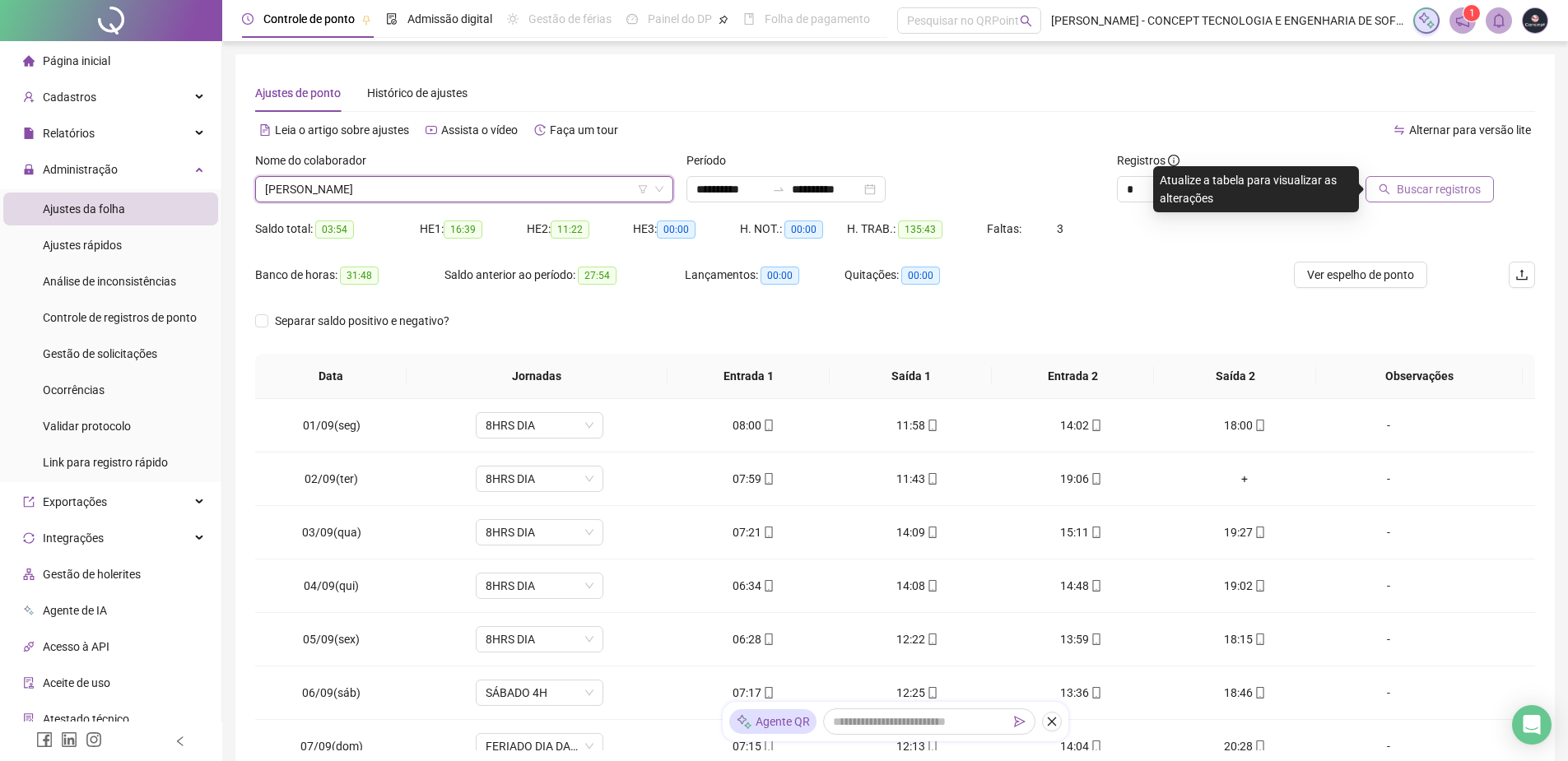
click at [1390, 190] on icon "search" at bounding box center [1385, 189] width 11 height 11
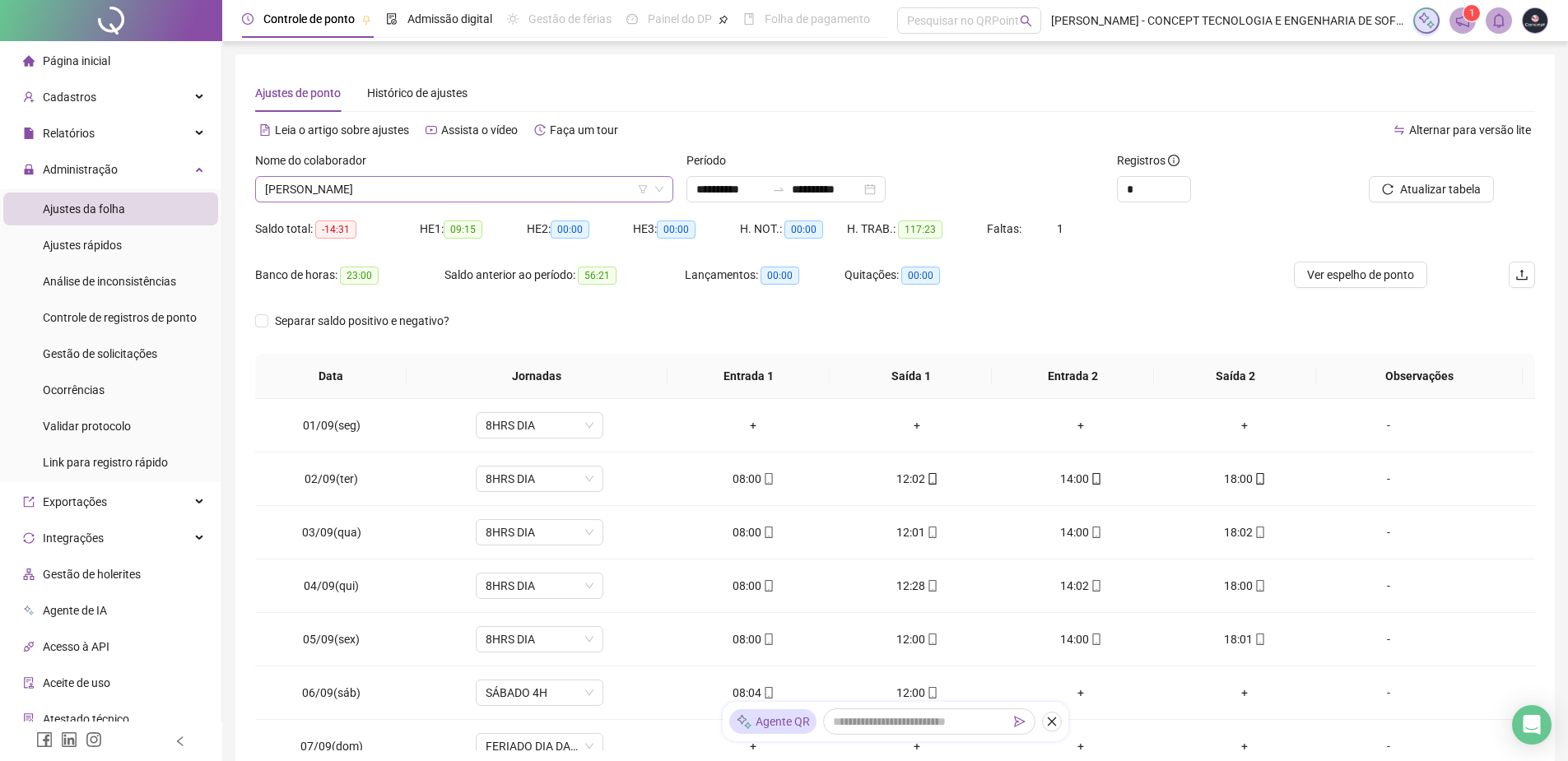
click at [441, 188] on span "[PERSON_NAME]" at bounding box center [463, 189] width 398 height 25
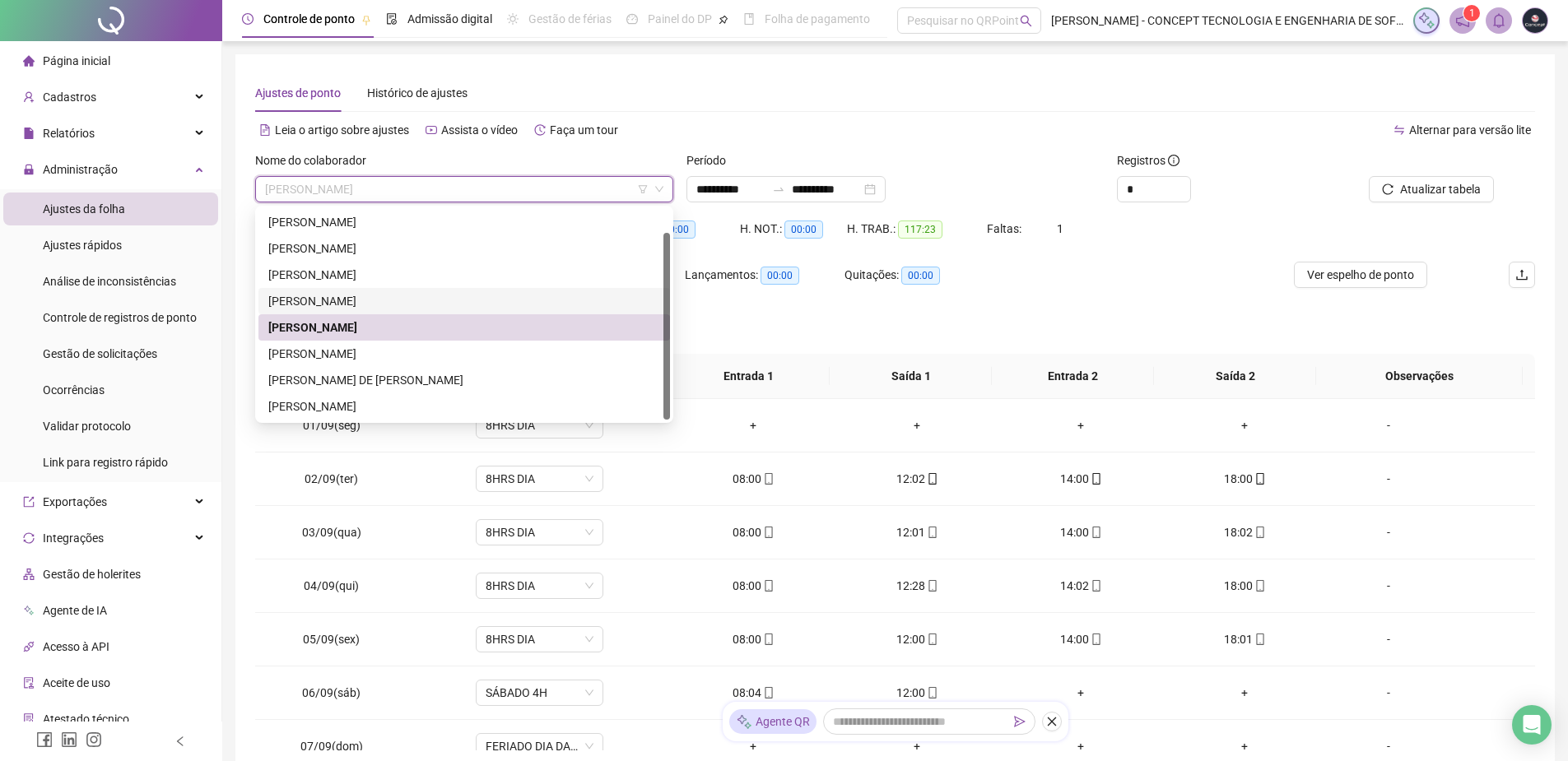
click at [428, 303] on div "[PERSON_NAME]" at bounding box center [464, 301] width 392 height 18
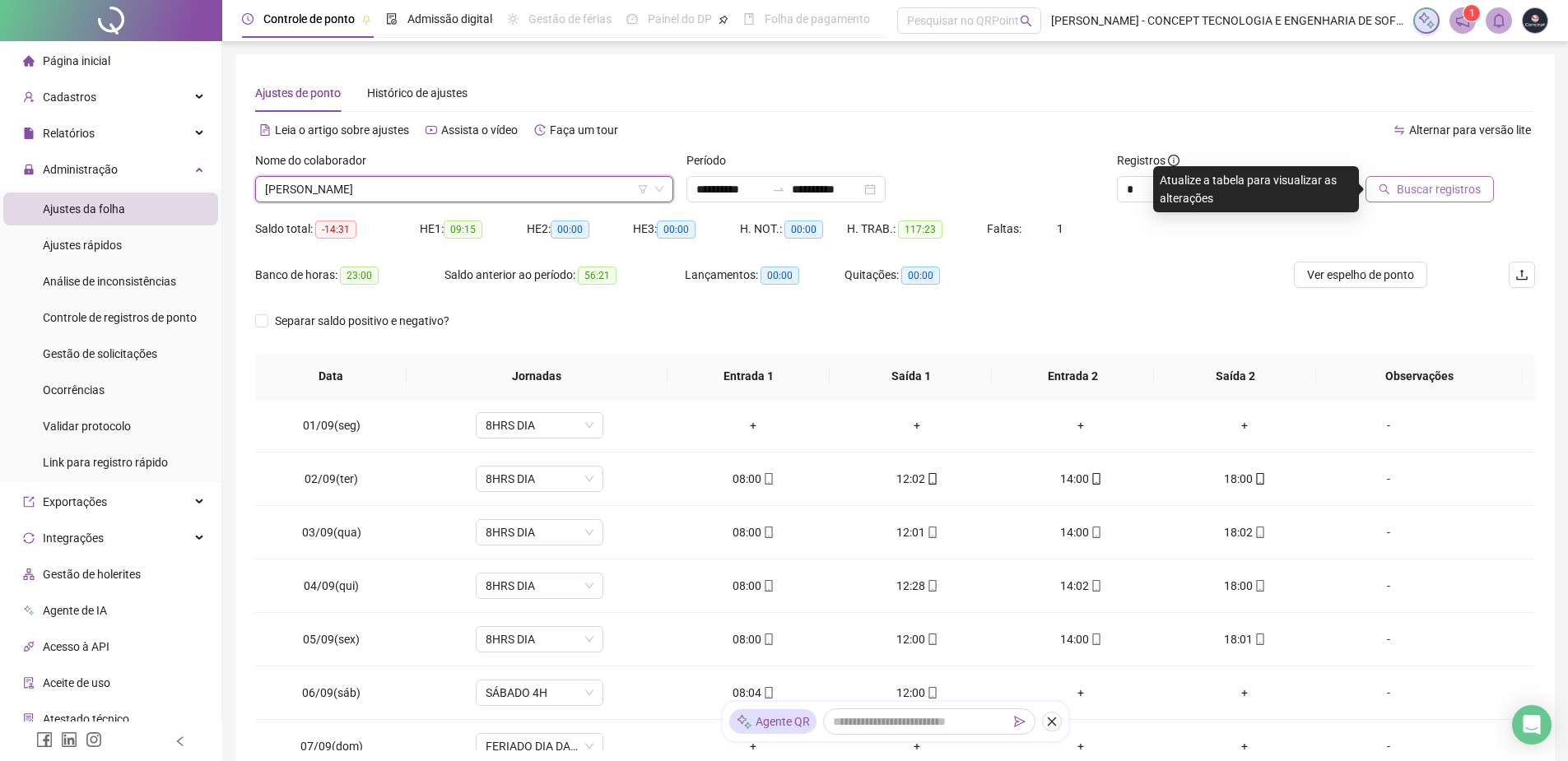
click at [1424, 186] on span "Buscar registros" at bounding box center [1438, 189] width 84 height 18
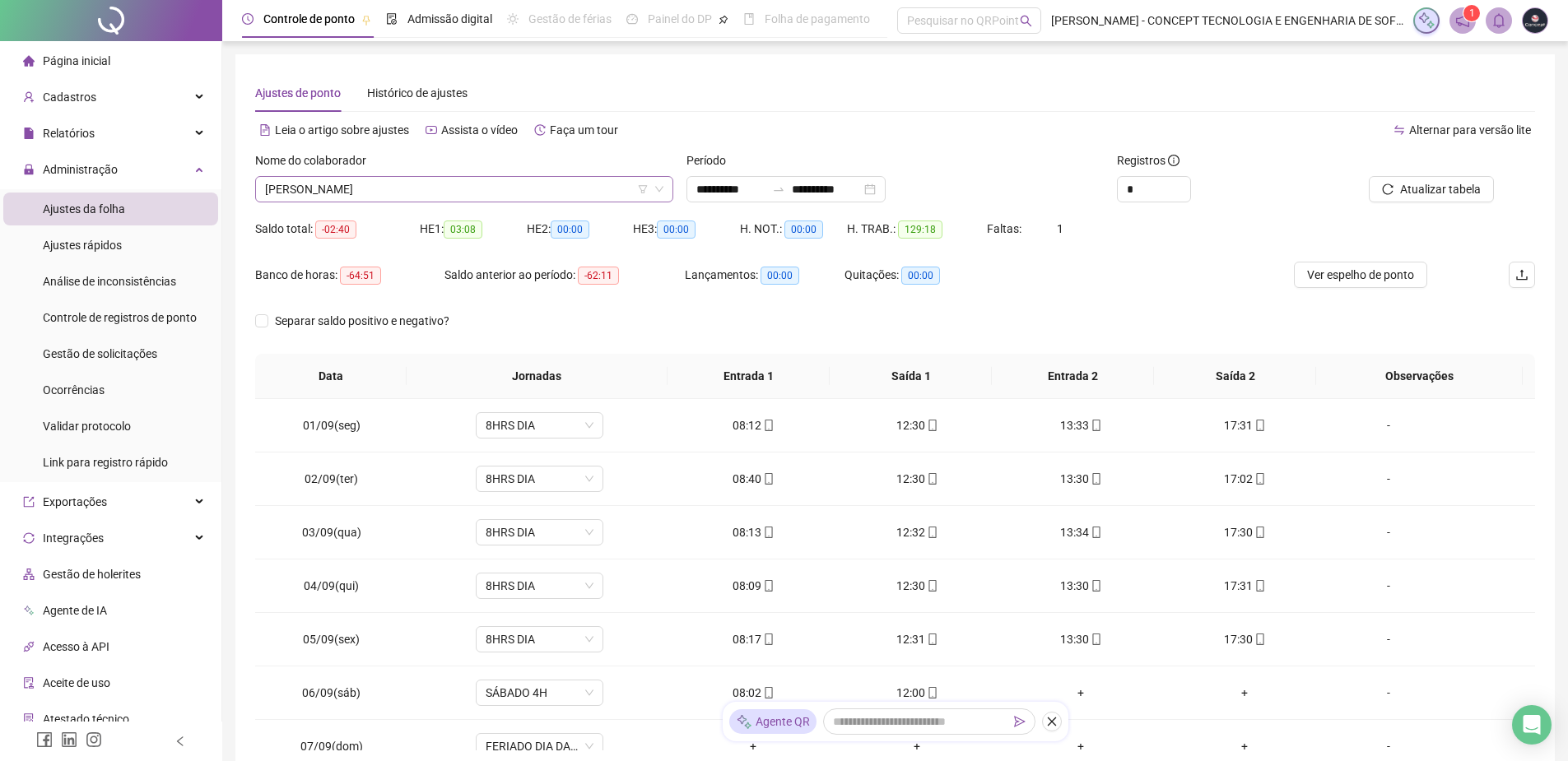
click at [442, 187] on span "[PERSON_NAME]" at bounding box center [463, 189] width 398 height 25
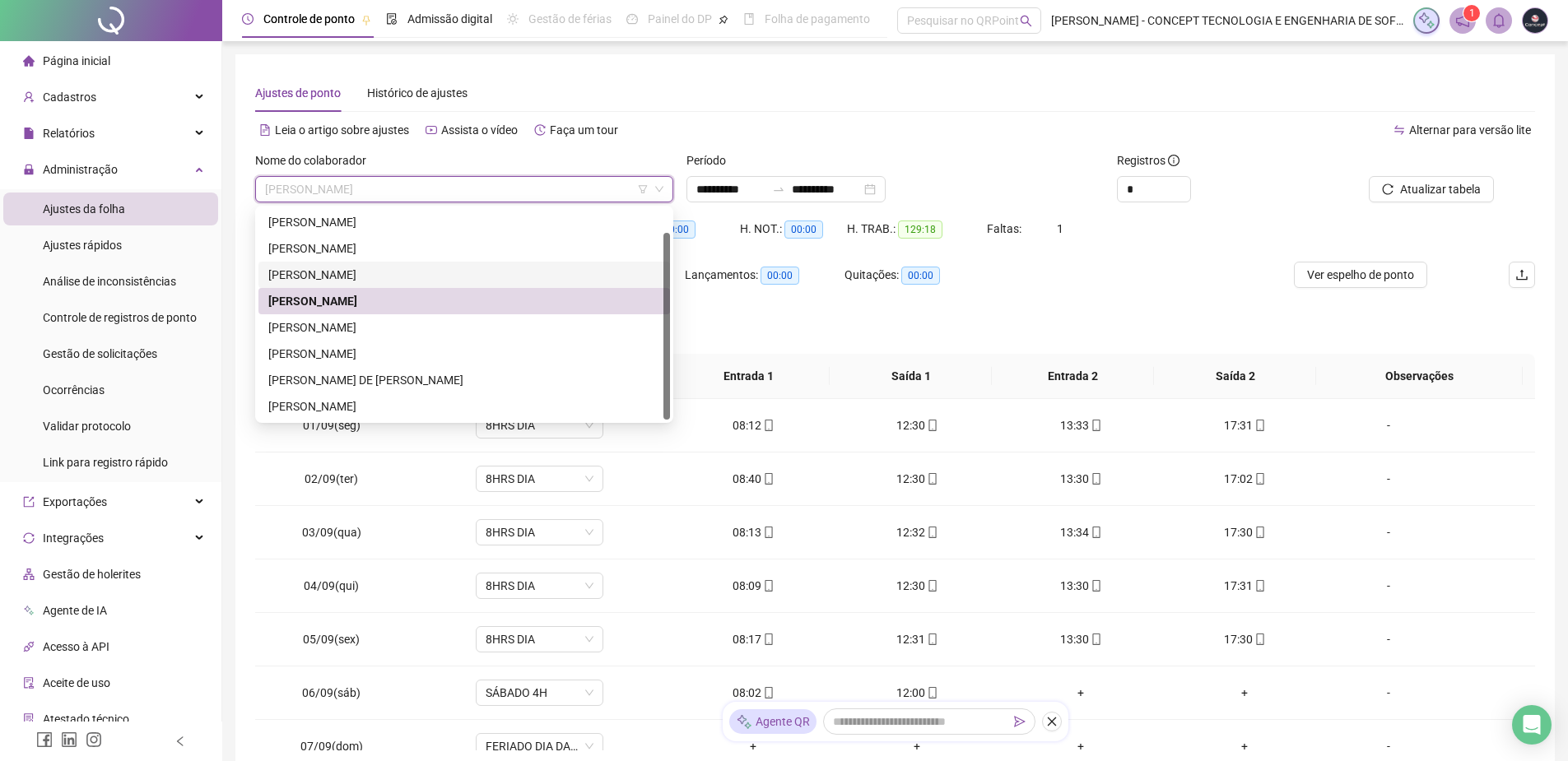
click at [397, 277] on div "[PERSON_NAME]" at bounding box center [464, 274] width 392 height 18
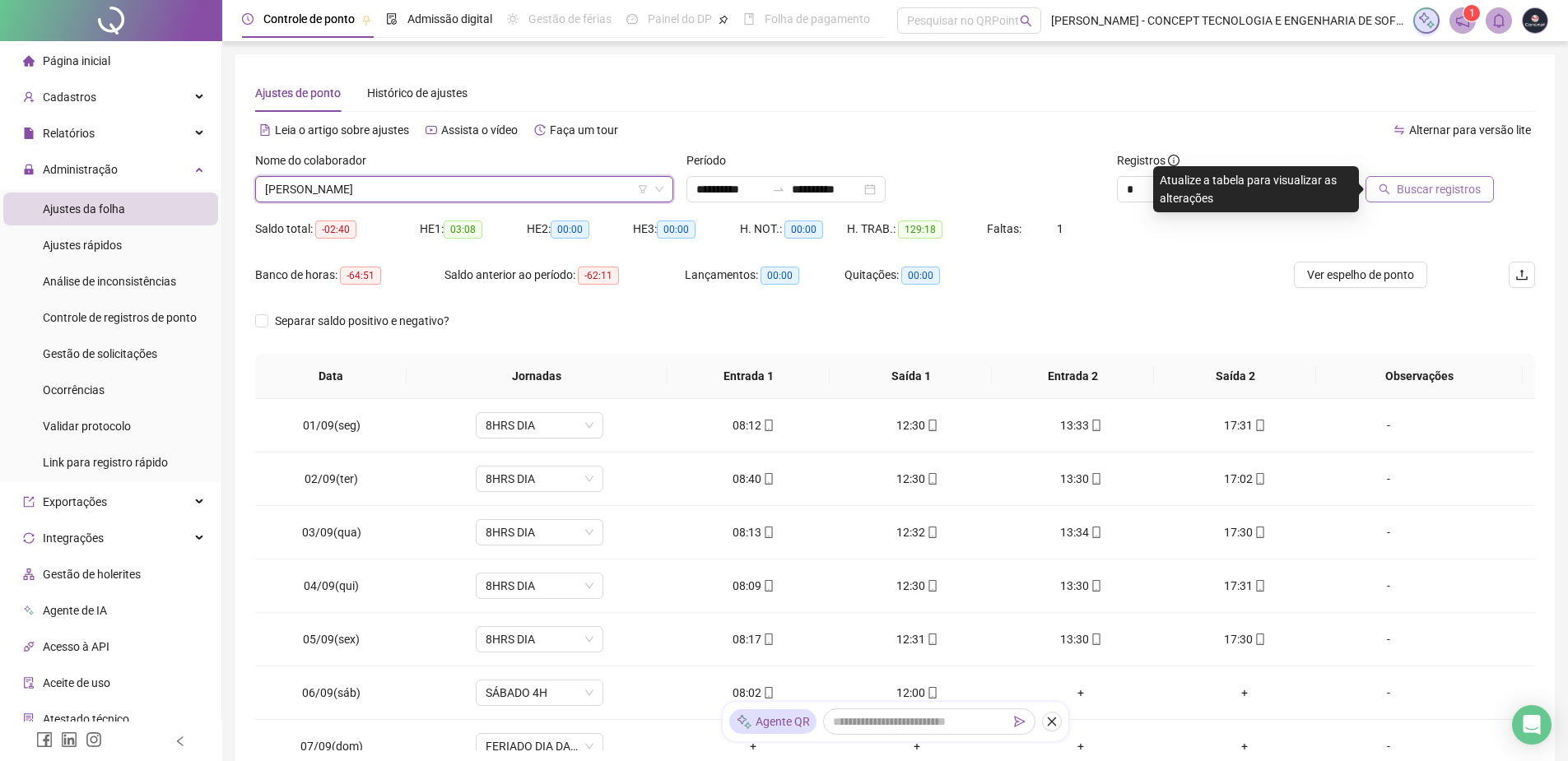
click at [1405, 182] on span "Buscar registros" at bounding box center [1438, 189] width 84 height 18
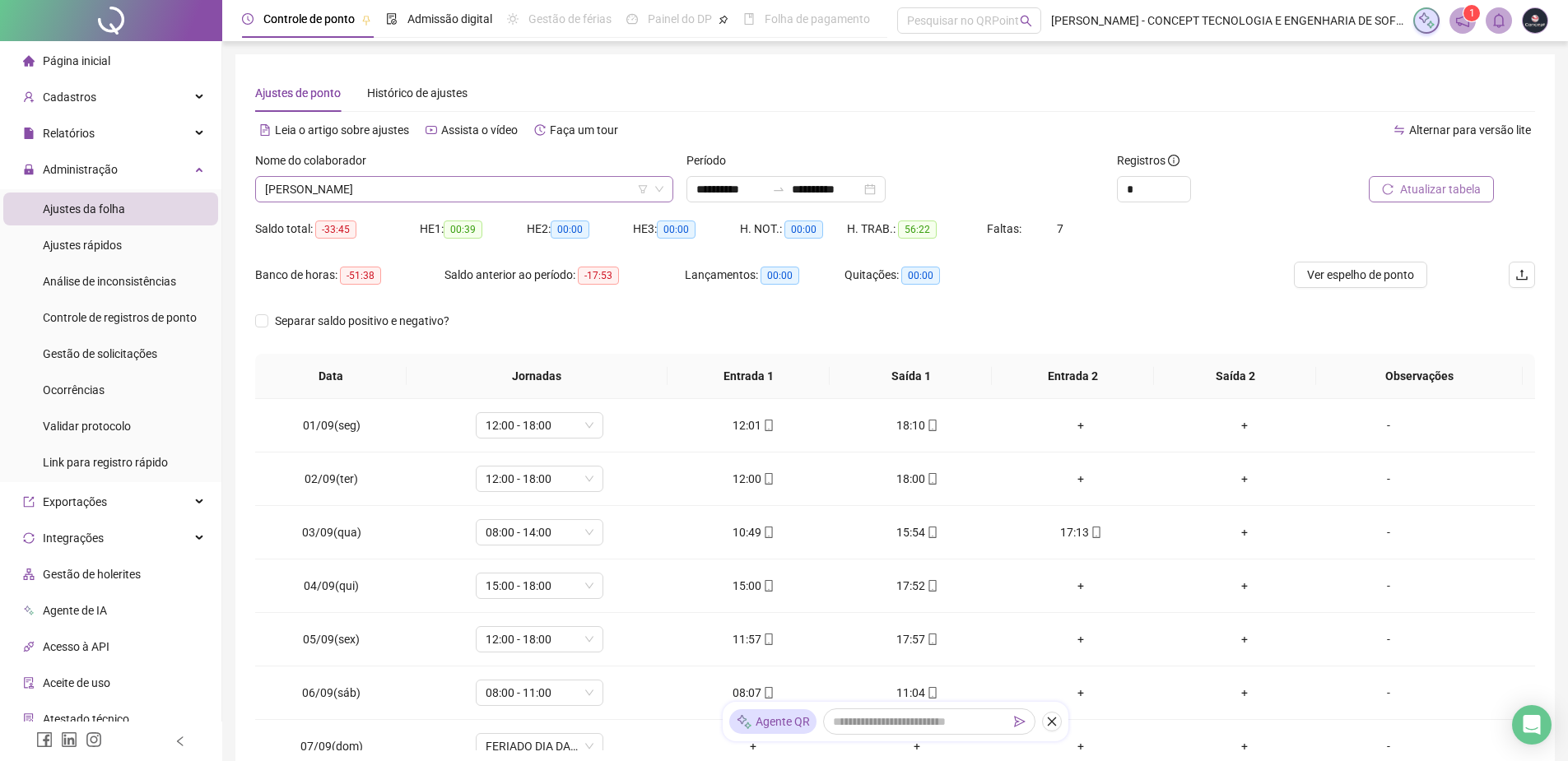
click at [452, 192] on span "[PERSON_NAME]" at bounding box center [463, 189] width 398 height 25
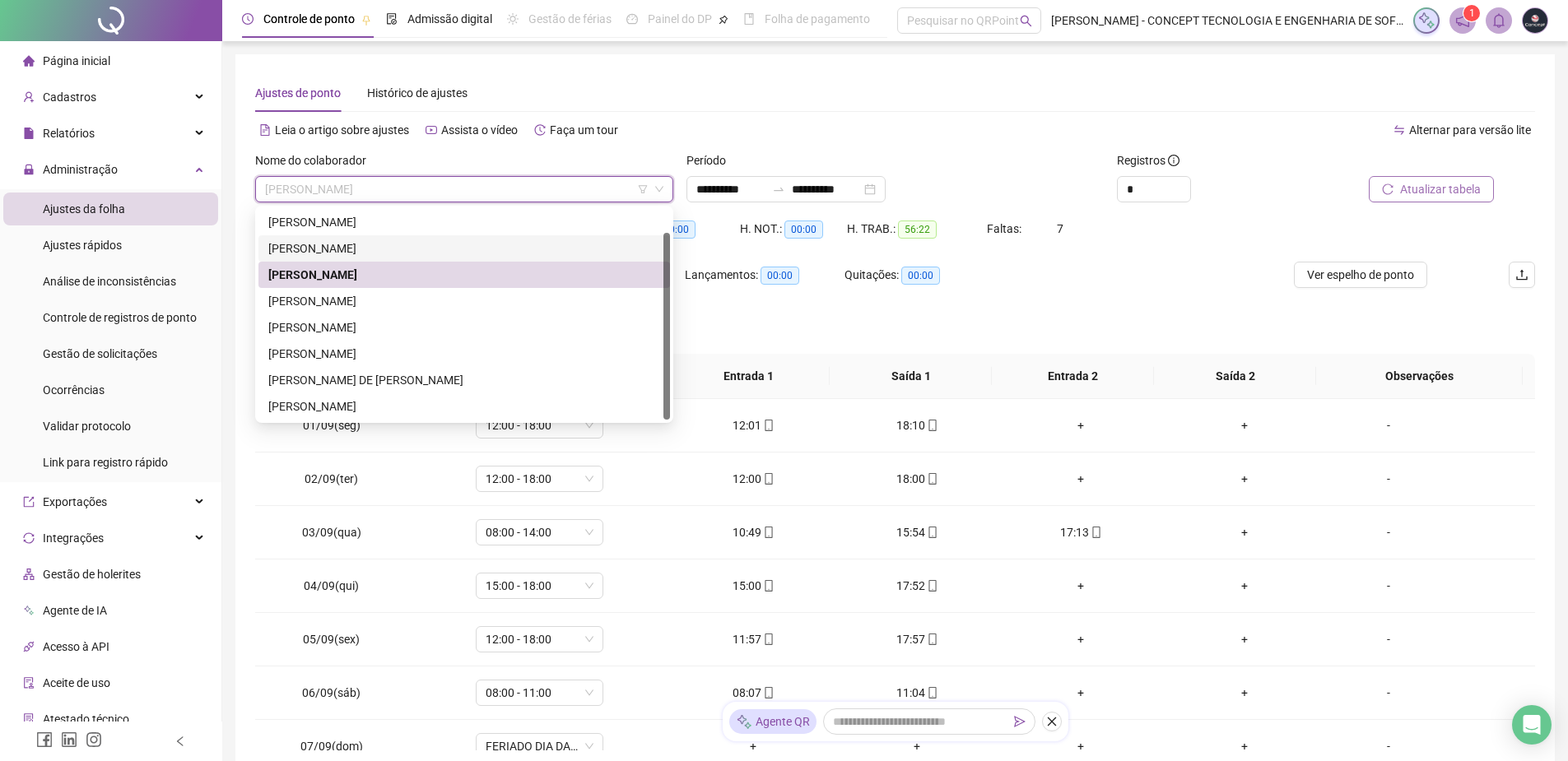
click at [386, 250] on div "[PERSON_NAME]" at bounding box center [464, 248] width 392 height 18
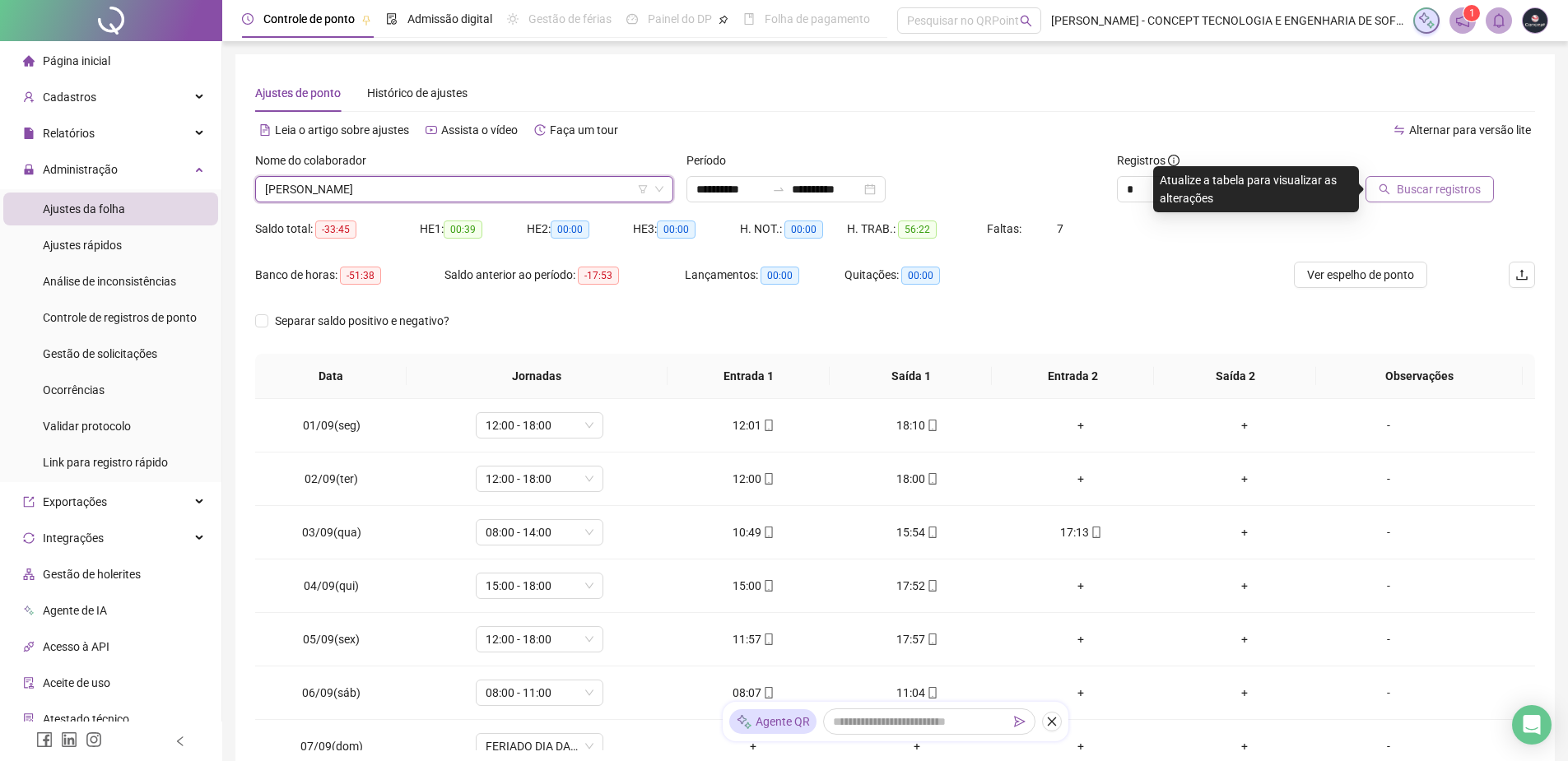
click at [1428, 188] on span "Buscar registros" at bounding box center [1438, 189] width 84 height 18
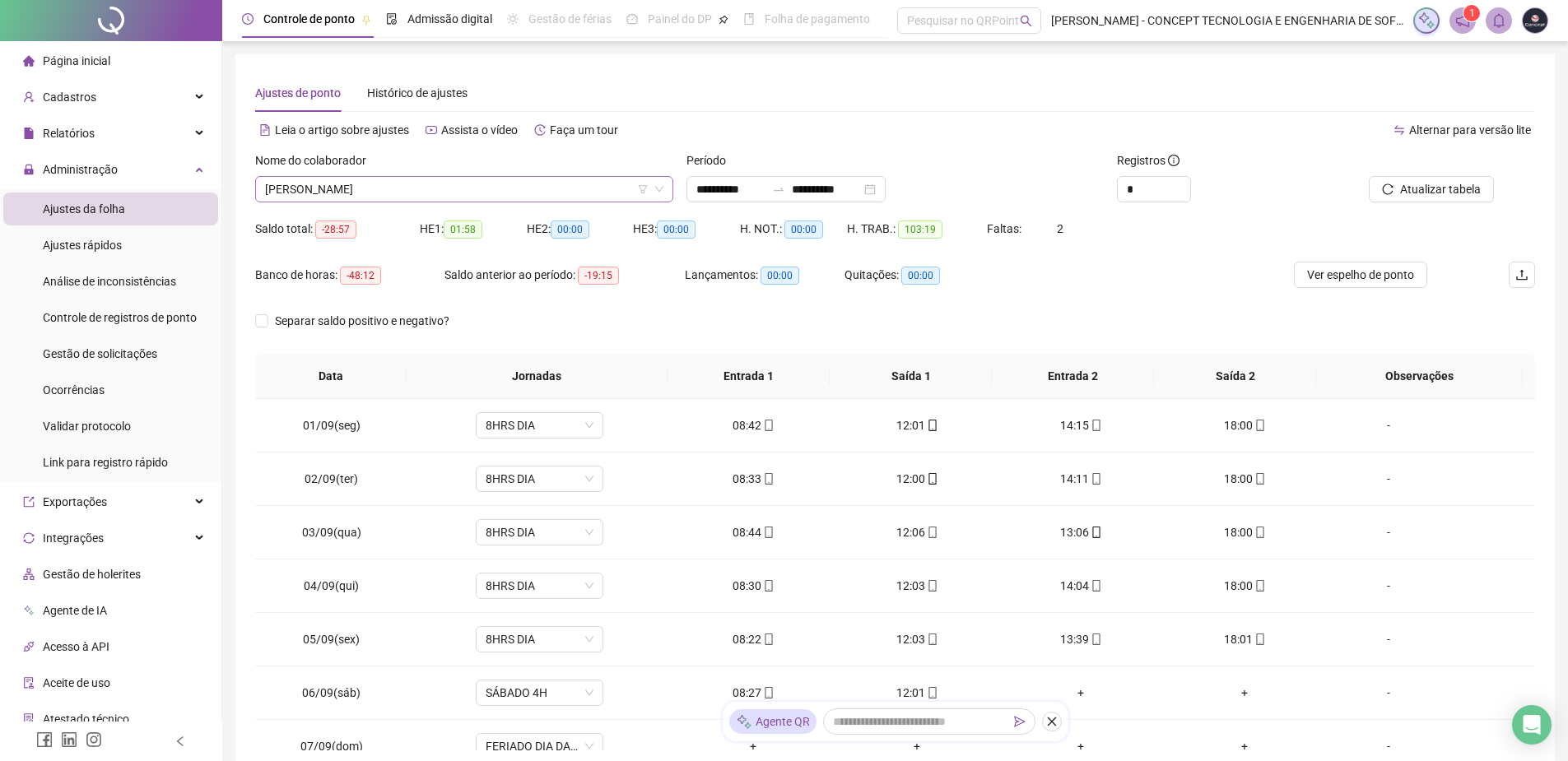
click at [464, 186] on span "[PERSON_NAME]" at bounding box center [463, 189] width 398 height 25
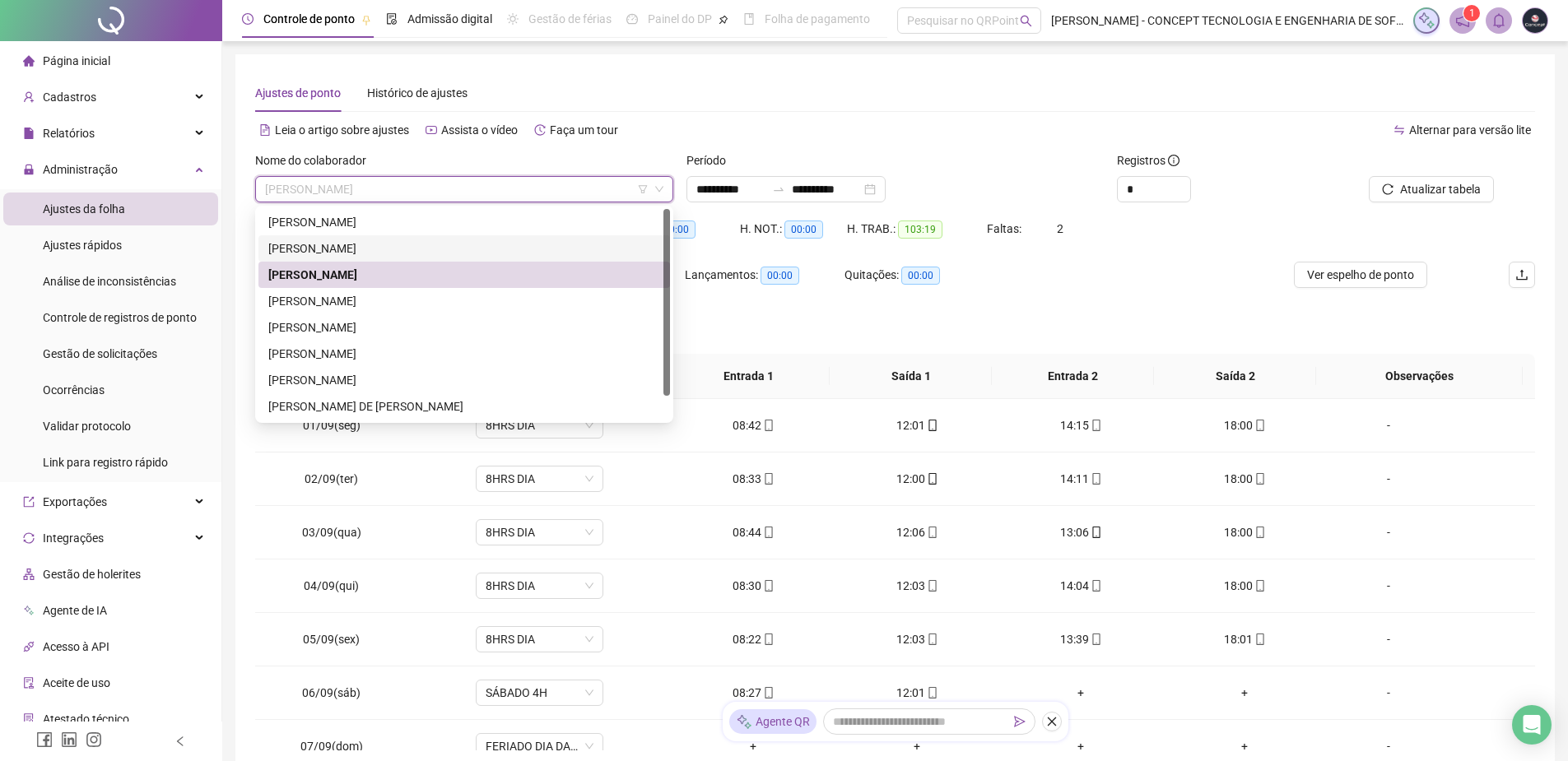
click at [449, 244] on div "[PERSON_NAME]" at bounding box center [464, 248] width 392 height 18
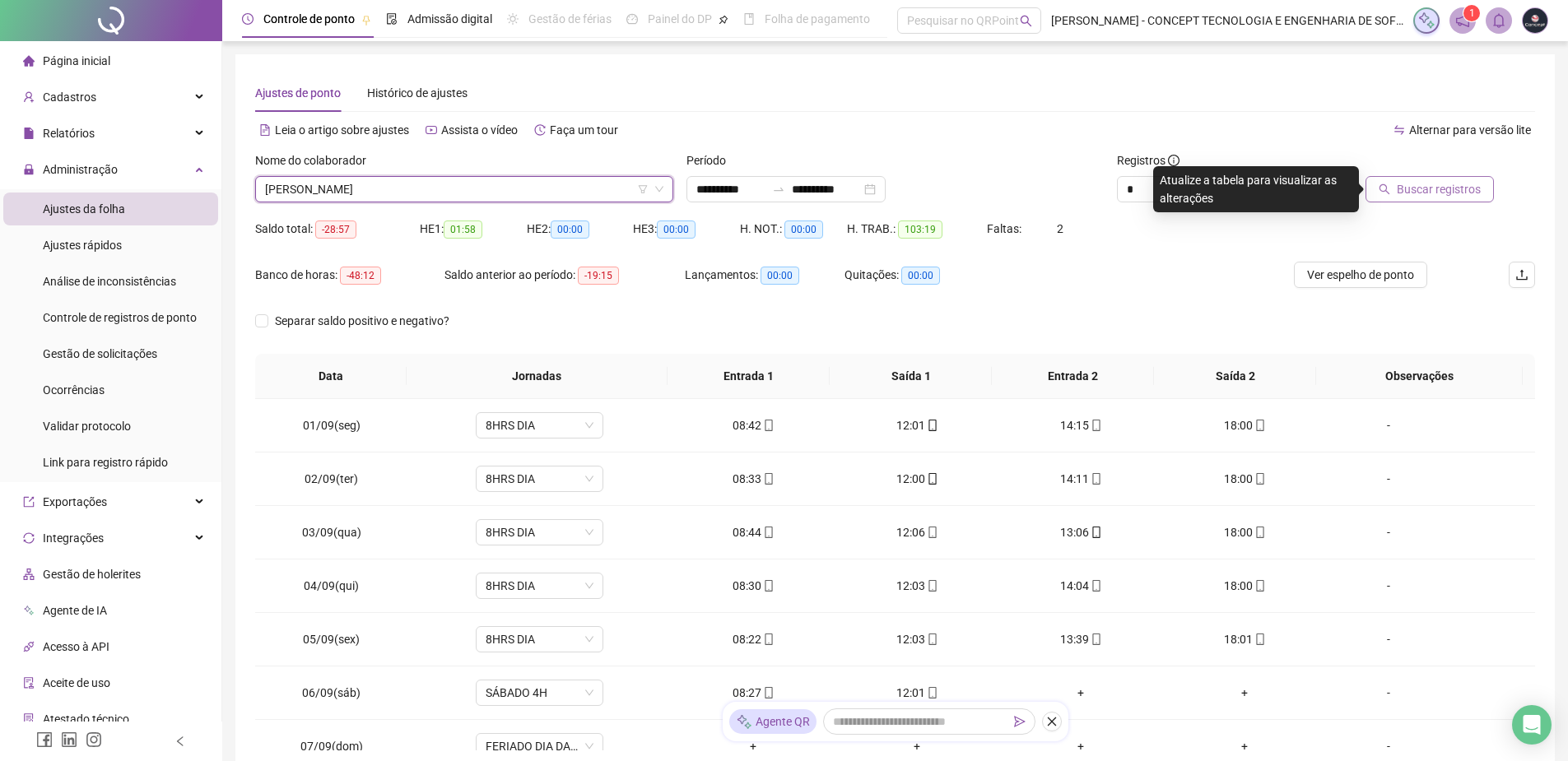
click at [1402, 189] on span "Buscar registros" at bounding box center [1438, 189] width 84 height 18
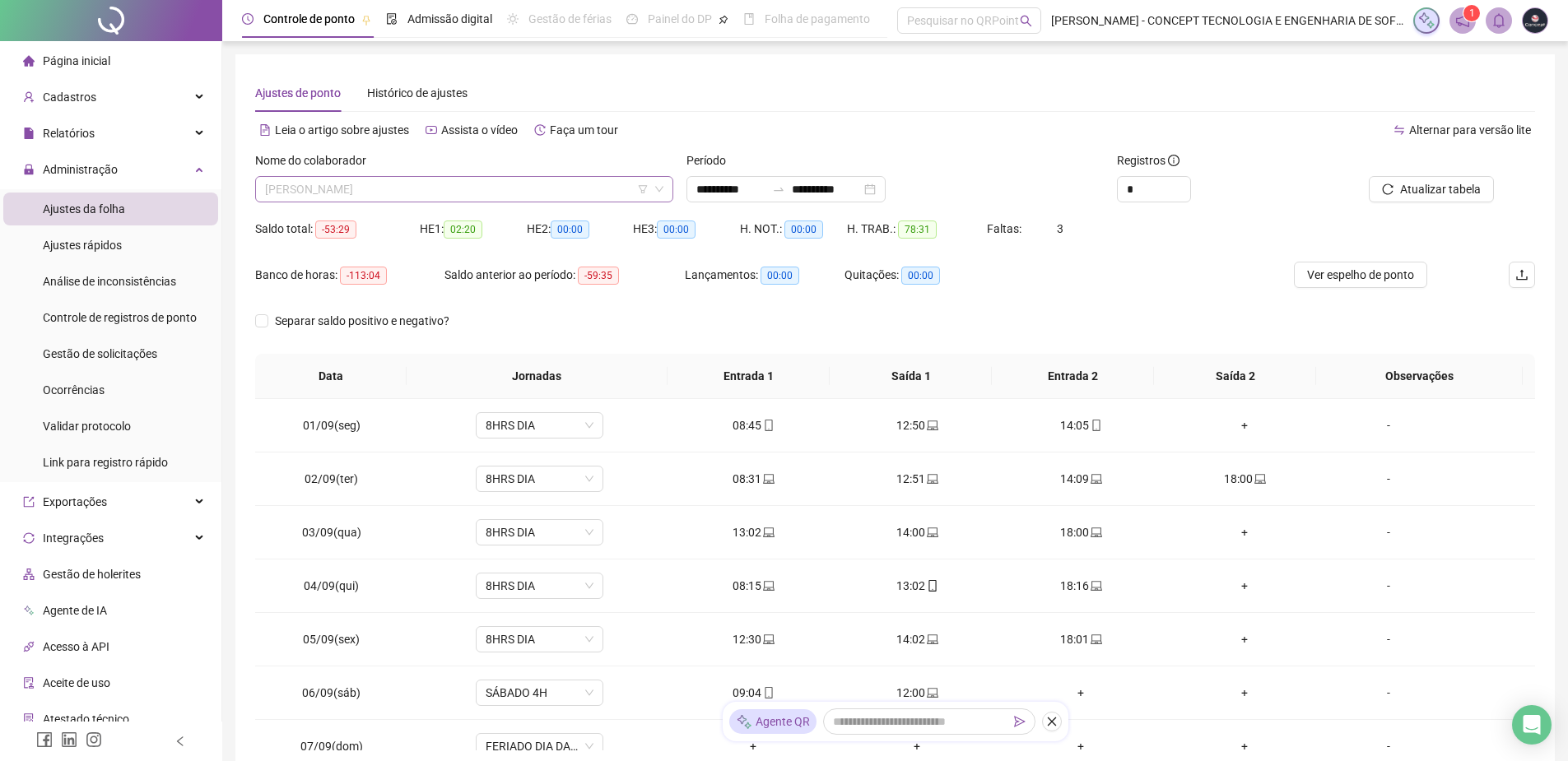
click at [397, 192] on span "[PERSON_NAME]" at bounding box center [463, 189] width 398 height 25
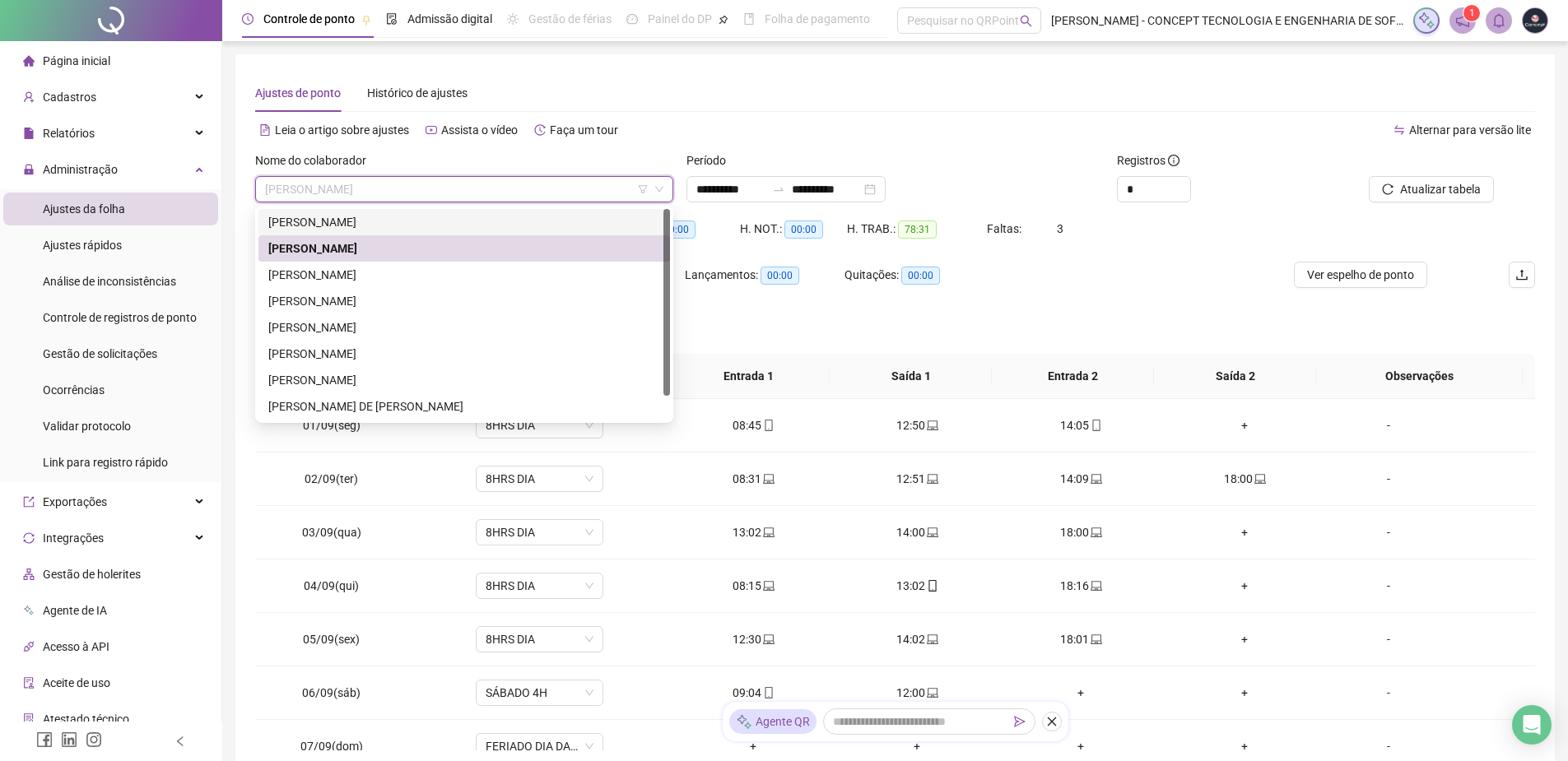
click at [382, 224] on div "[PERSON_NAME]" at bounding box center [464, 221] width 392 height 18
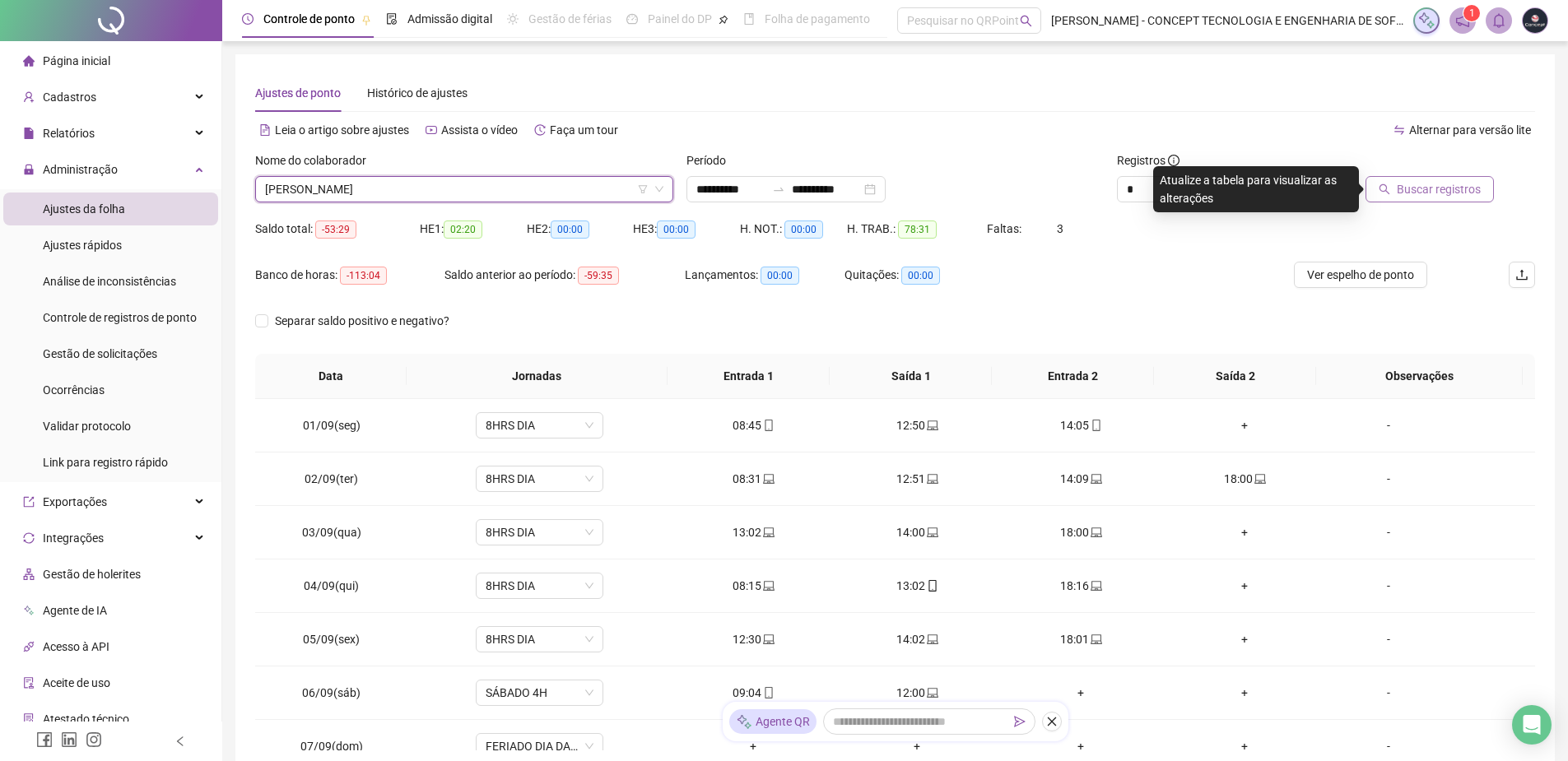
click at [1435, 190] on span "Buscar registros" at bounding box center [1438, 189] width 84 height 18
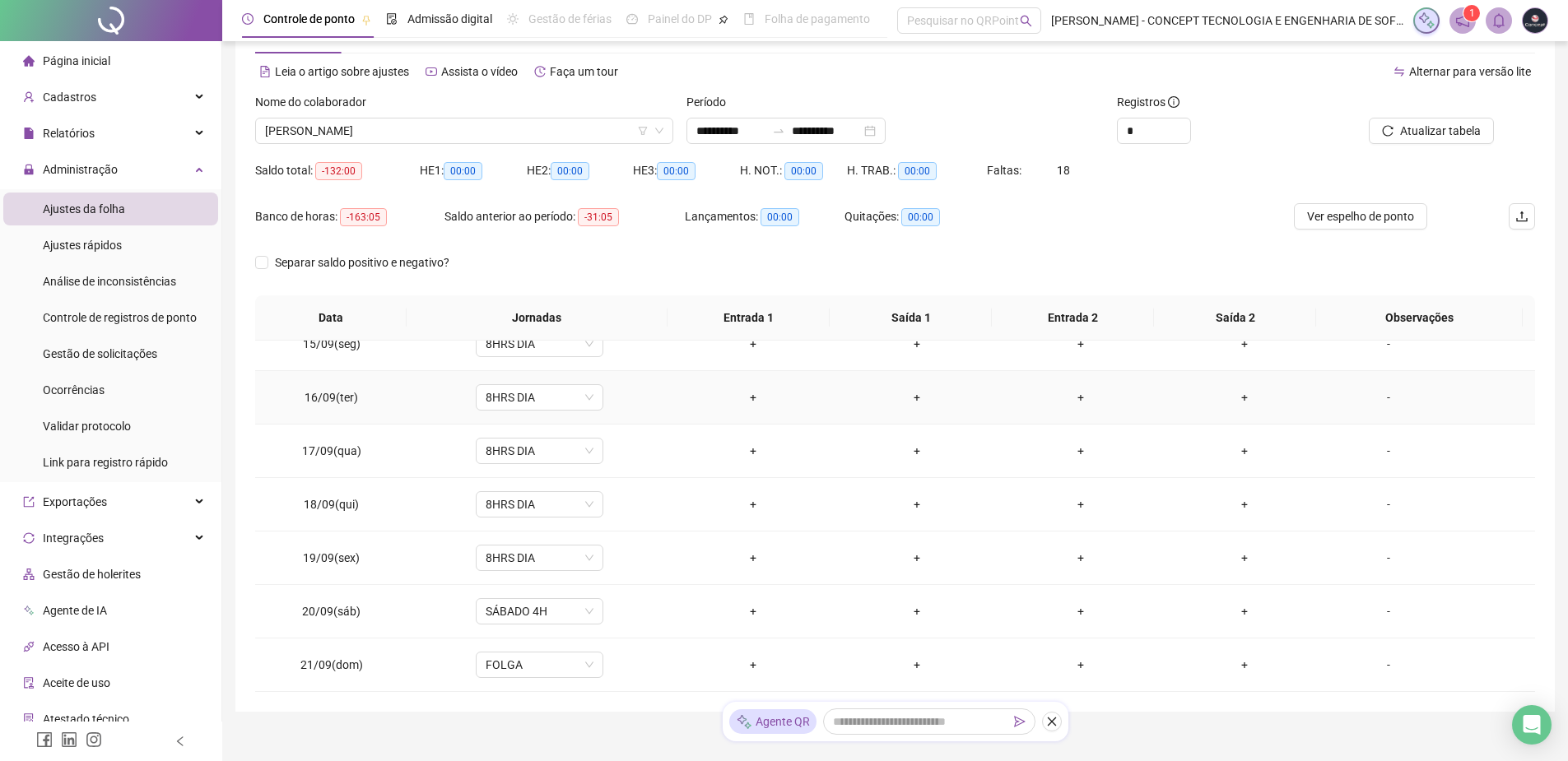
scroll to position [119, 0]
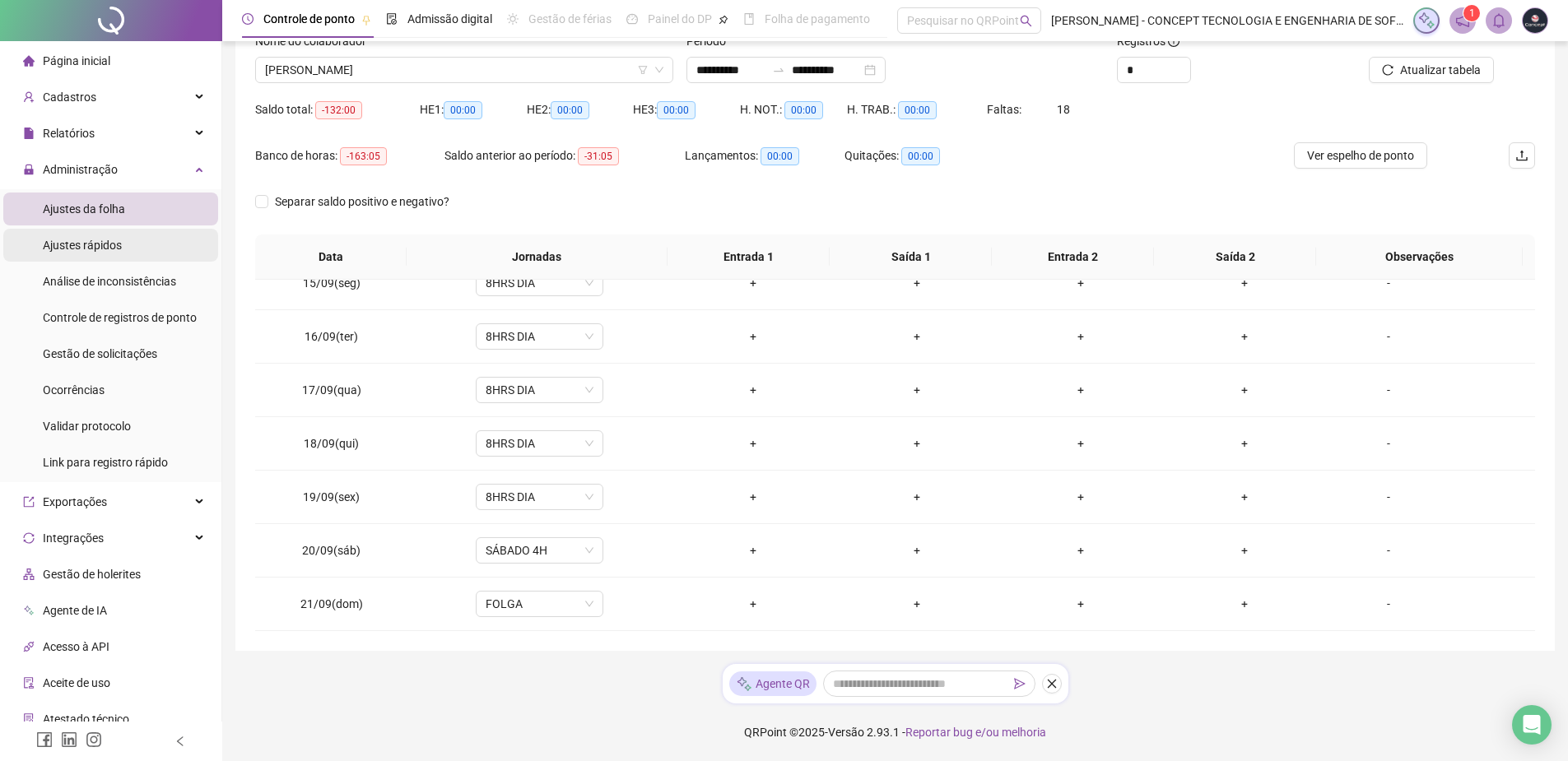
click at [112, 243] on span "Ajustes rápidos" at bounding box center [82, 245] width 79 height 13
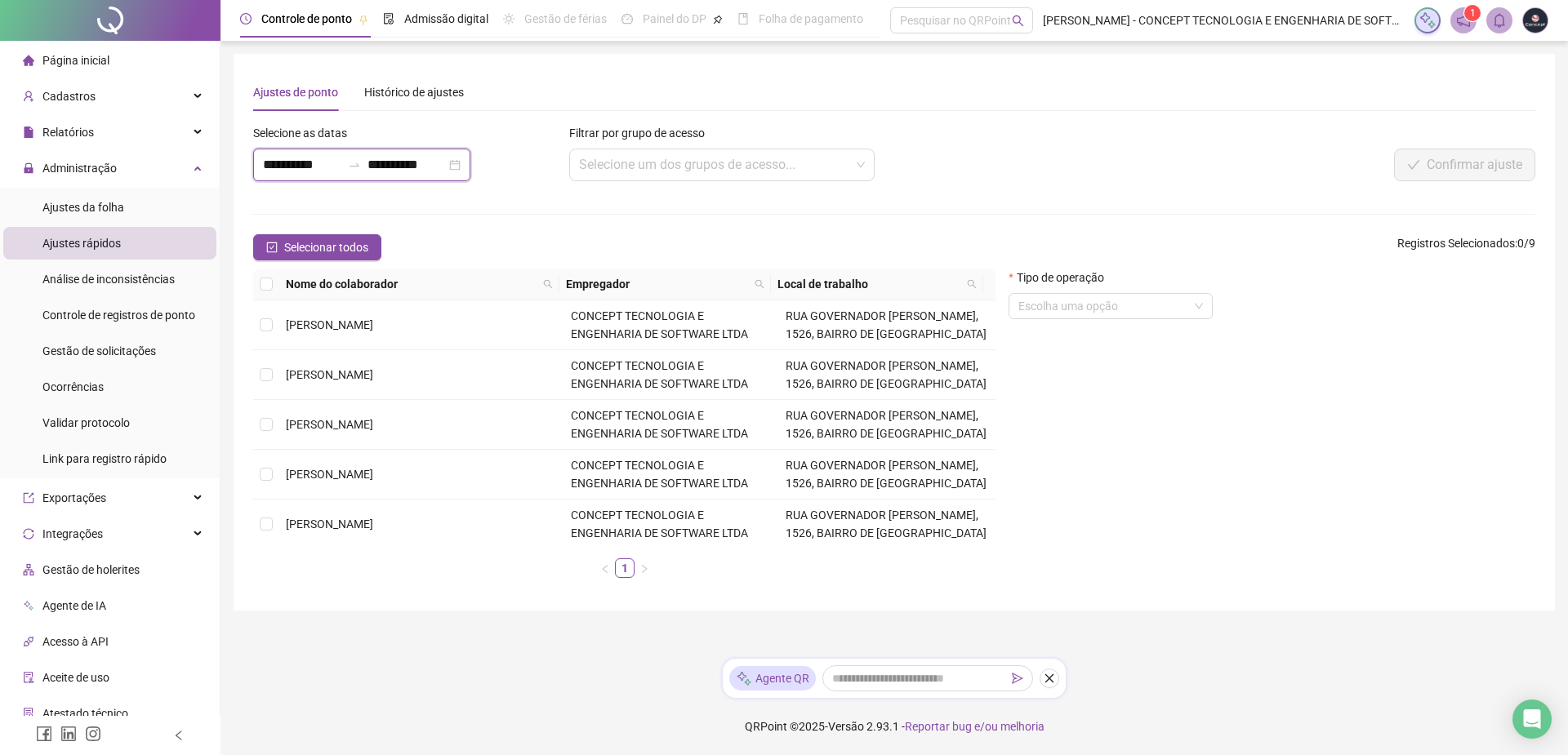
click at [328, 168] on input "**********" at bounding box center [302, 164] width 79 height 20
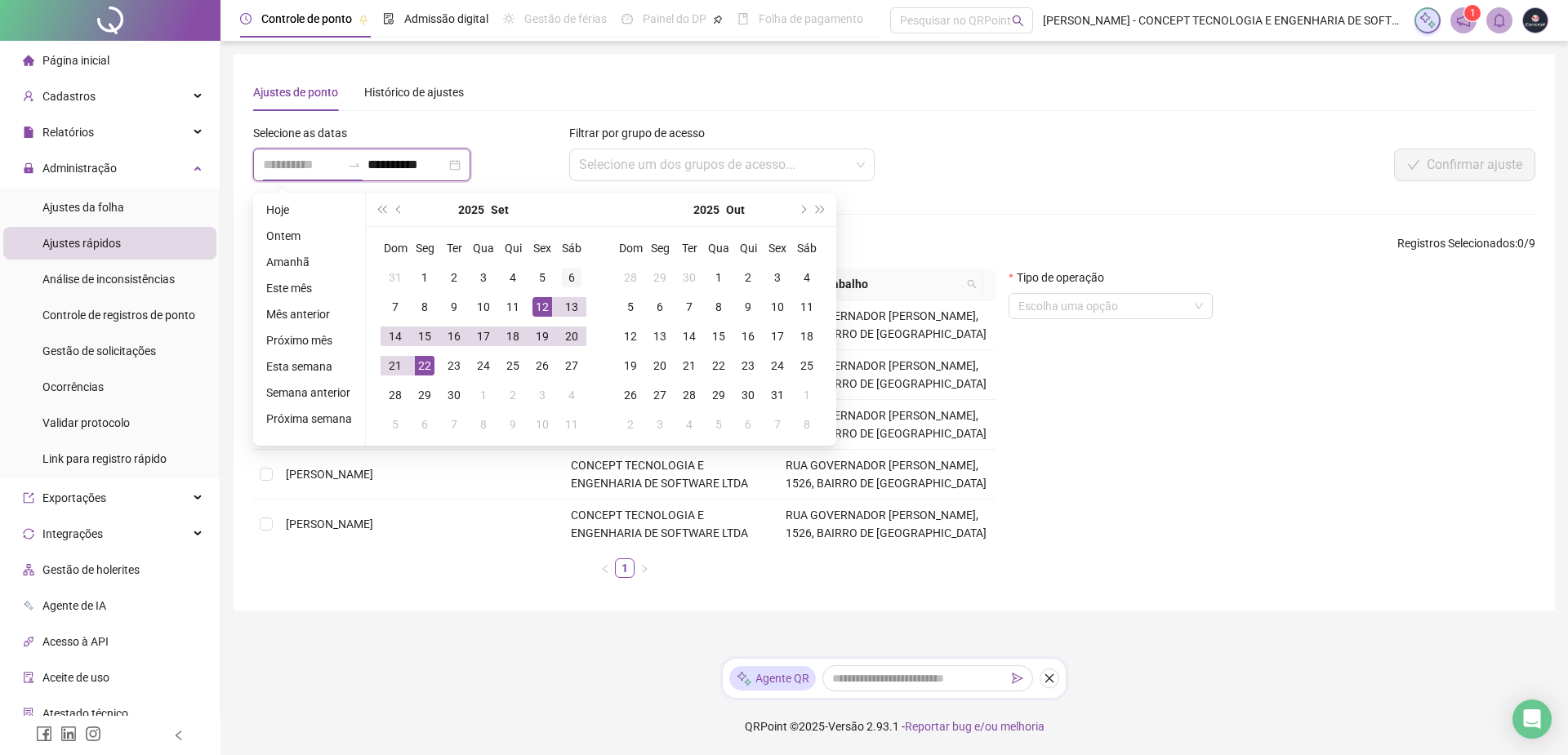
type input "**********"
click at [574, 277] on div "6" at bounding box center [571, 278] width 20 height 20
click at [571, 276] on div "6" at bounding box center [571, 278] width 20 height 20
type input "**********"
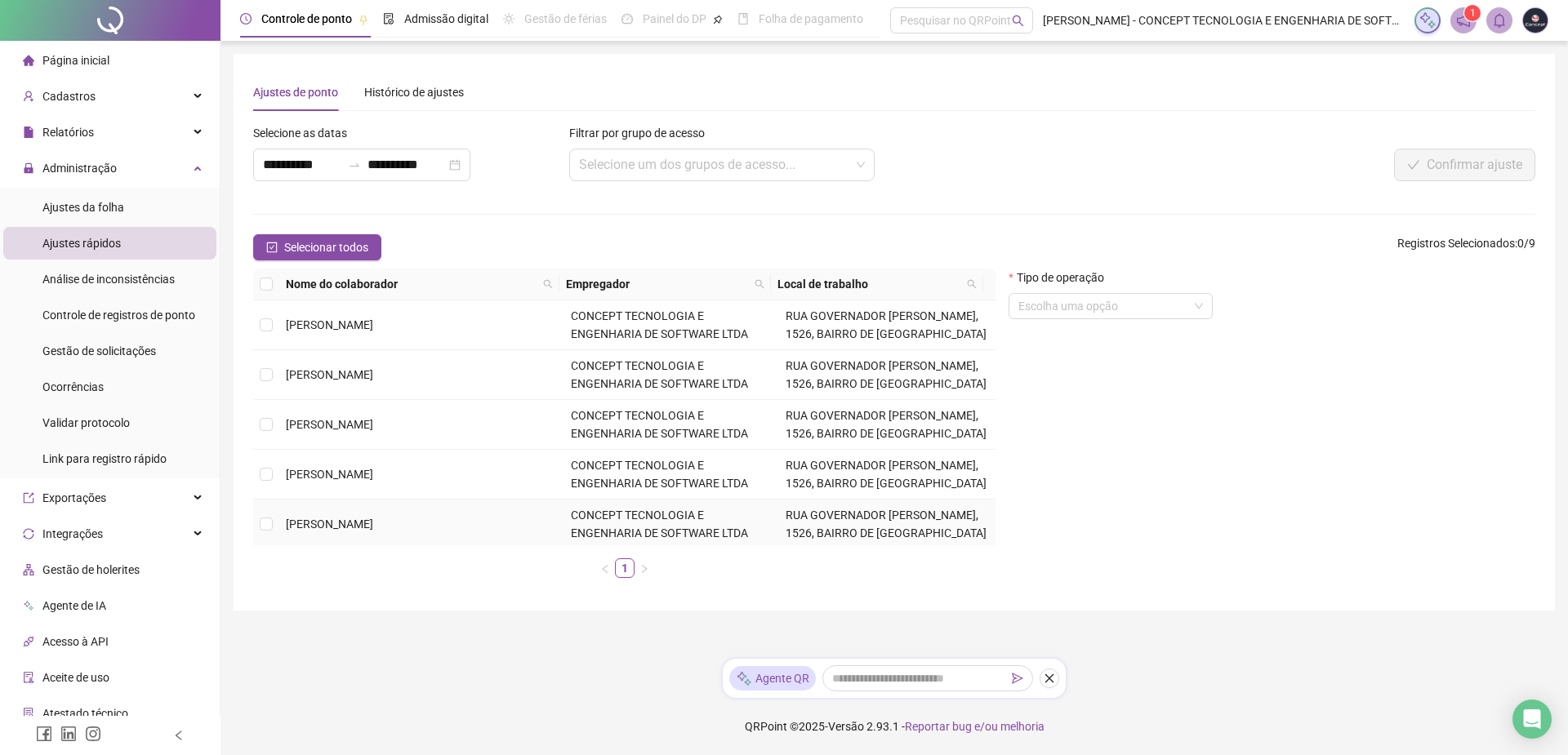
scroll to position [204, 0]
click at [276, 523] on td at bounding box center [266, 520] width 26 height 50
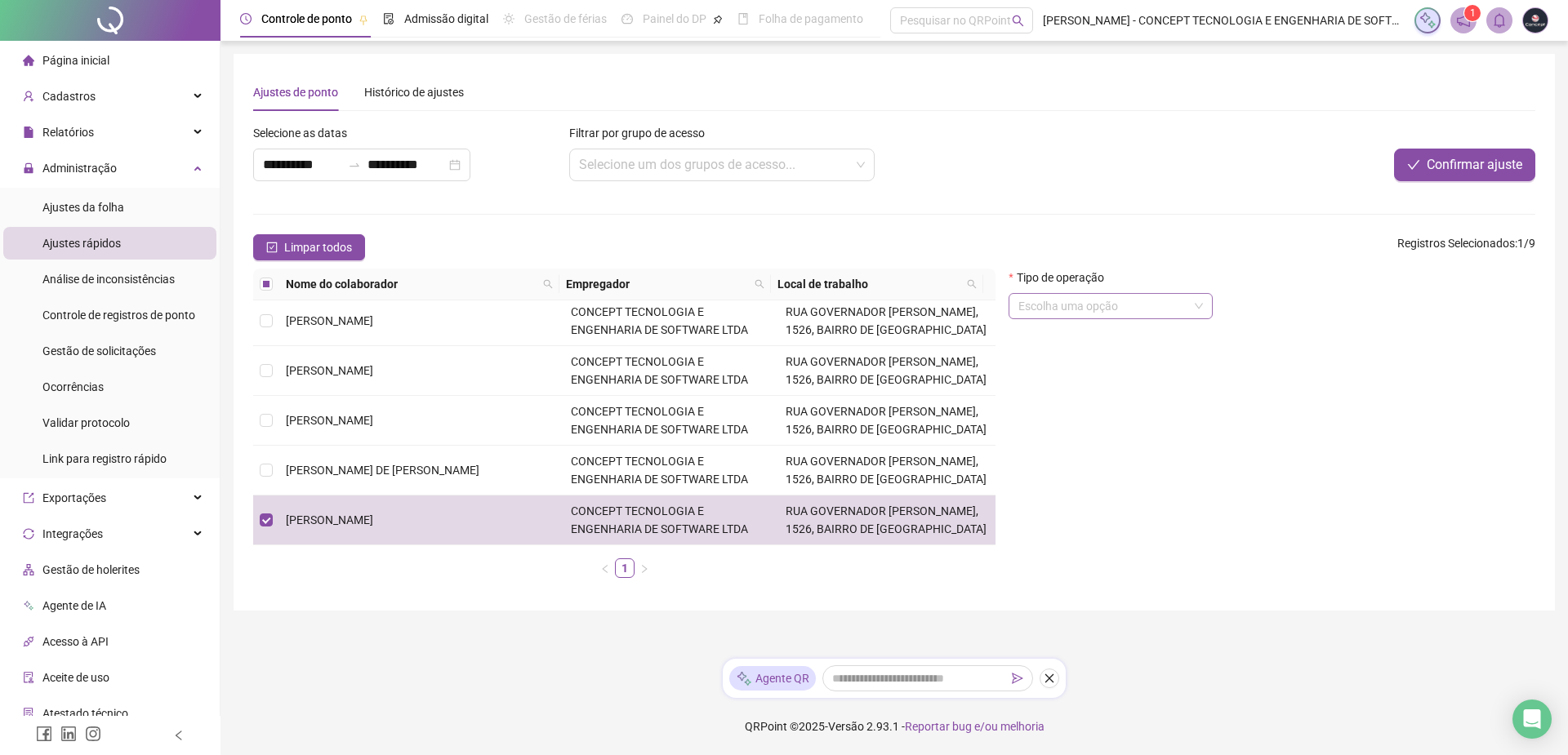
click at [1102, 312] on input "search" at bounding box center [1103, 306] width 170 height 24
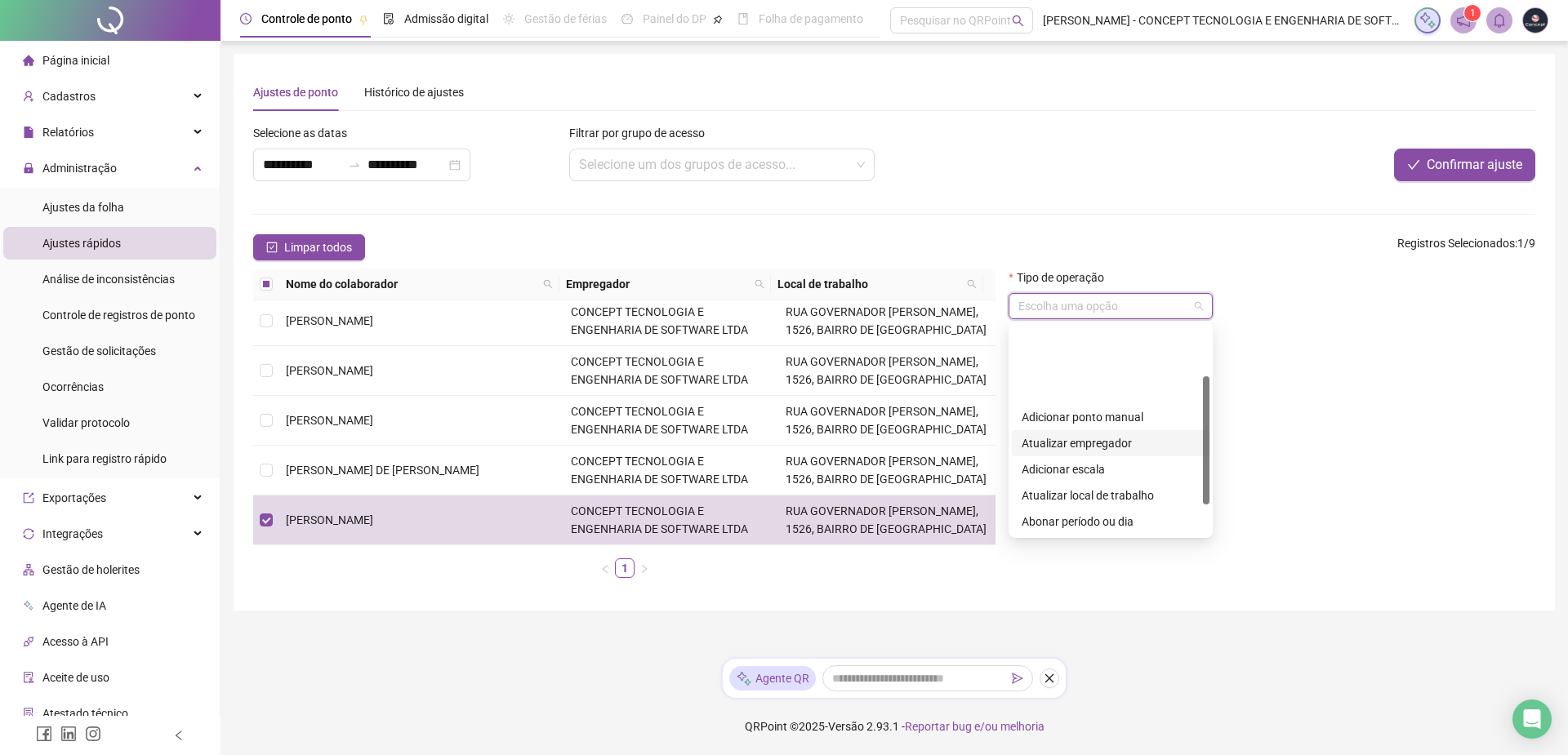
scroll to position [82, 0]
click at [1111, 468] on div "Ajustes de banco de horas" at bounding box center [1110, 466] width 178 height 18
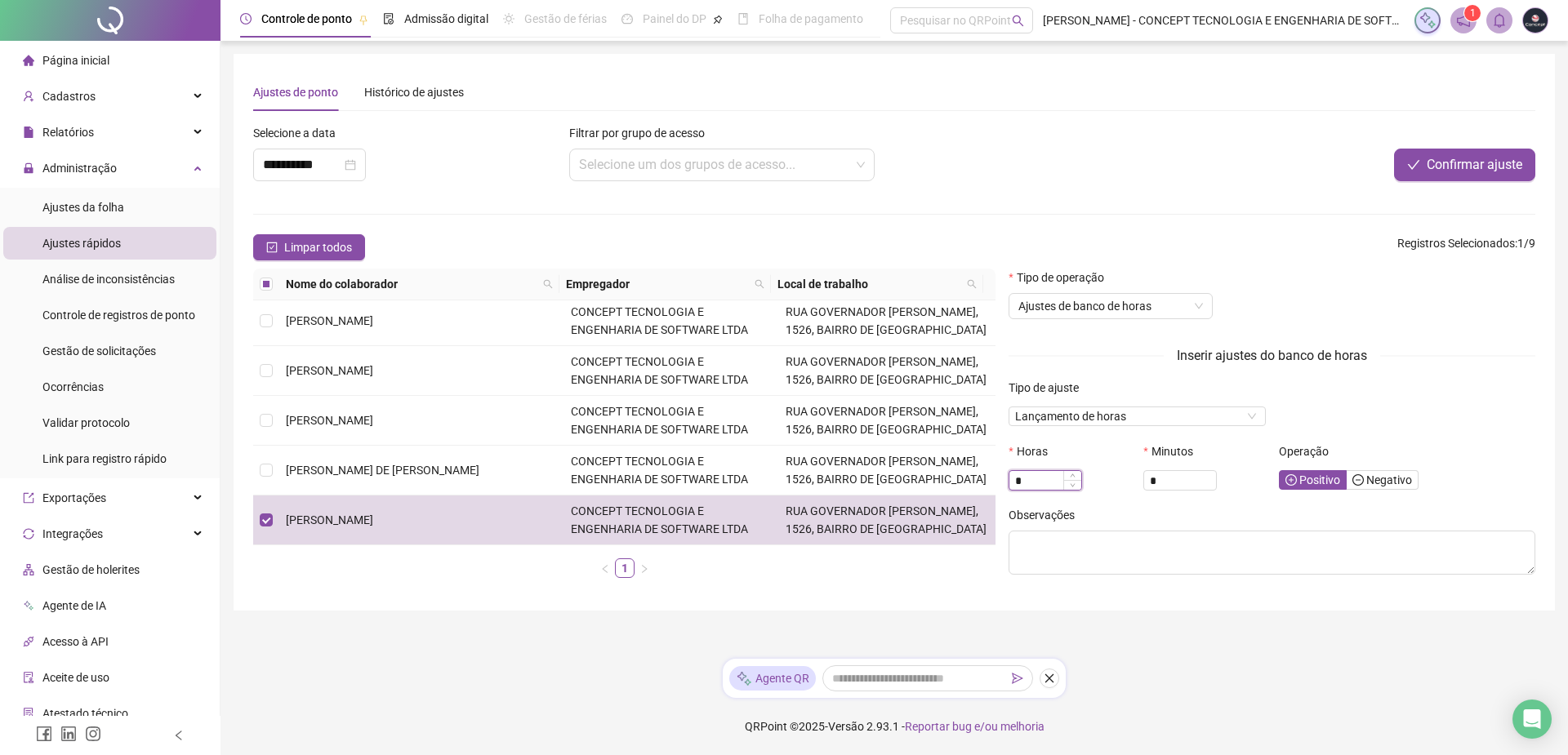
click at [1059, 481] on input "*" at bounding box center [1045, 480] width 72 height 18
drag, startPoint x: 1047, startPoint y: 482, endPoint x: 1000, endPoint y: 483, distance: 47.0
click at [1000, 483] on div "Nome do colaborador Empregador Local de trabalho [PERSON_NAME] CONCEPT TECNOLOG…" at bounding box center [894, 430] width 1295 height 323
type input "*"
click at [1392, 622] on main "**********" at bounding box center [894, 349] width 1321 height 592
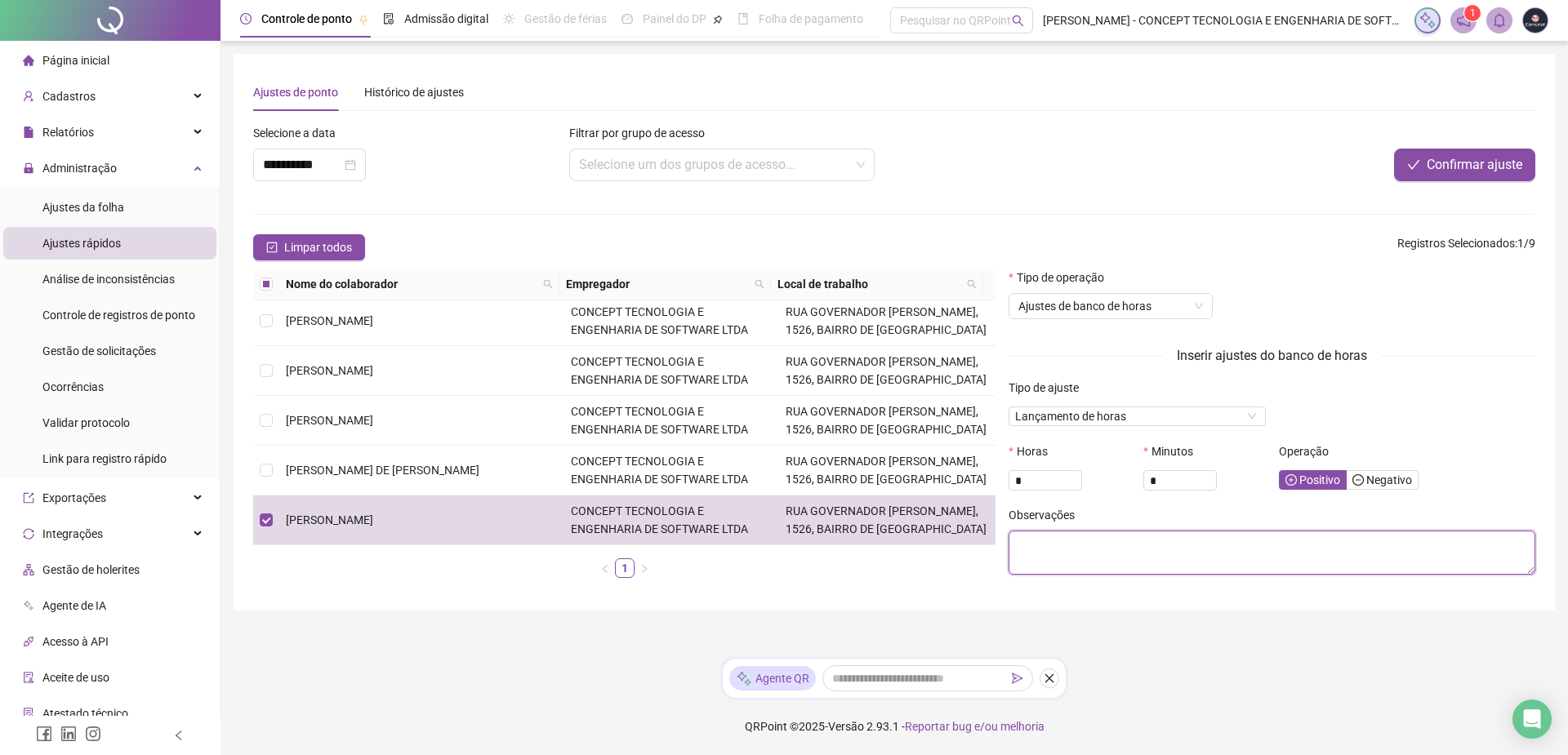
click at [1141, 559] on textarea at bounding box center [1272, 552] width 527 height 44
paste textarea "**********"
type textarea "**********"
click at [1433, 160] on span "Confirmar ajuste" at bounding box center [1474, 164] width 96 height 20
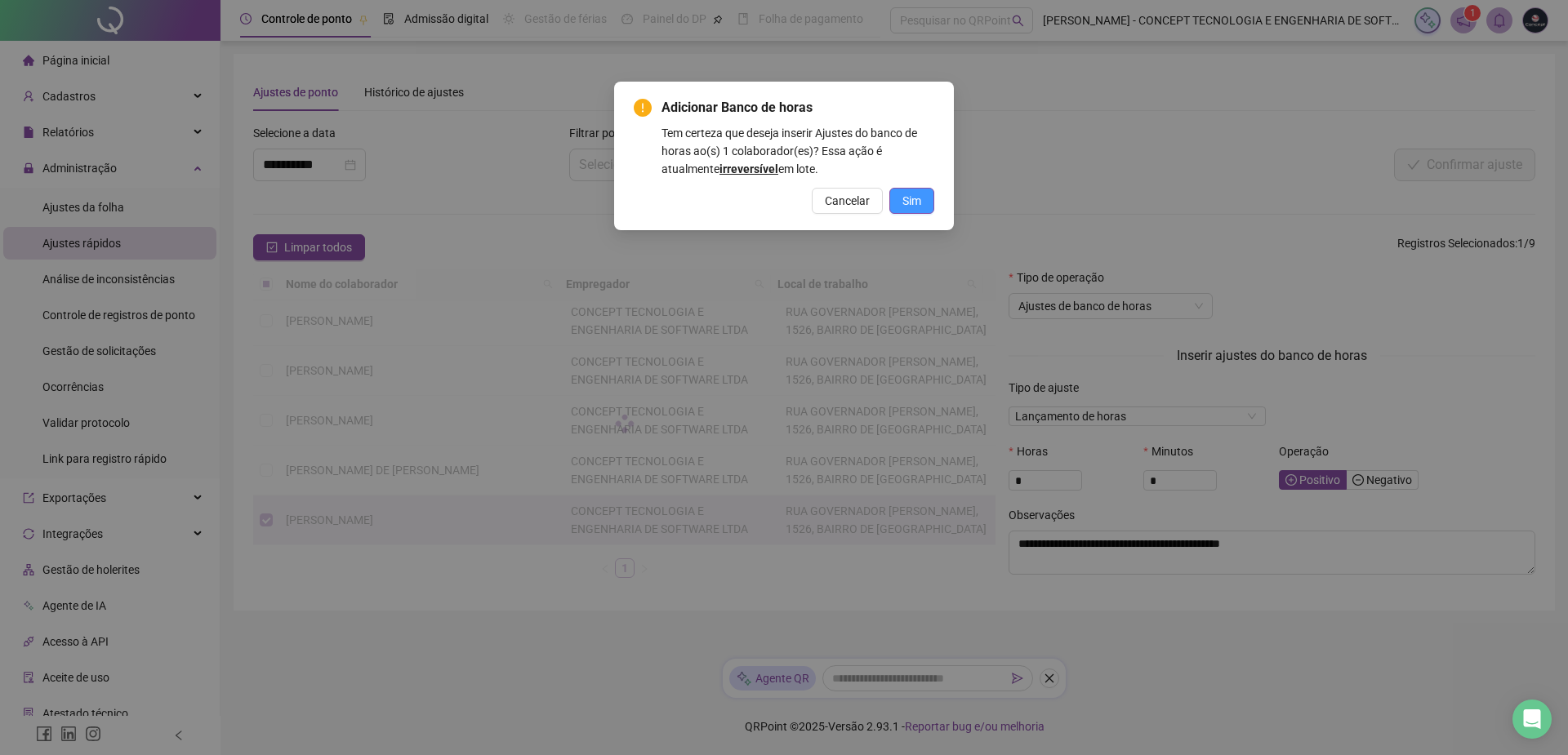
click at [912, 204] on span "Sim" at bounding box center [912, 201] width 19 height 18
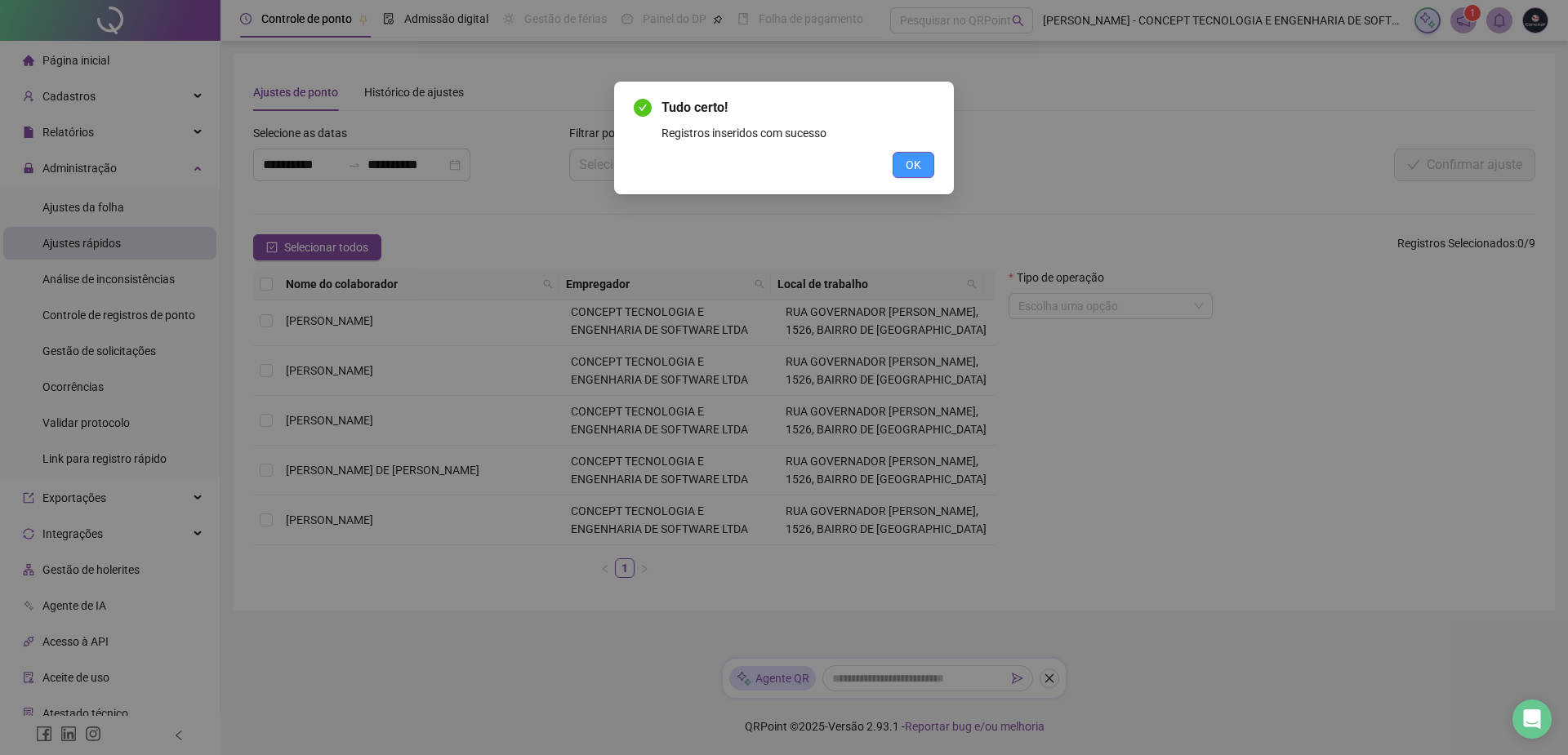
click at [908, 173] on span "OK" at bounding box center [912, 164] width 16 height 18
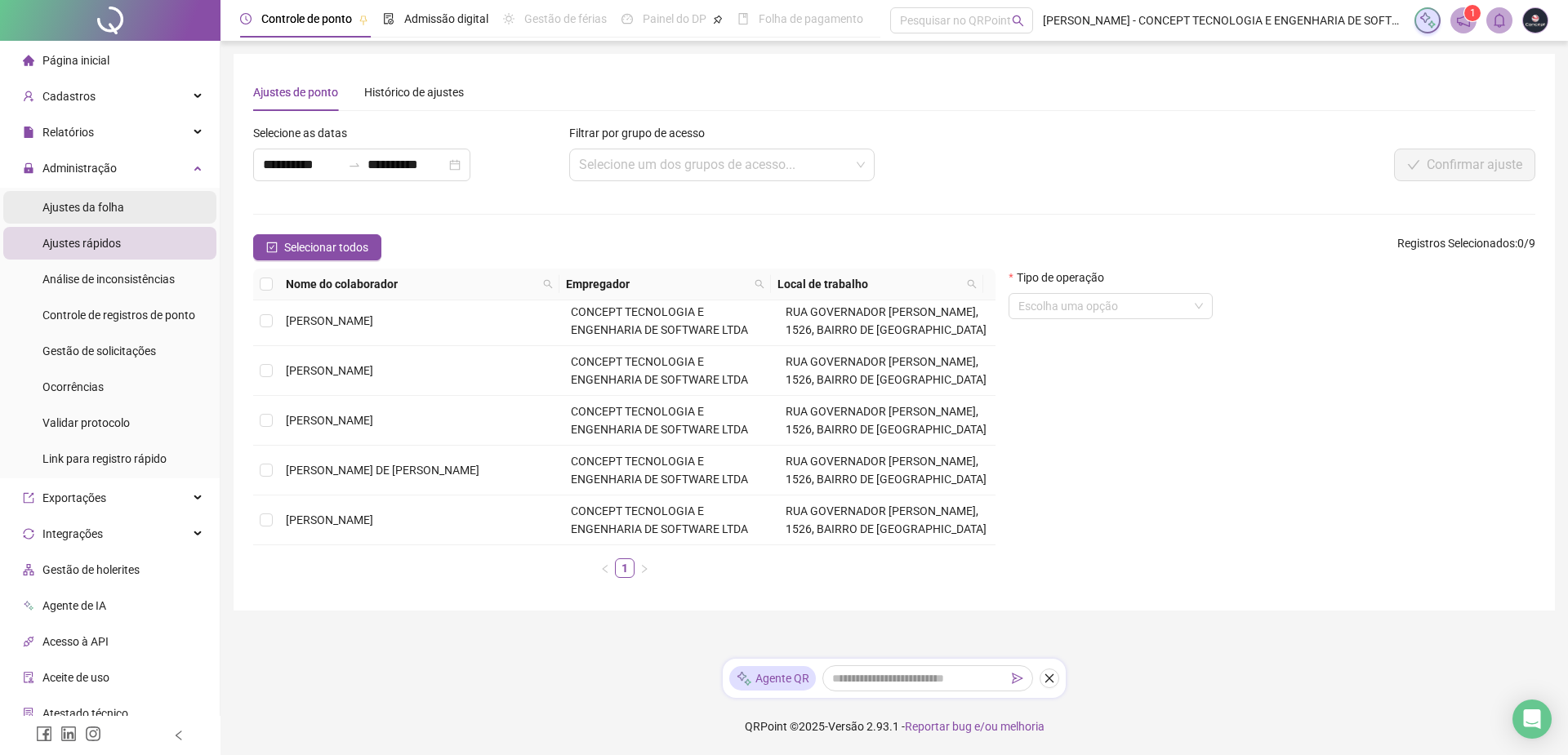
click at [87, 210] on span "Ajustes da folha" at bounding box center [83, 207] width 82 height 13
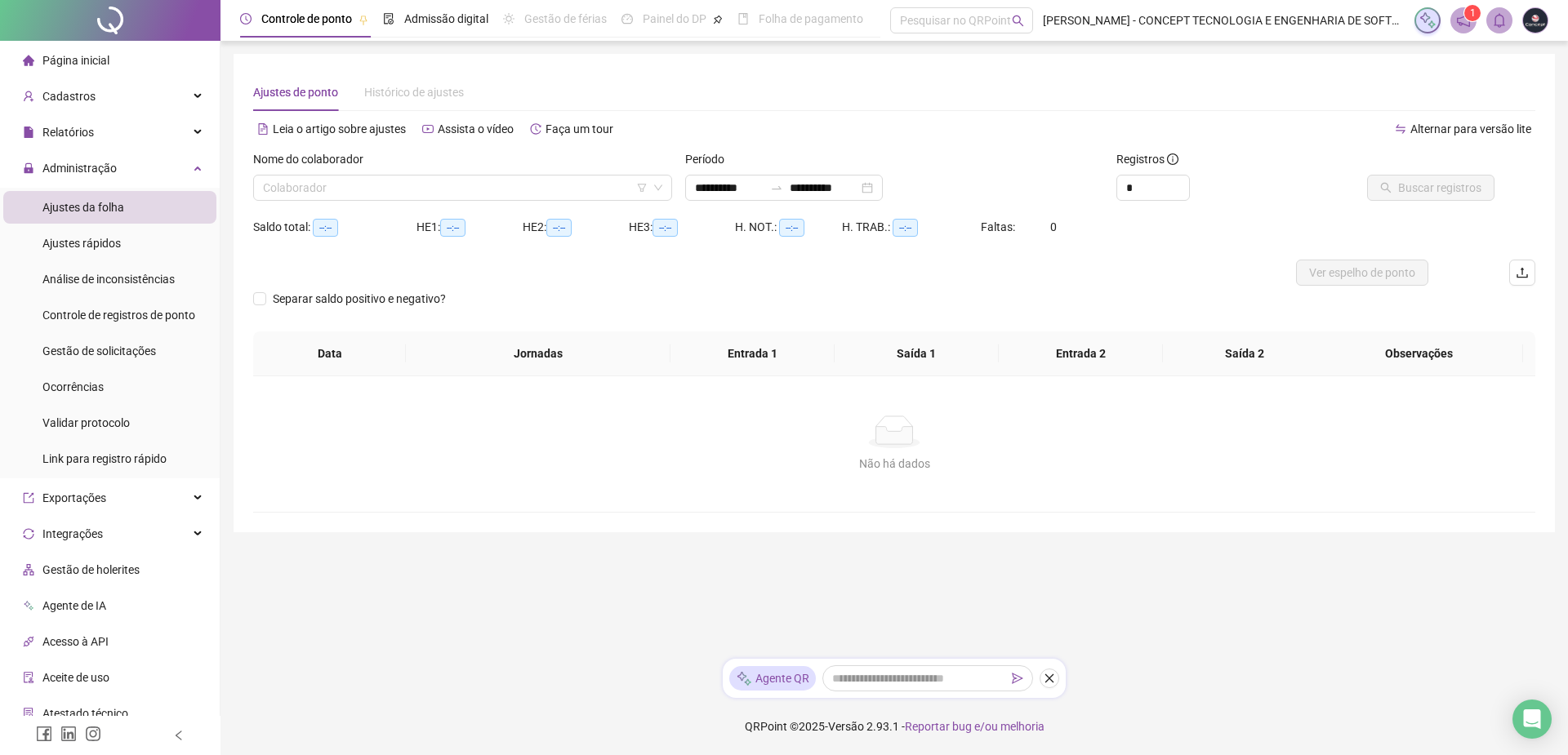
type input "**********"
click at [515, 189] on input "search" at bounding box center [455, 188] width 384 height 24
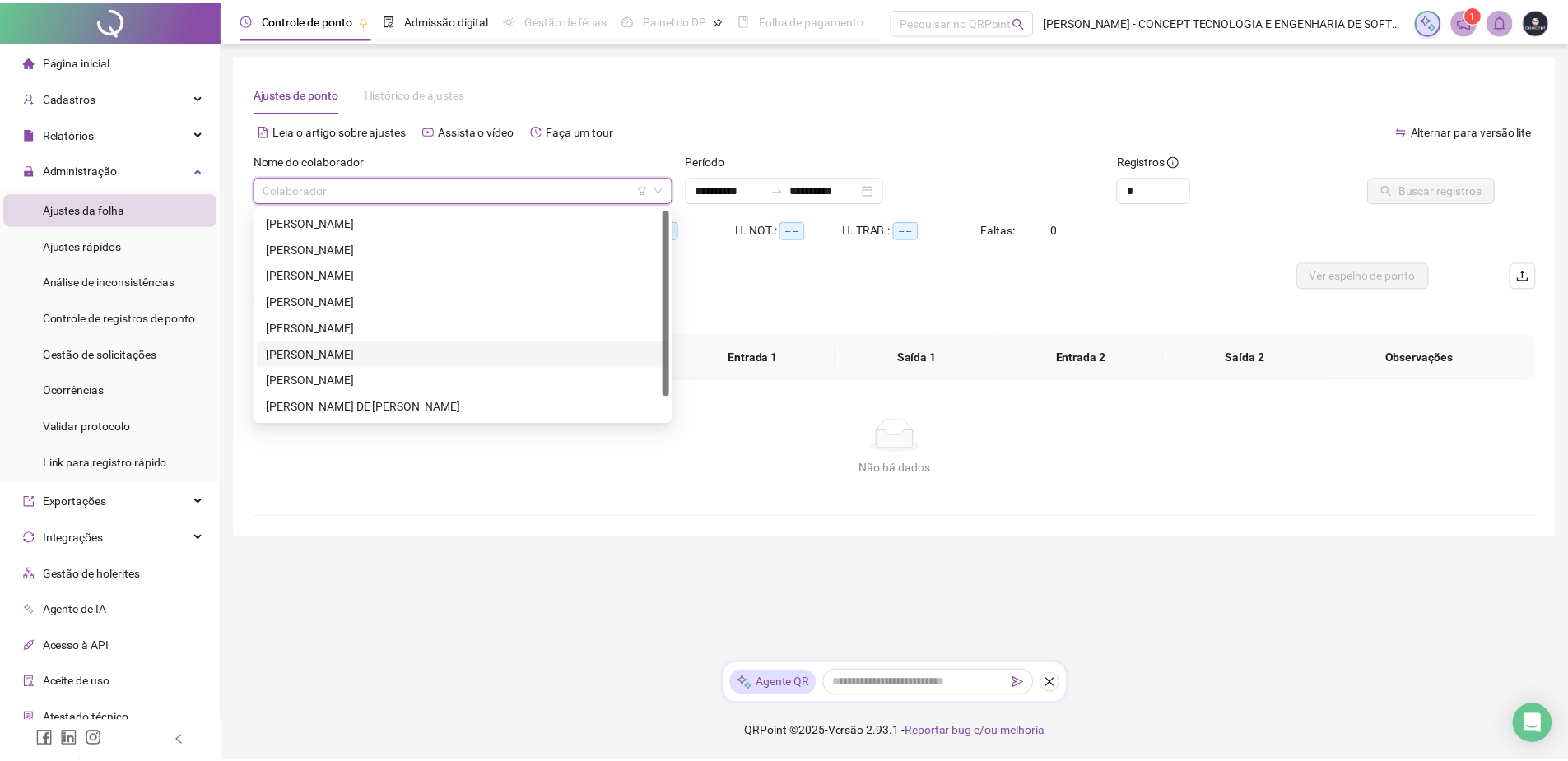
scroll to position [26, 0]
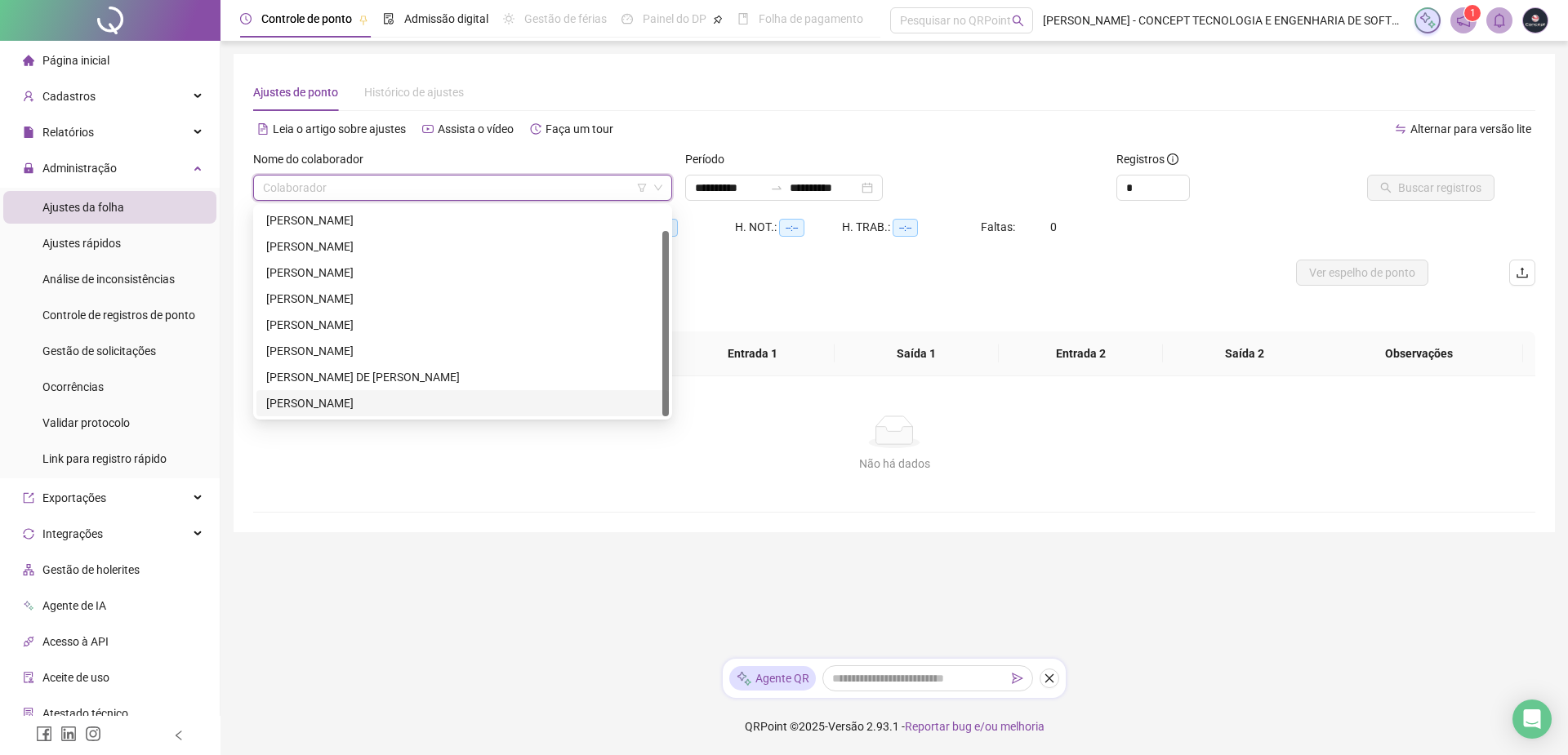
click at [328, 399] on div "[PERSON_NAME]" at bounding box center [462, 402] width 393 height 18
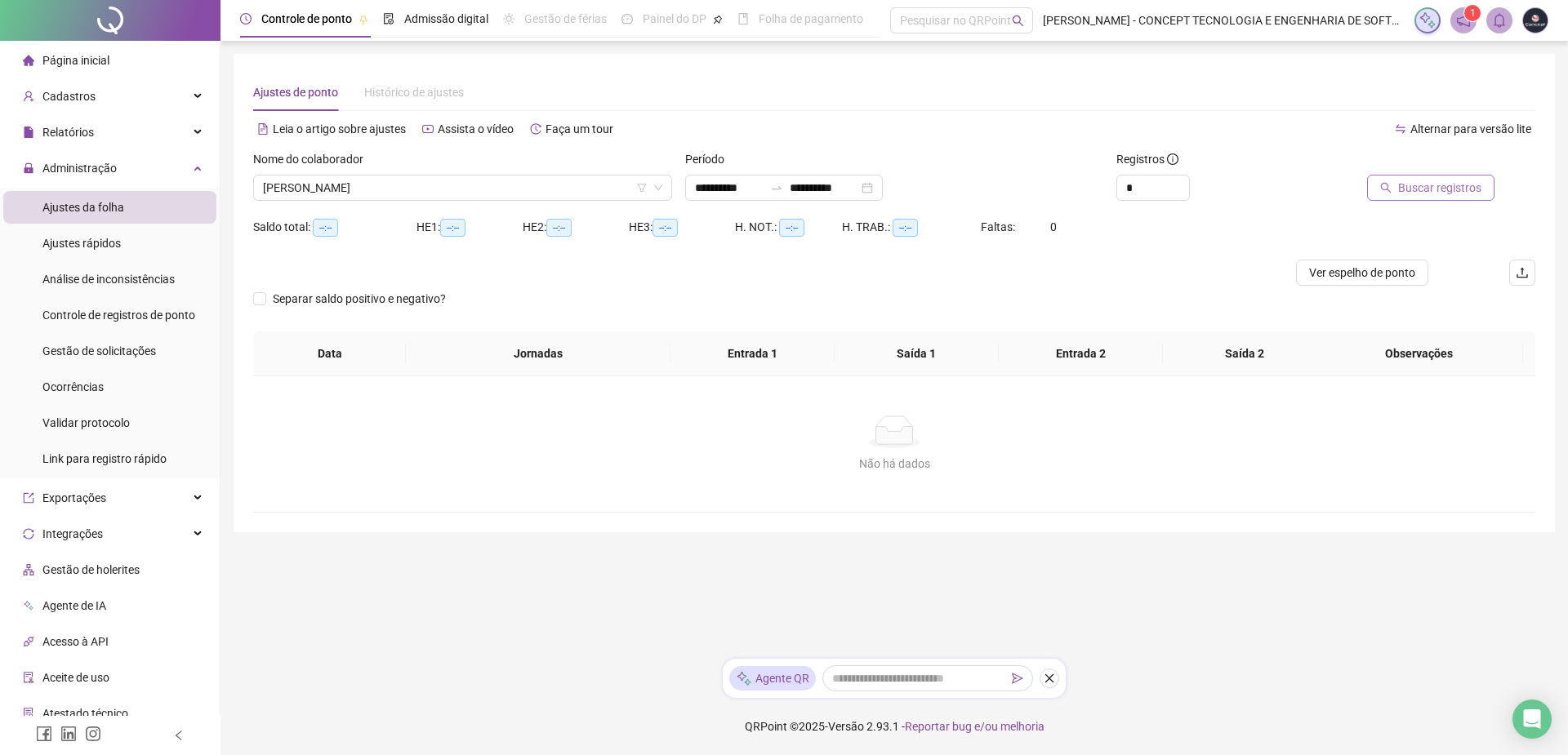
click at [1416, 183] on span "Buscar registros" at bounding box center [1439, 188] width 83 height 18
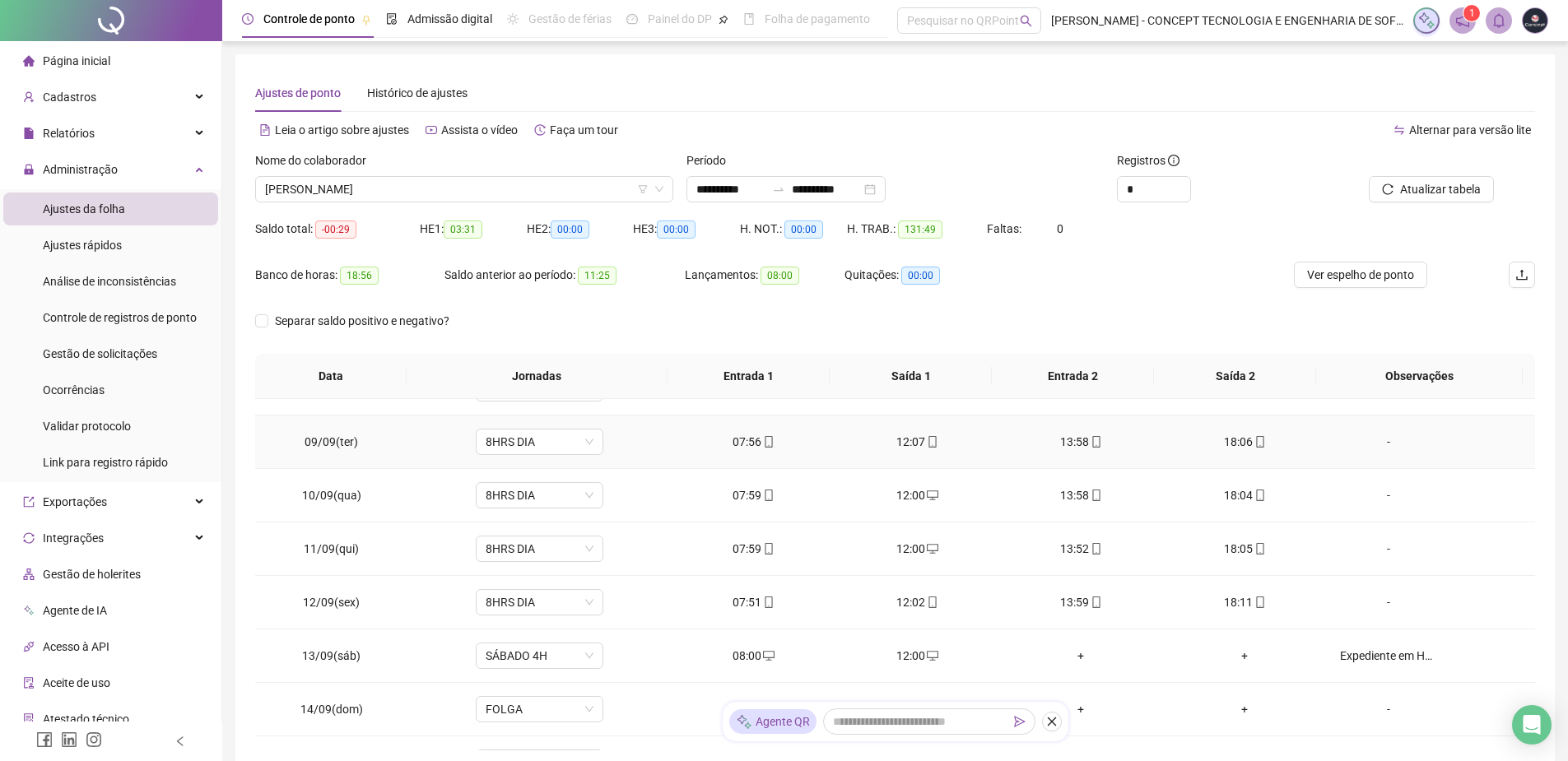
scroll to position [493, 0]
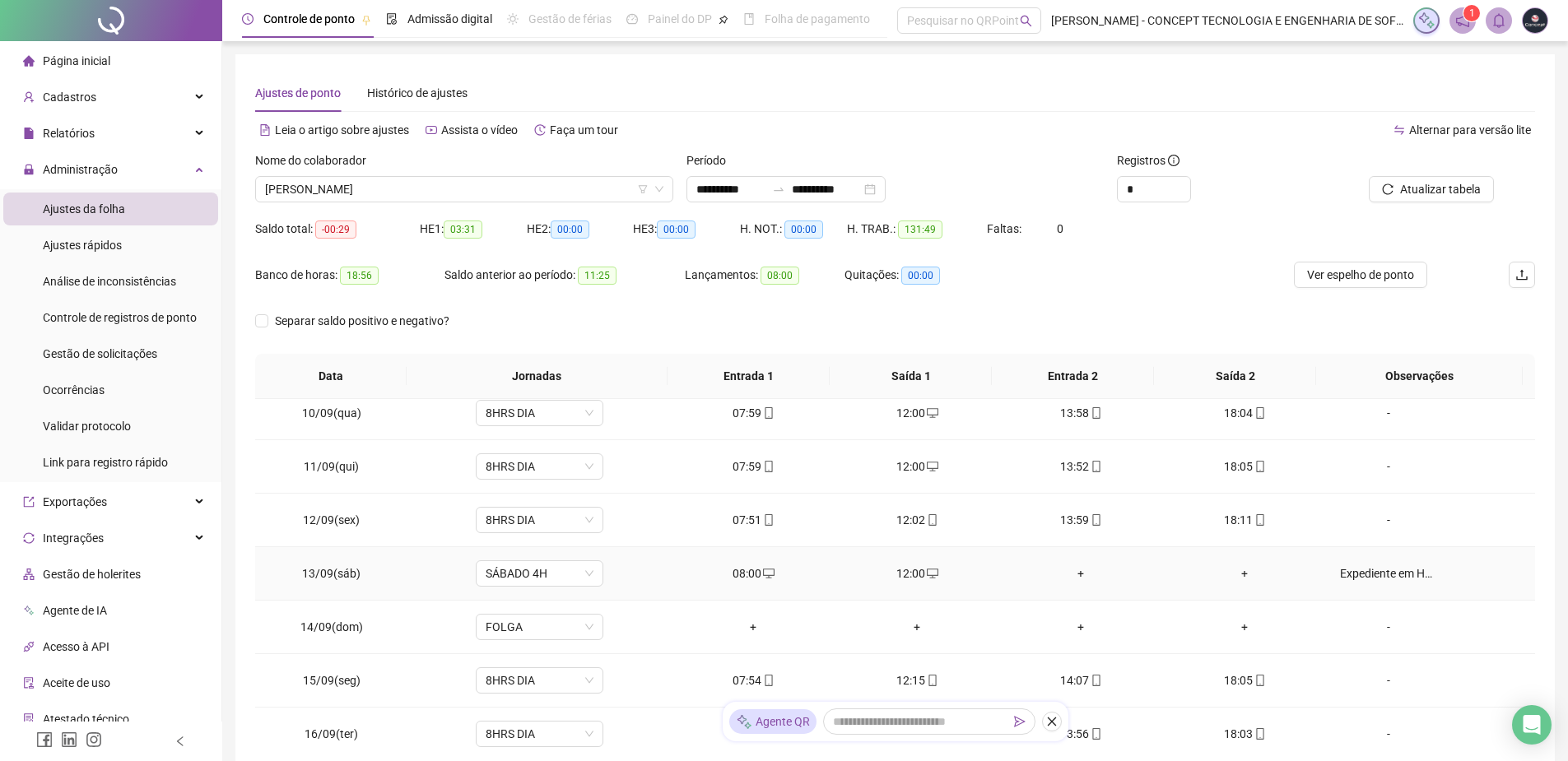
click at [1395, 576] on div "Expediente em Home Office" at bounding box center [1388, 573] width 97 height 18
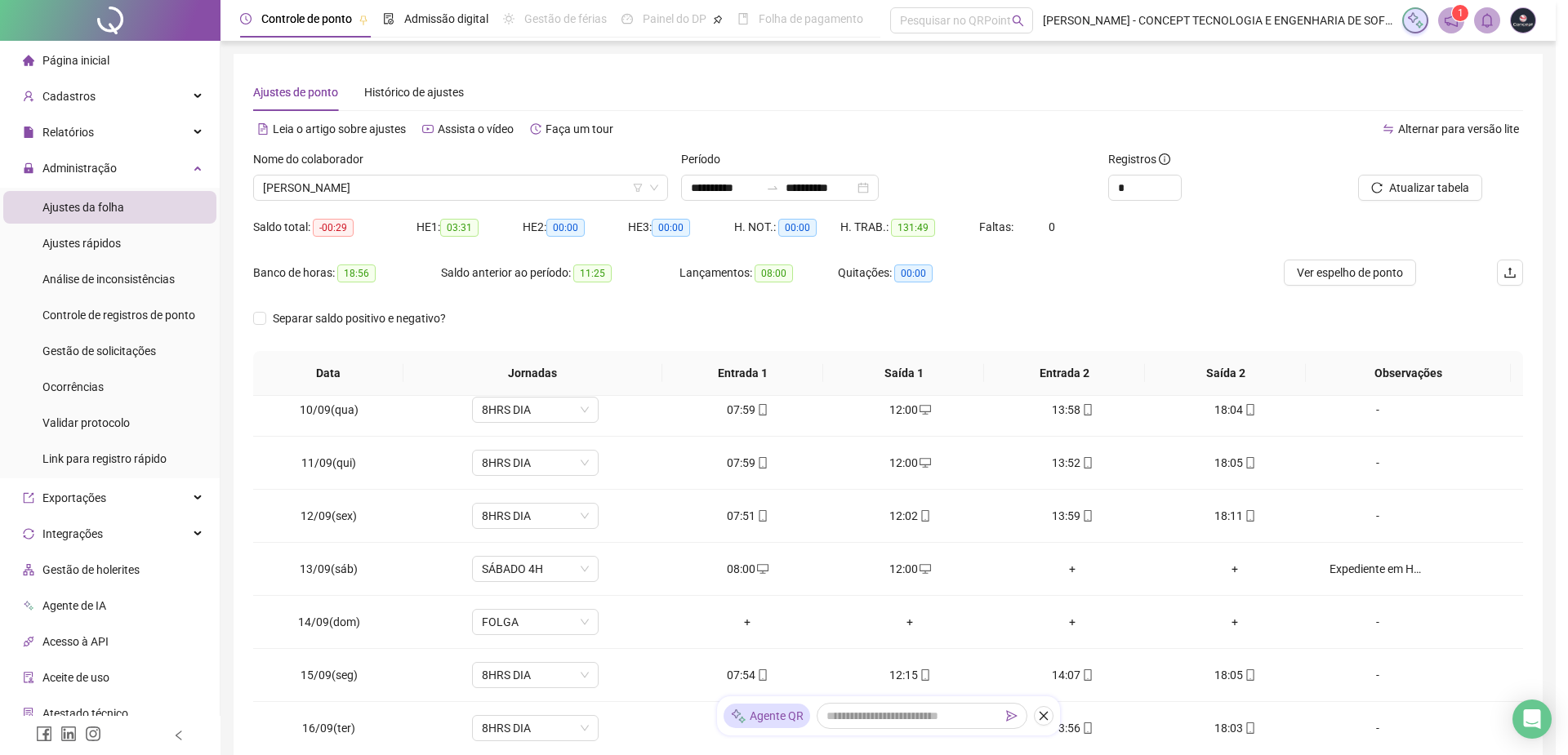
type textarea "**********"
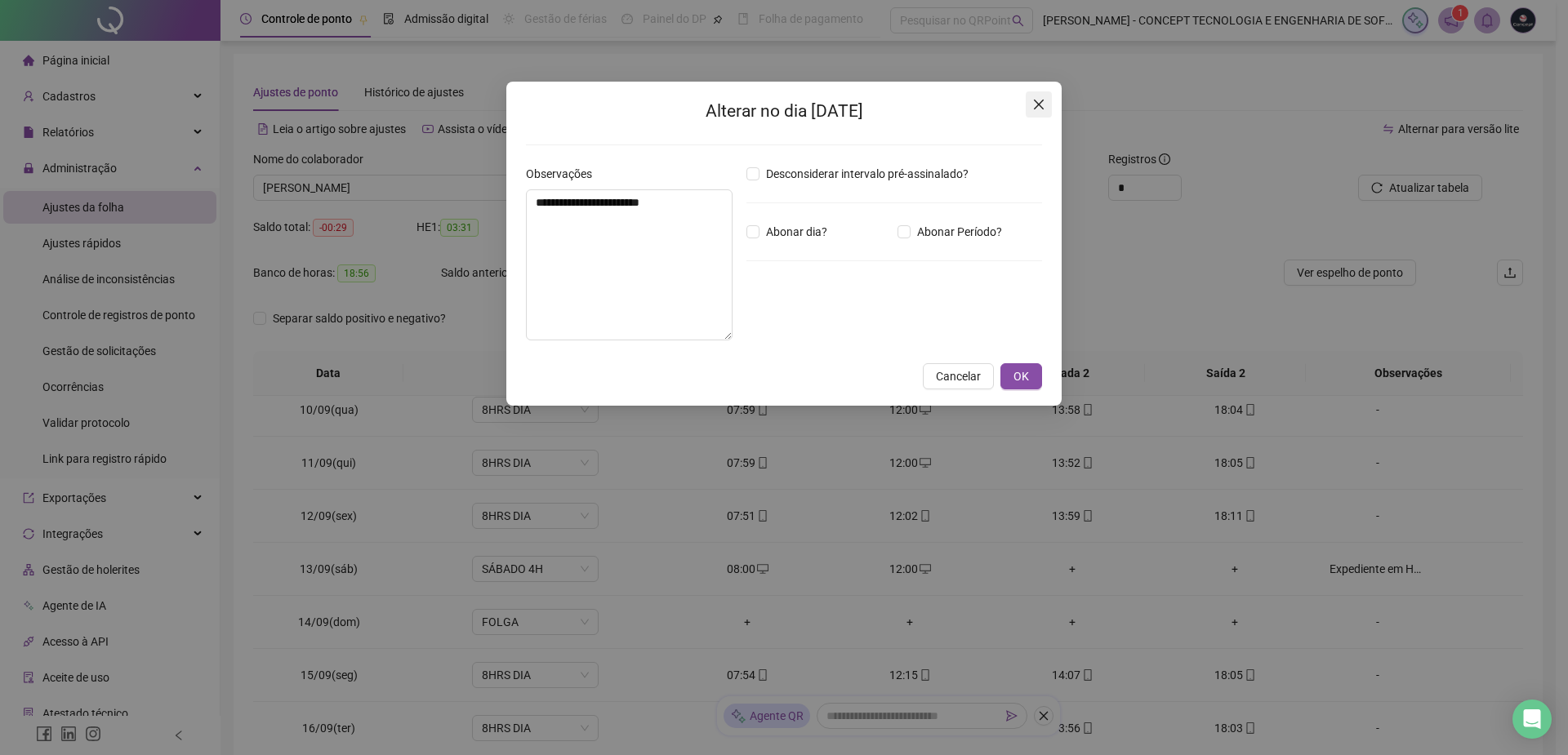
click at [1038, 101] on icon "close" at bounding box center [1038, 104] width 13 height 13
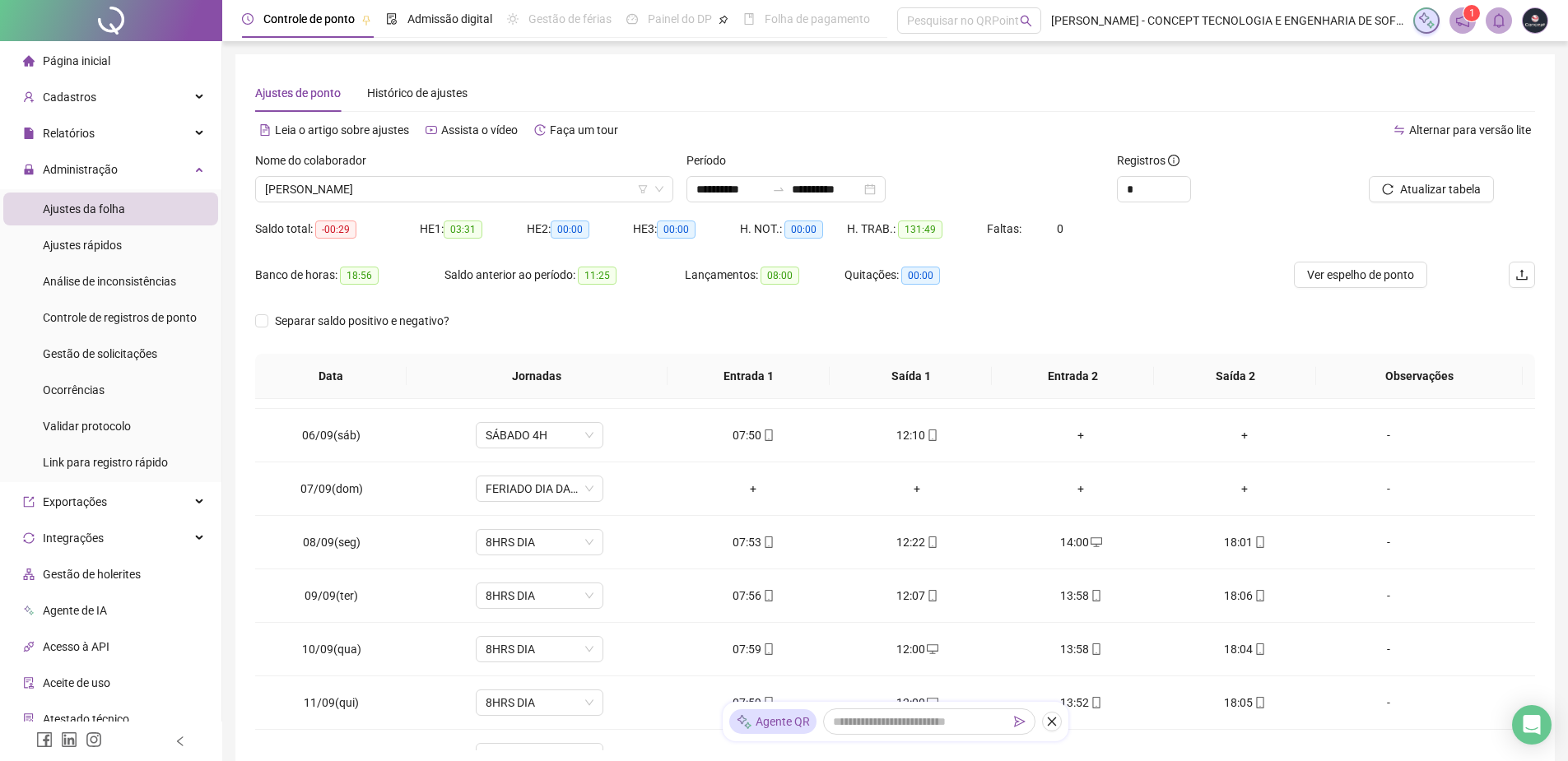
scroll to position [164, 0]
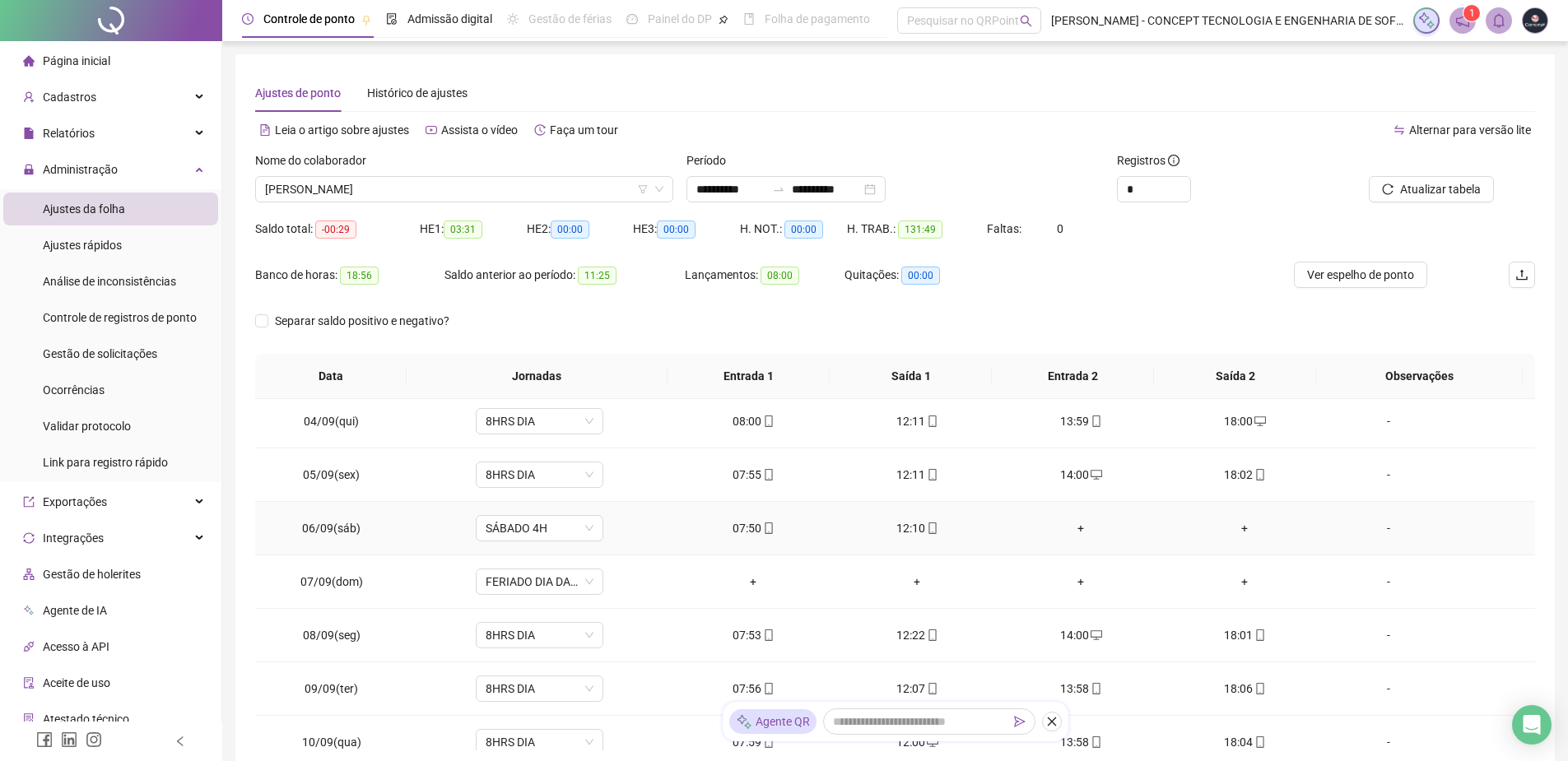
click at [1383, 525] on div "-" at bounding box center [1388, 528] width 97 height 18
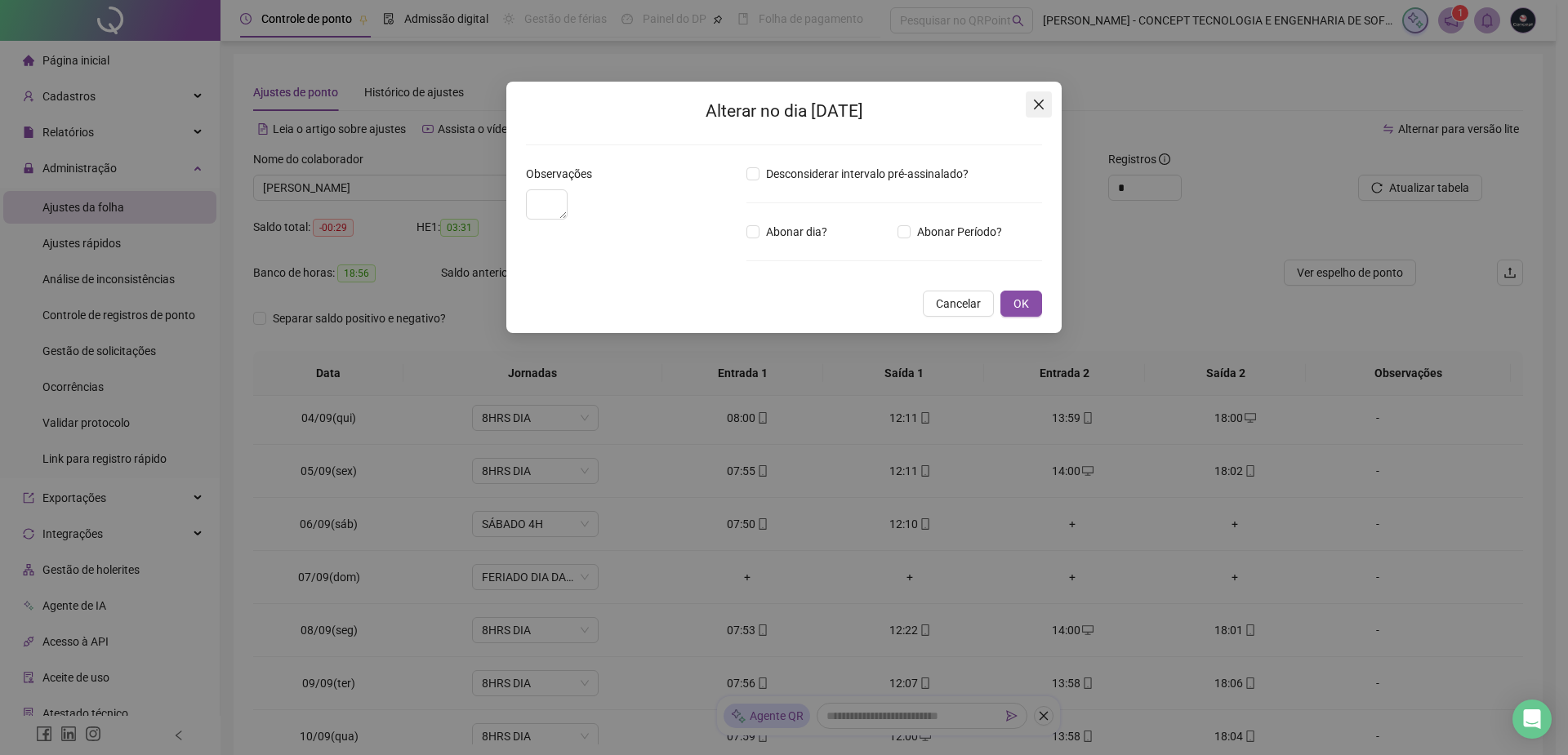
click at [1035, 106] on icon "close" at bounding box center [1038, 104] width 13 height 13
